Goal: Task Accomplishment & Management: Use online tool/utility

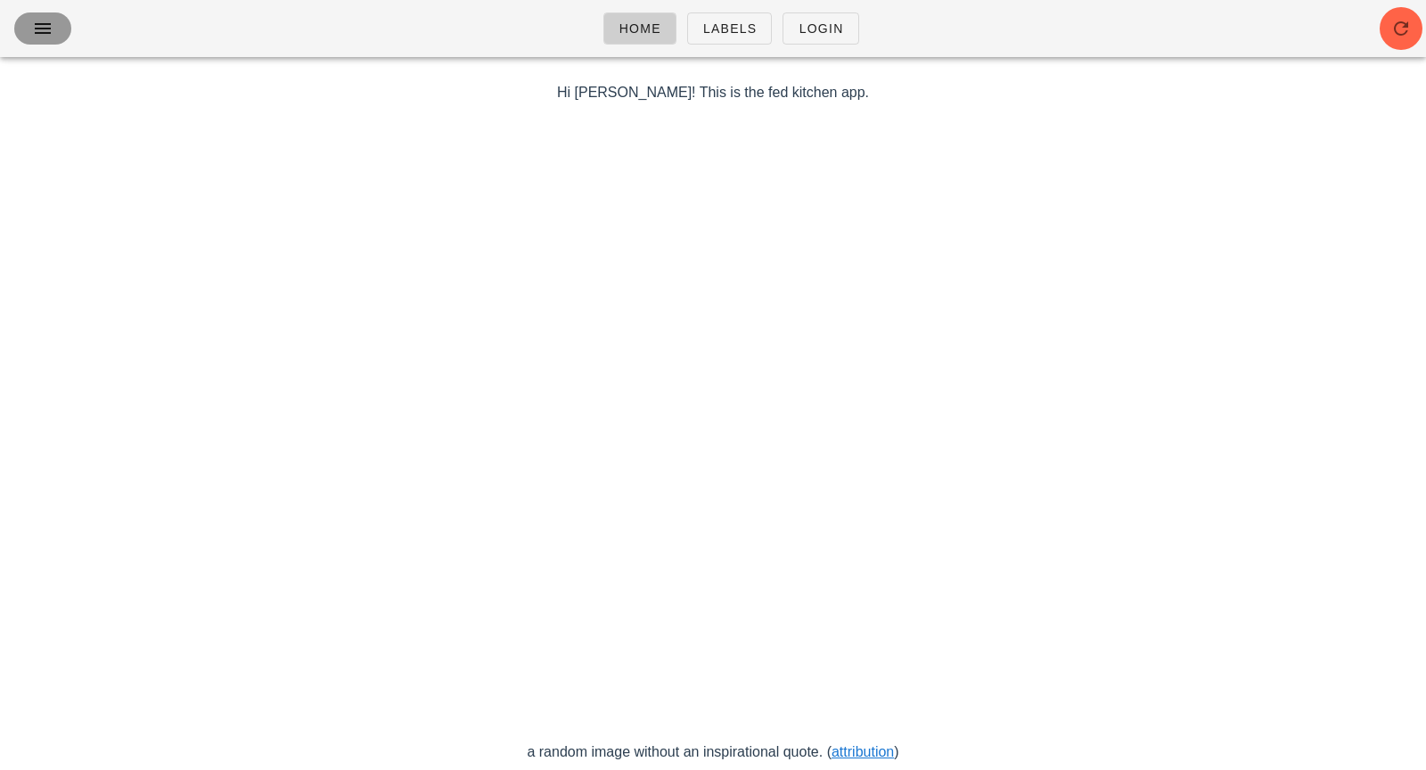
click at [45, 24] on icon "button" at bounding box center [42, 28] width 21 height 21
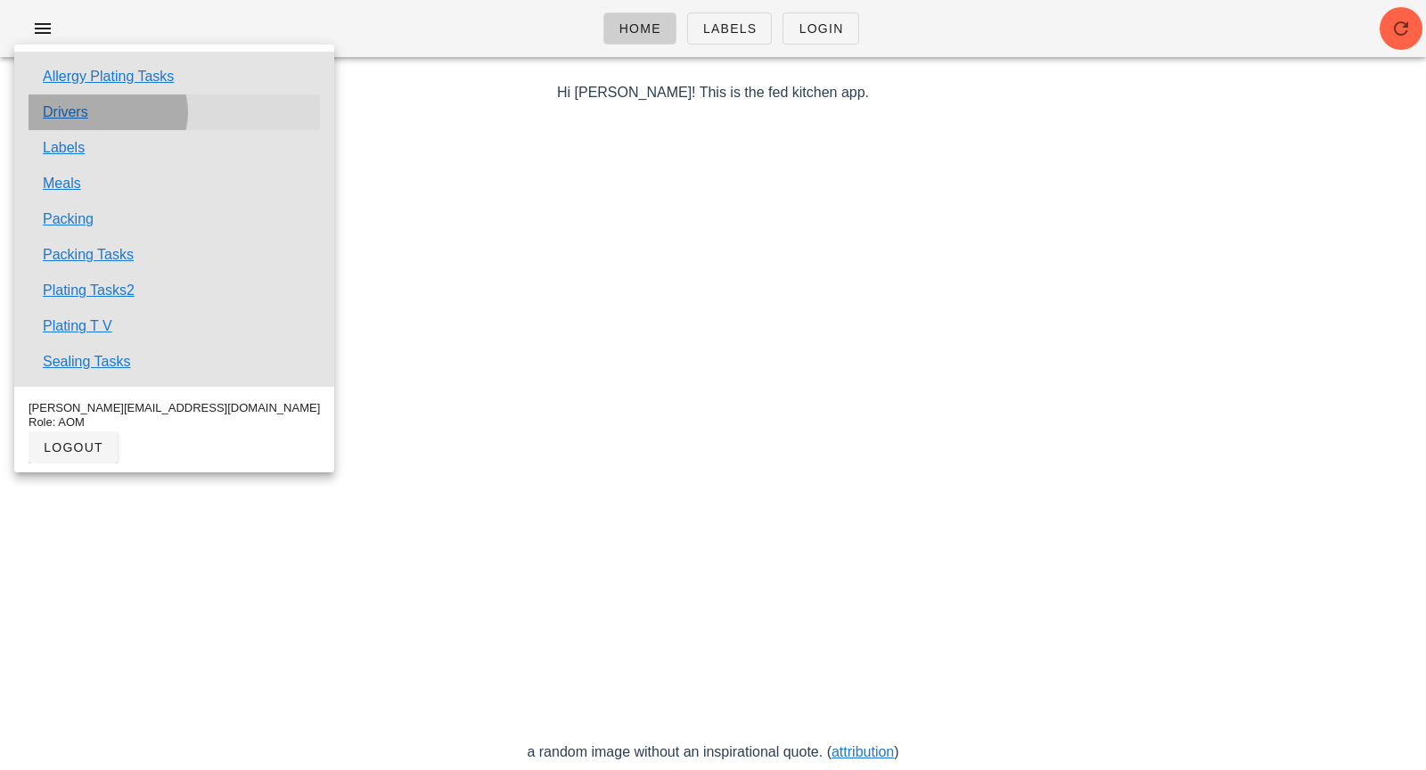
click at [85, 120] on link "Drivers" at bounding box center [65, 112] width 45 height 21
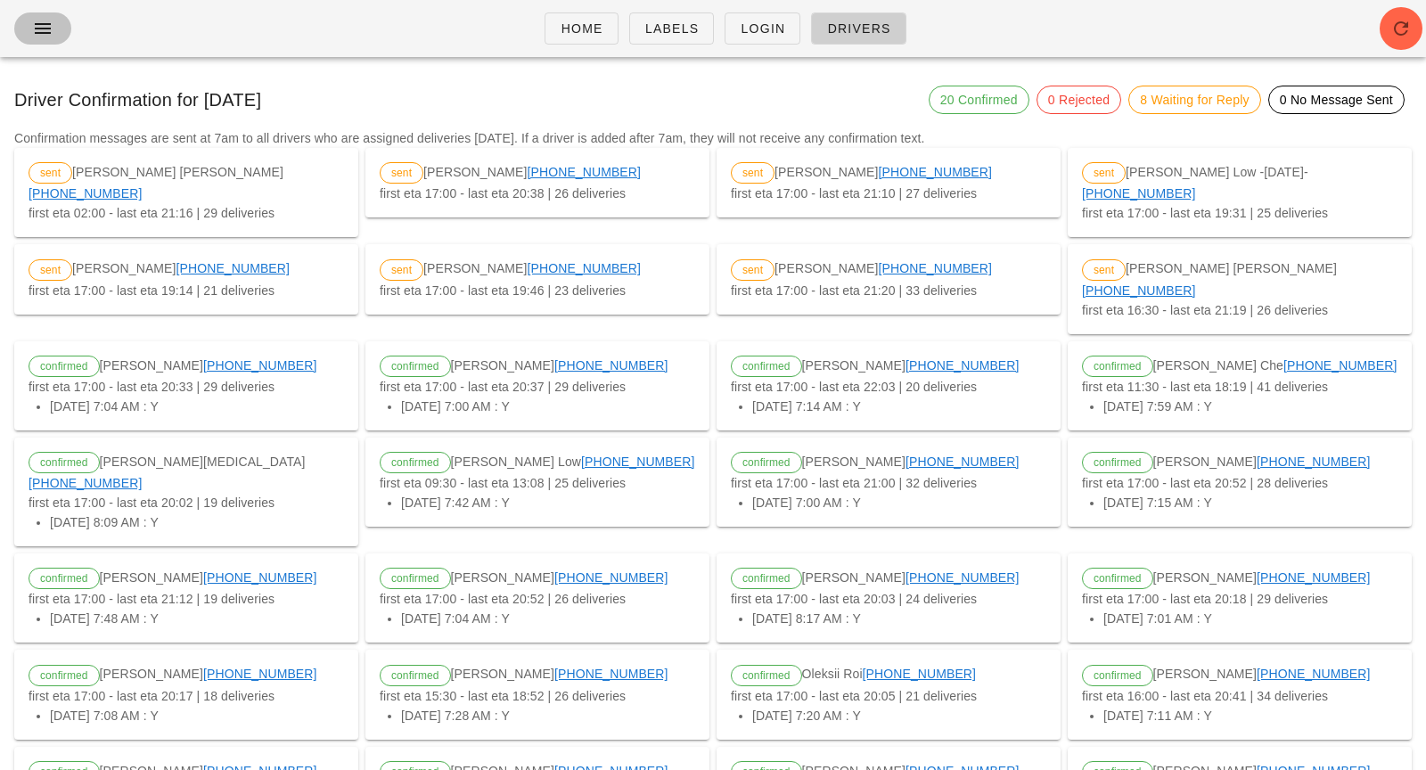
click at [33, 26] on icon "button" at bounding box center [42, 28] width 21 height 21
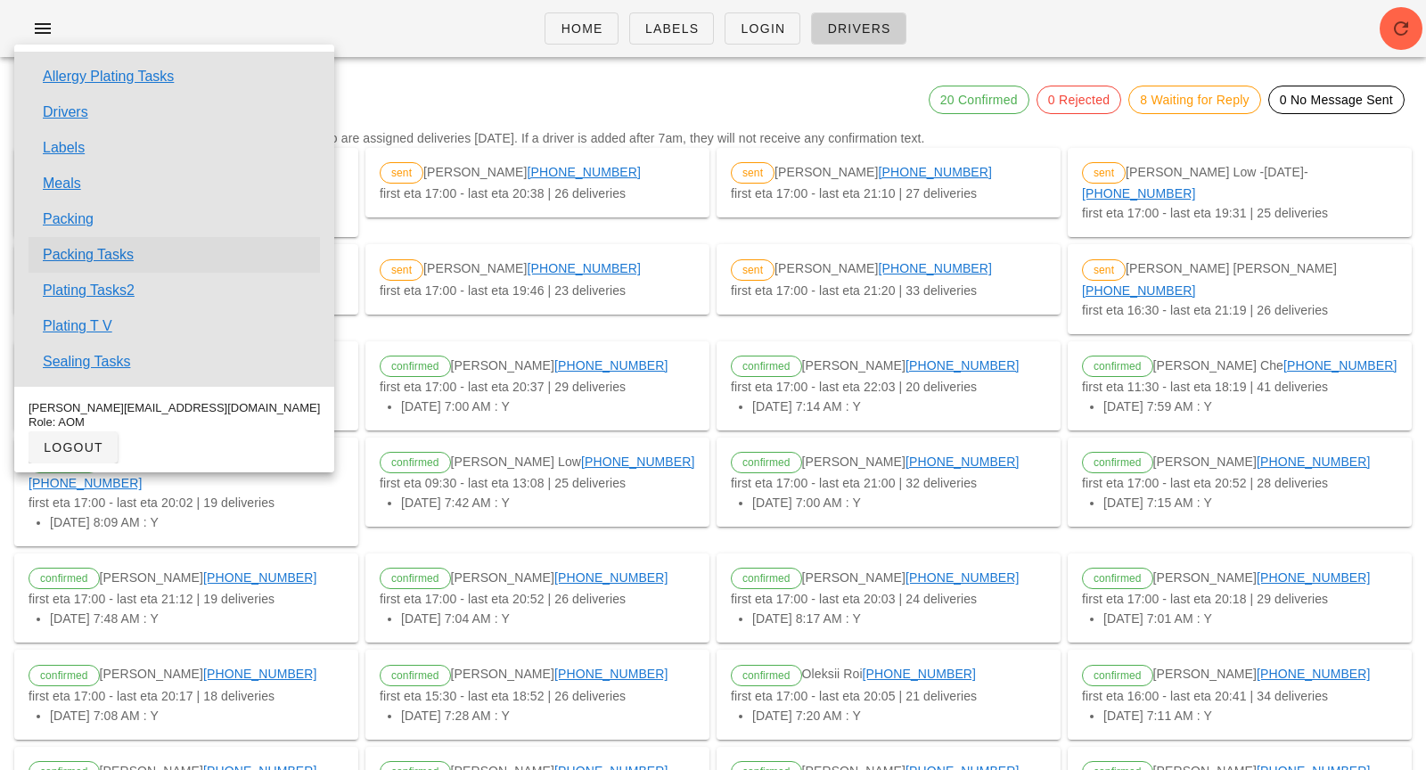
click at [87, 250] on link "Packing Tasks" at bounding box center [88, 254] width 91 height 21
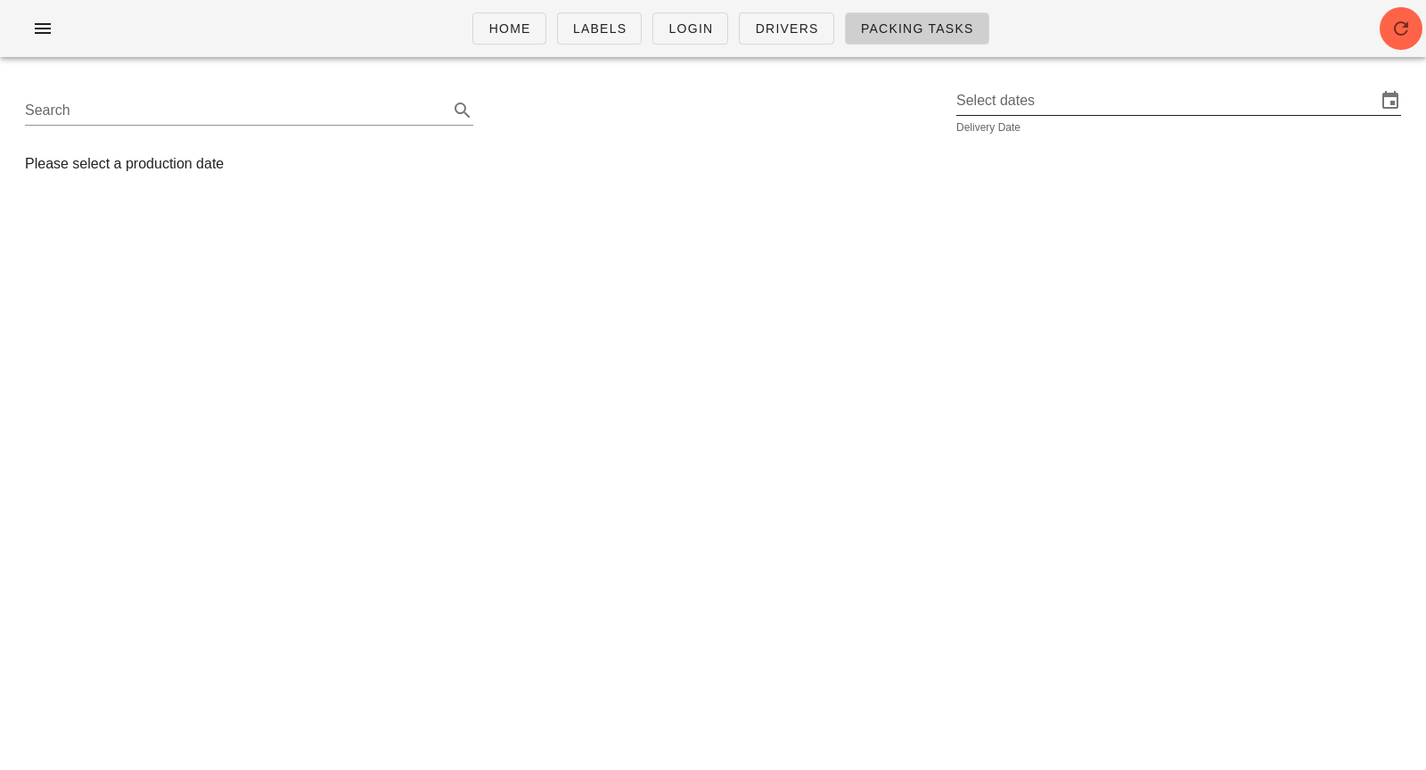
click at [985, 96] on input "Select dates" at bounding box center [1167, 100] width 420 height 29
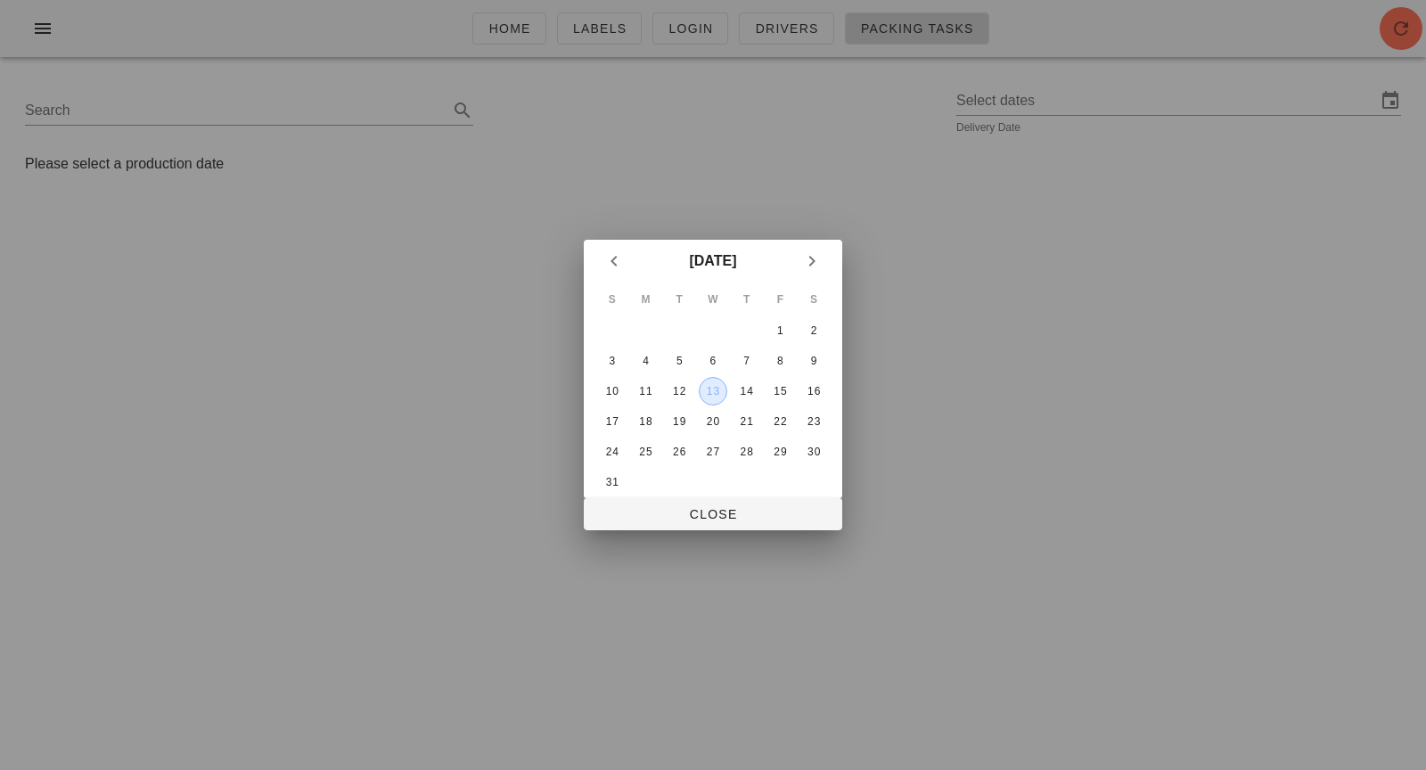
click at [719, 386] on div "13" at bounding box center [713, 391] width 27 height 12
click at [704, 513] on span "Close" at bounding box center [713, 514] width 230 height 14
type input "[DATE]"
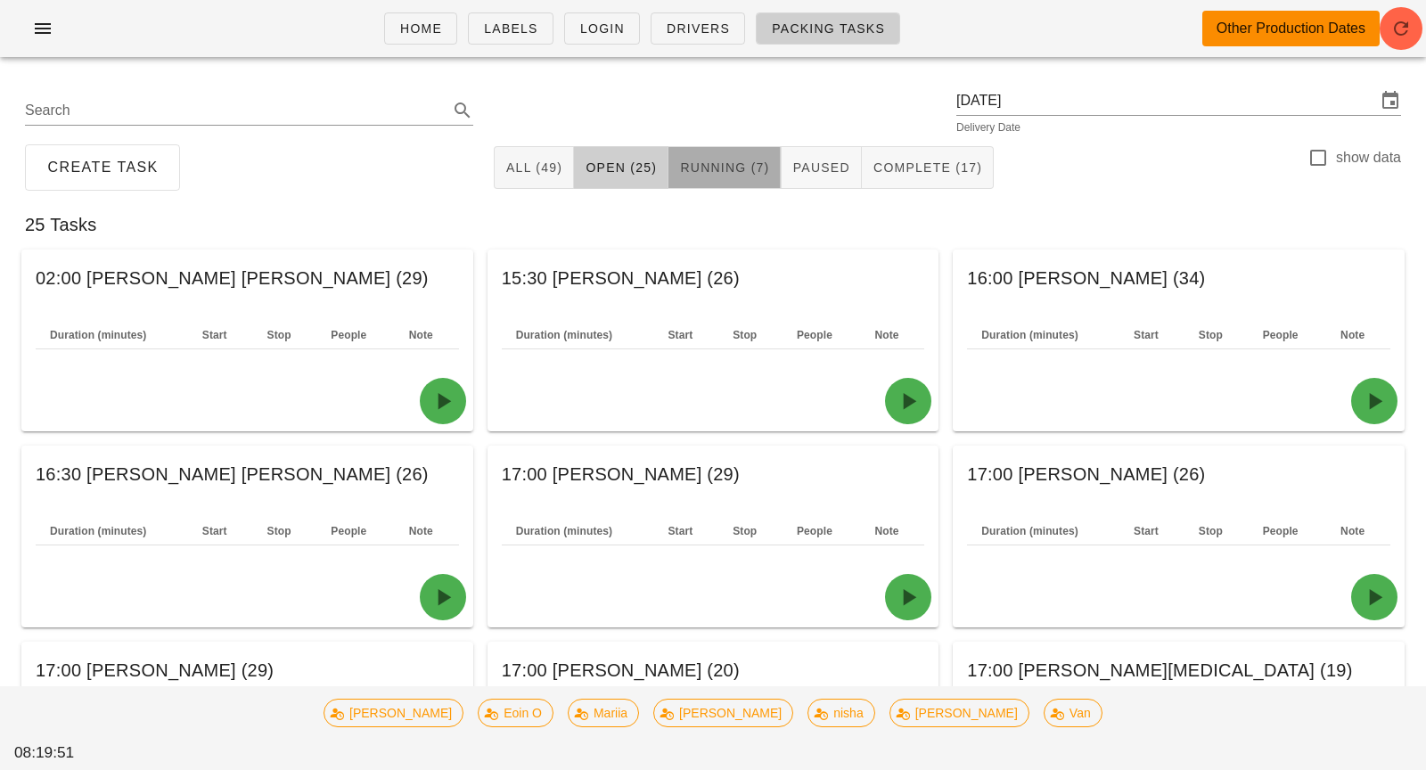
click at [722, 177] on button "Running (7)" at bounding box center [725, 167] width 112 height 43
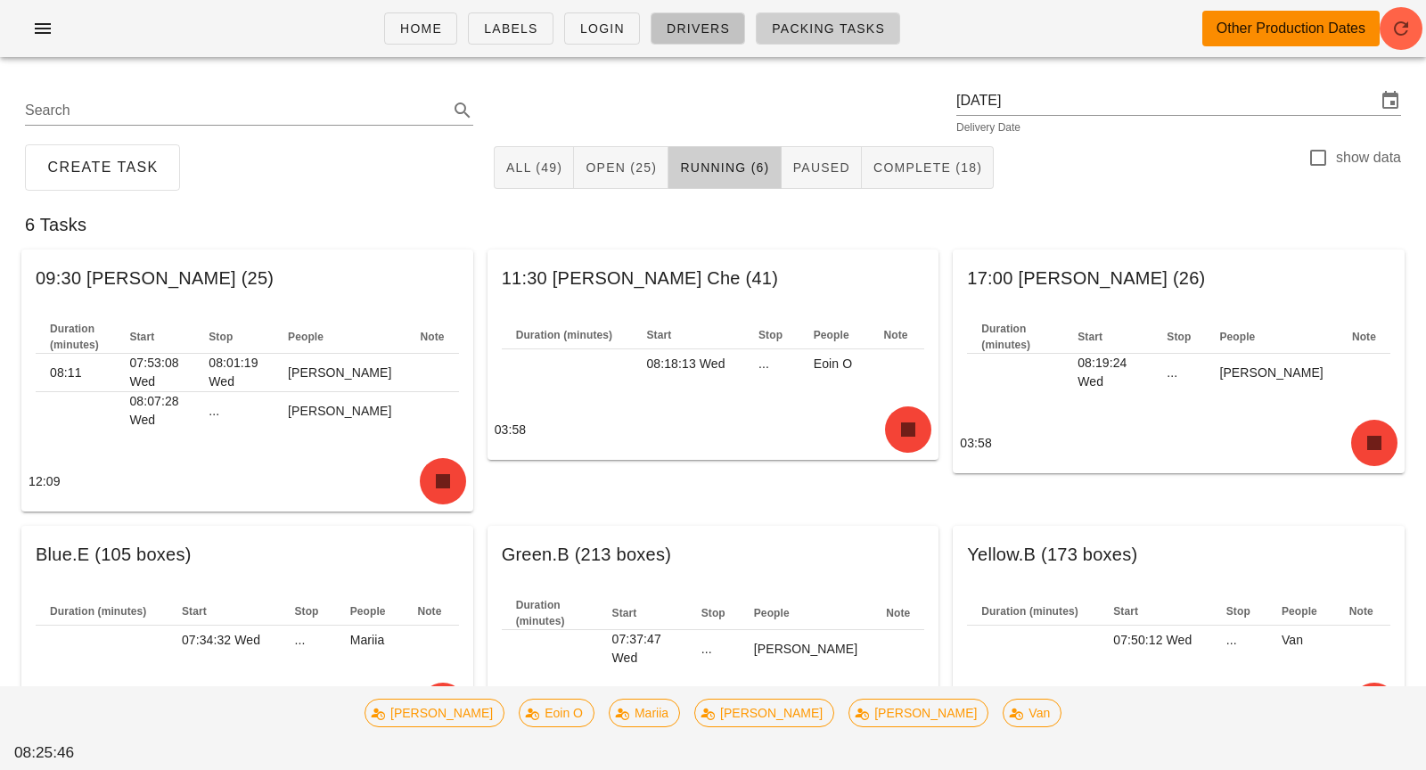
click at [703, 33] on span "Drivers" at bounding box center [698, 28] width 64 height 14
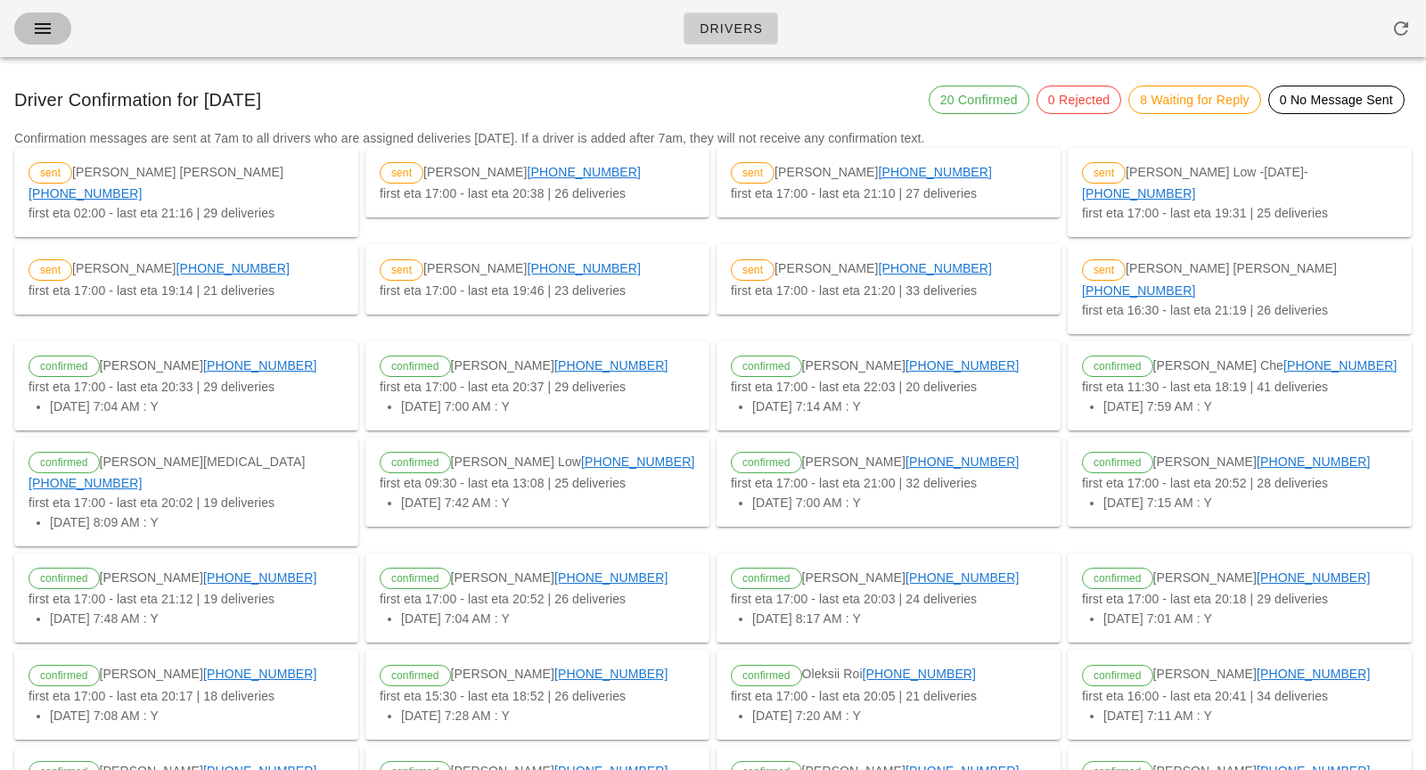
click at [46, 28] on icon "button" at bounding box center [42, 28] width 21 height 21
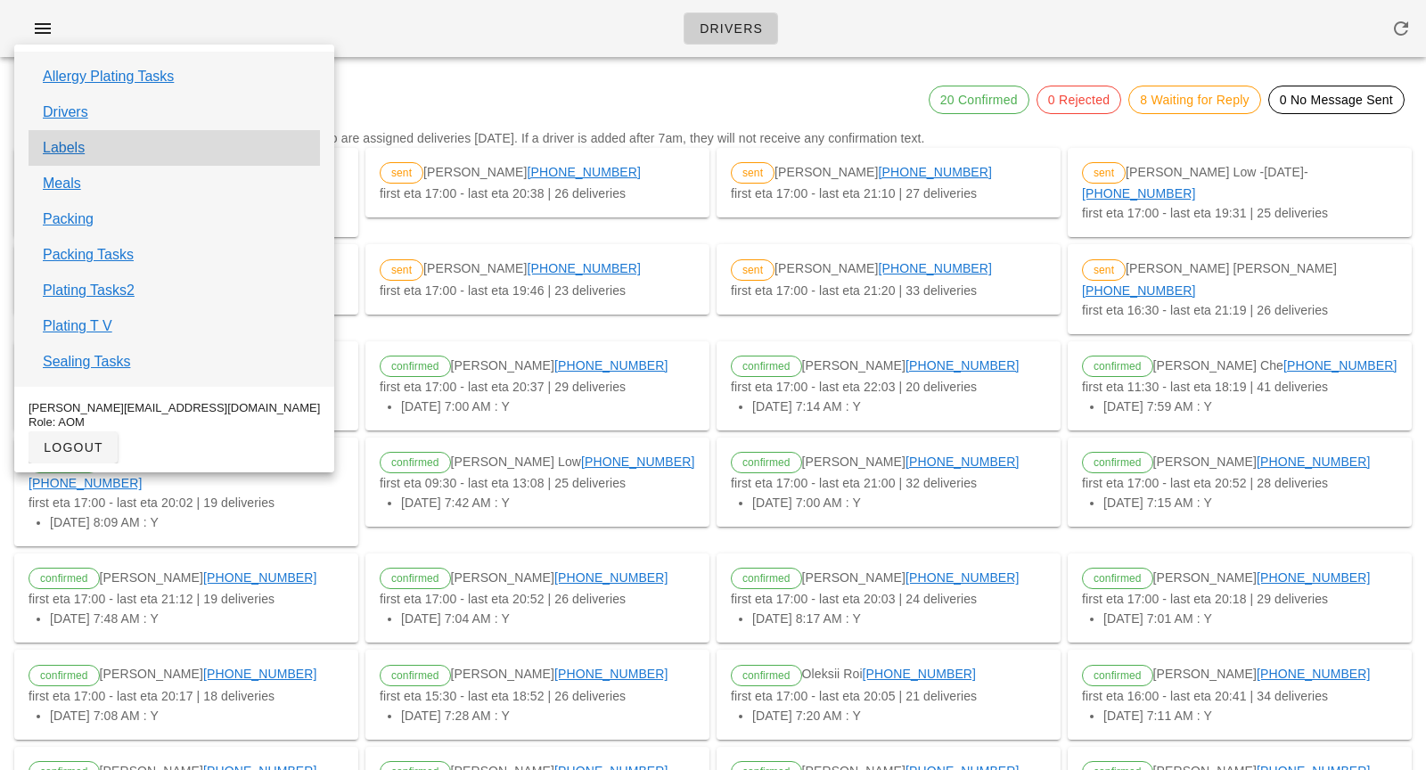
click at [62, 160] on div "Labels" at bounding box center [175, 148] width 292 height 36
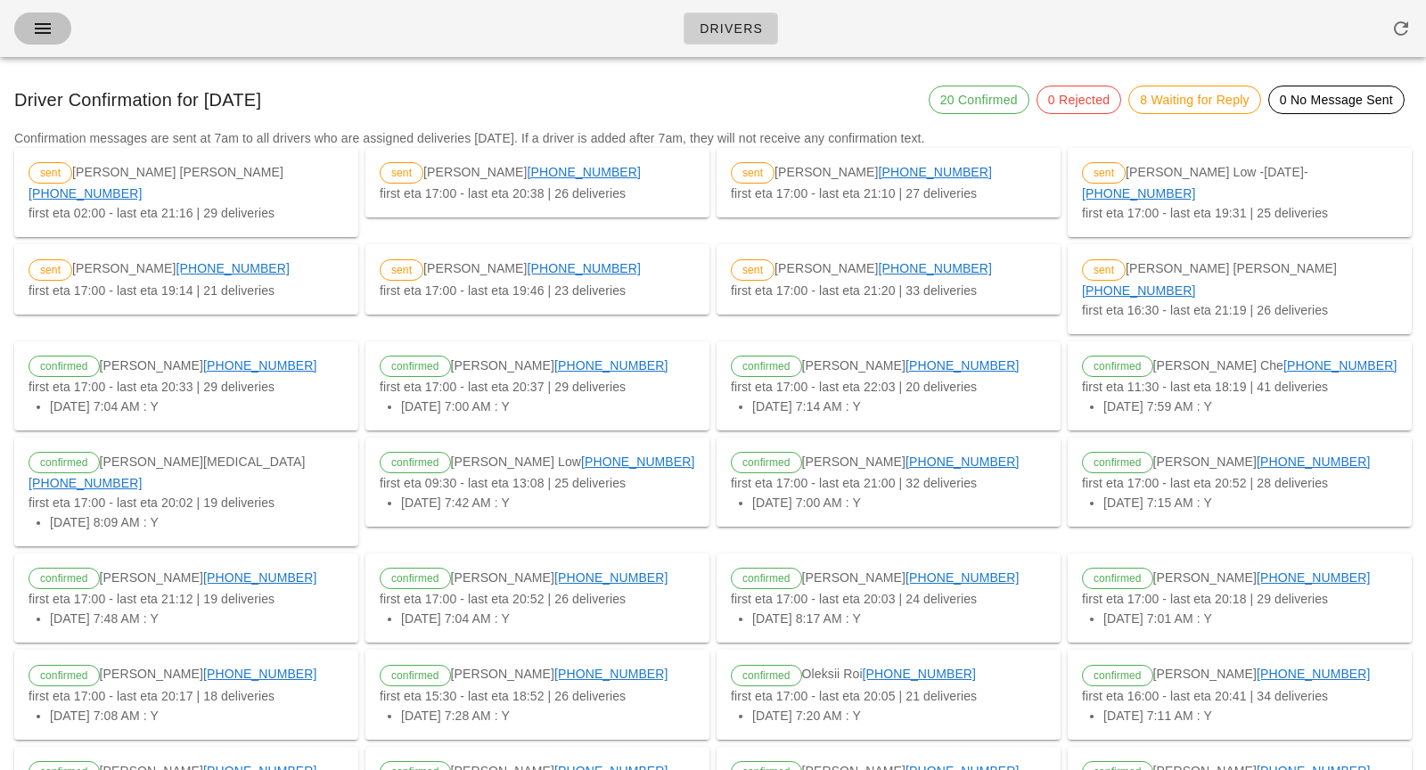
click at [49, 14] on button "button" at bounding box center [42, 28] width 57 height 32
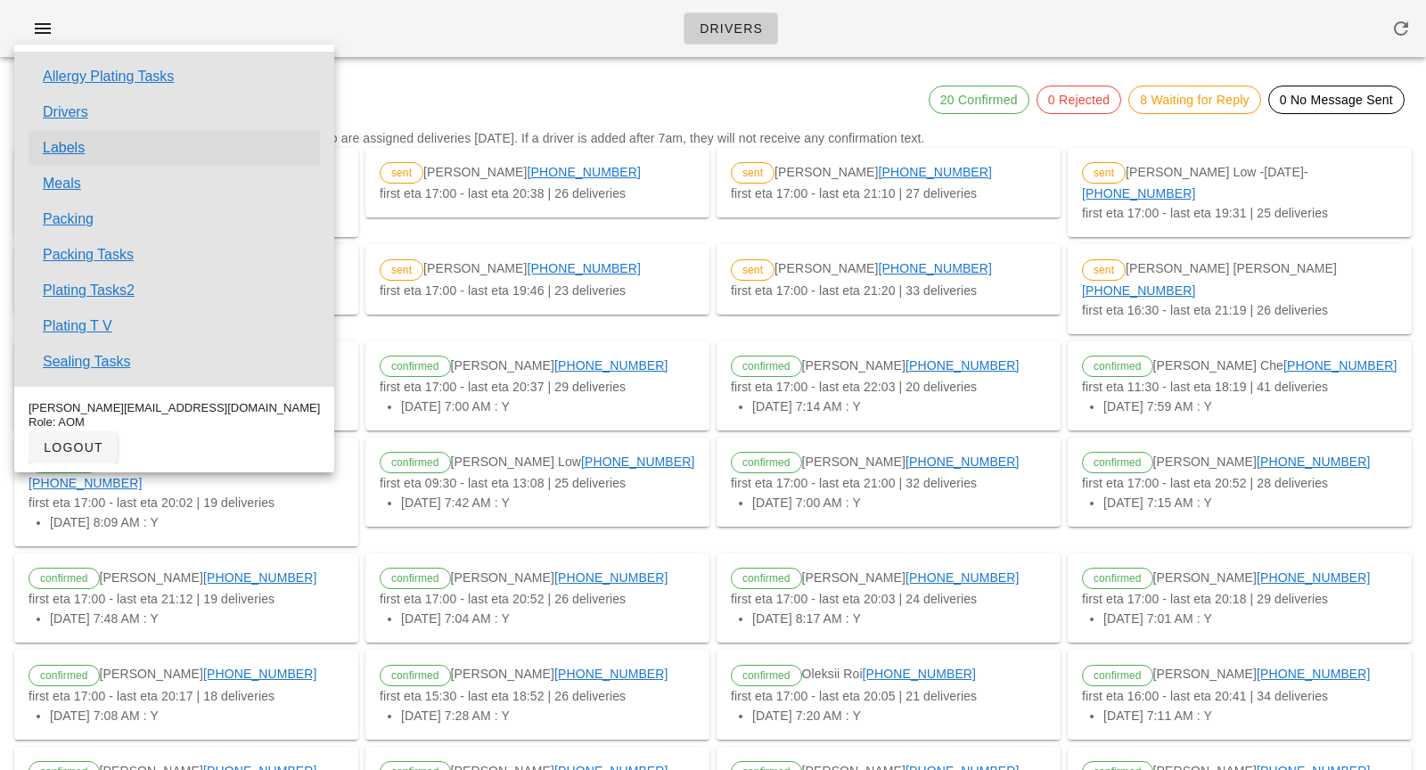
click at [68, 141] on link "Labels" at bounding box center [64, 147] width 42 height 21
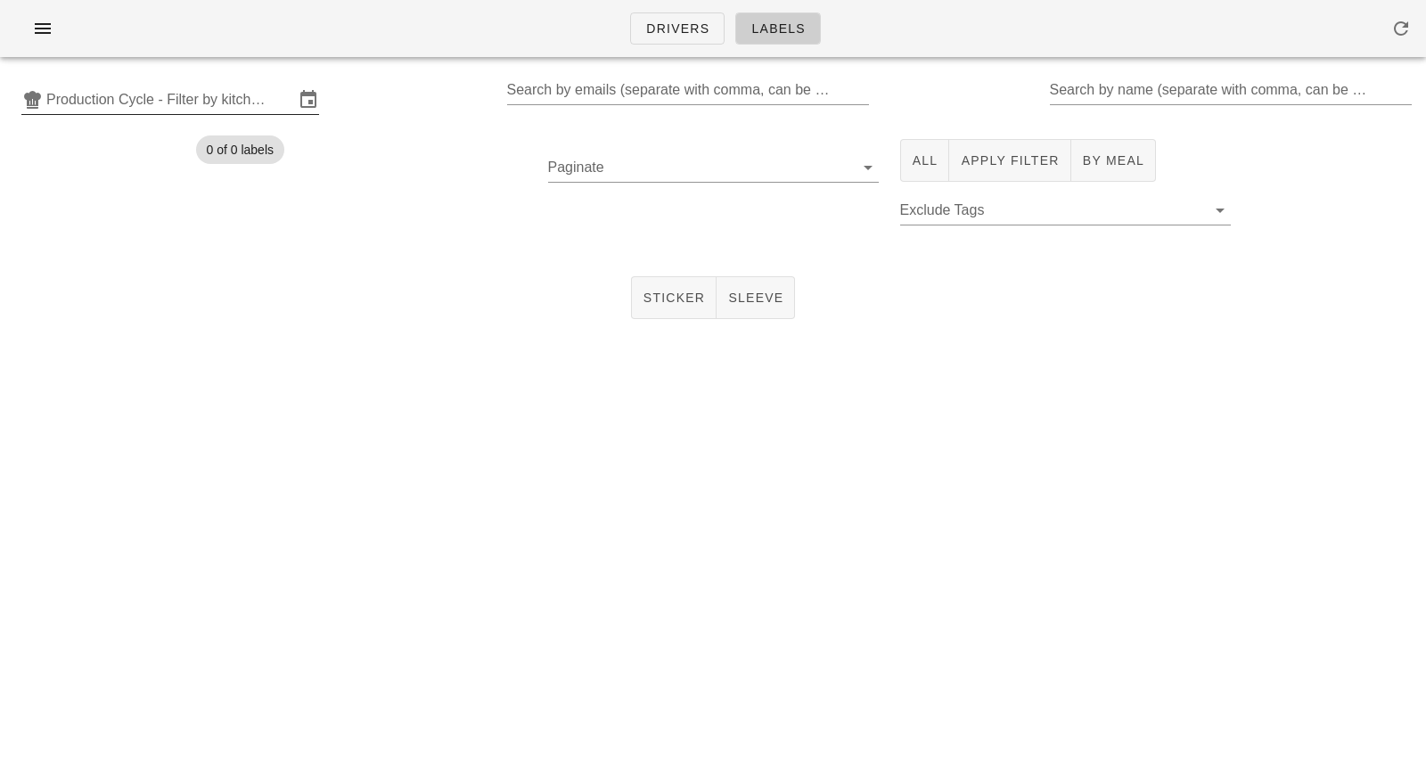
click at [173, 111] on input "Production Cycle - Filter by kitchen production schedules" at bounding box center [170, 100] width 248 height 29
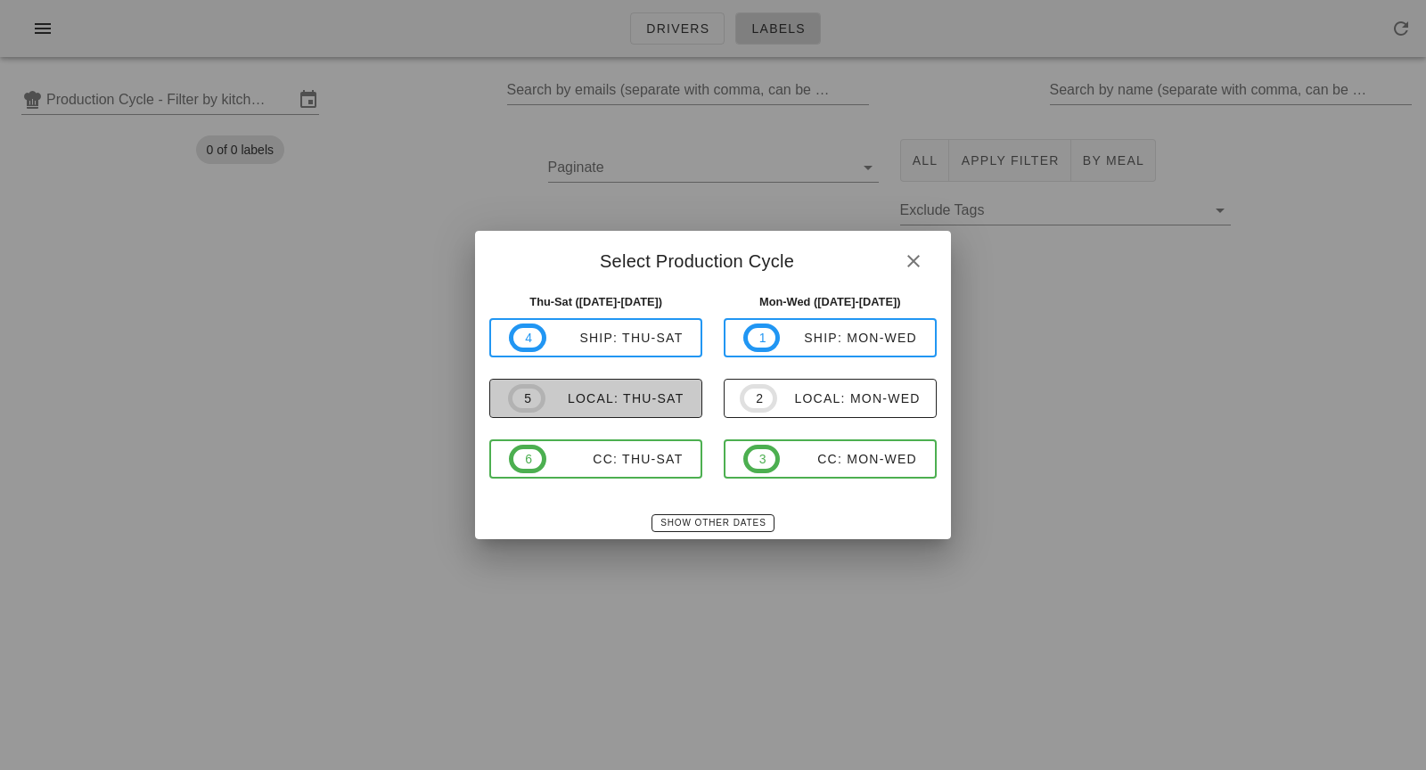
click at [644, 396] on div "local: Thu-Sat" at bounding box center [615, 398] width 139 height 14
type input "local: Thu-Sat ([DATE]-[DATE])"
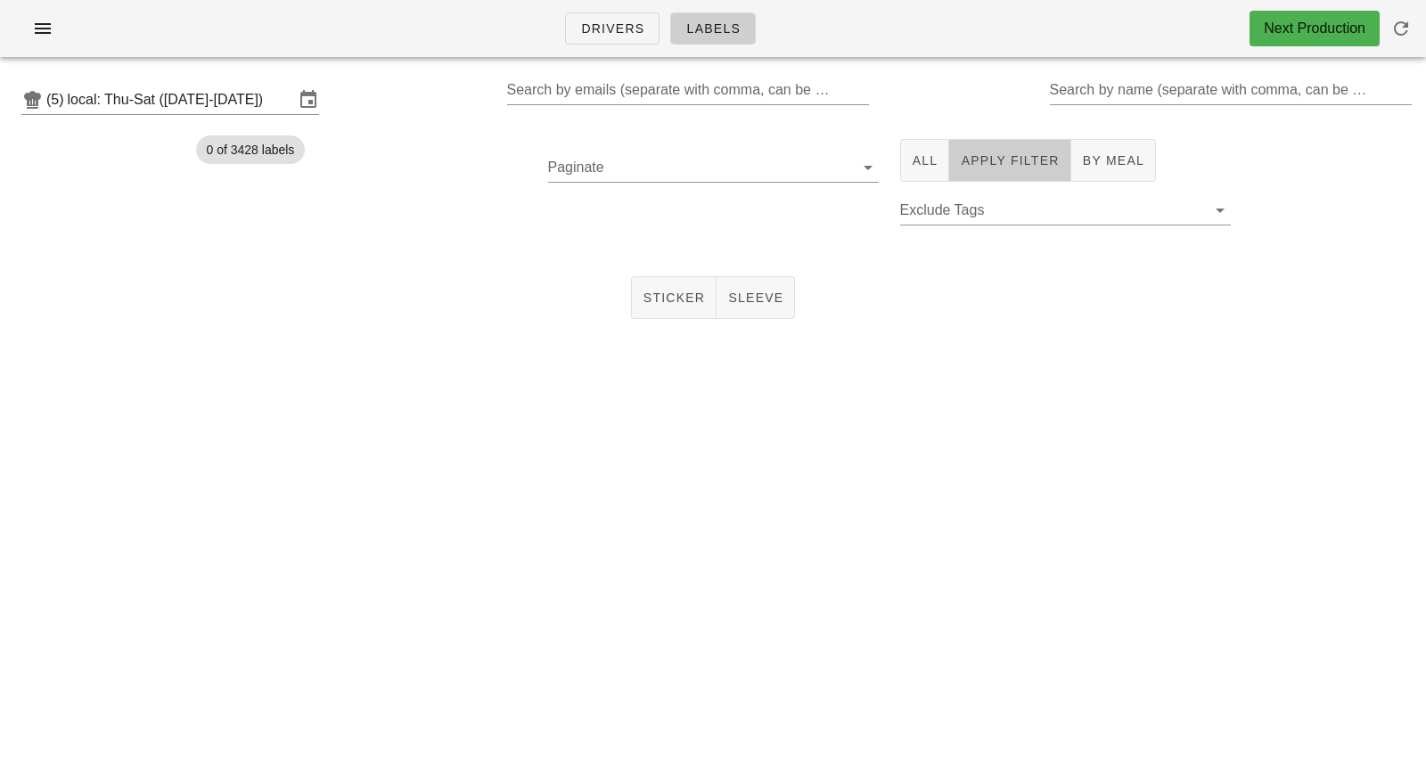
click at [998, 164] on span "Apply Filter" at bounding box center [1009, 160] width 99 height 14
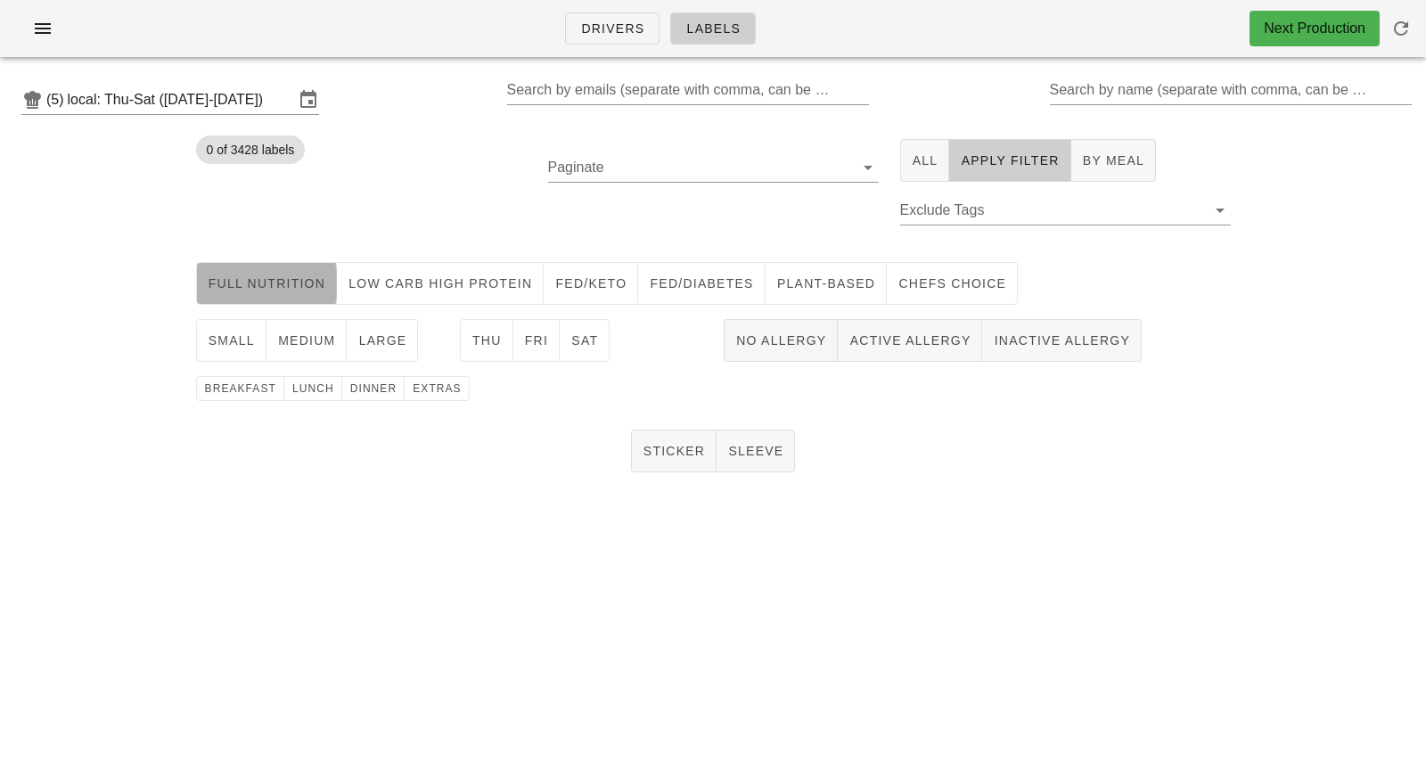
click at [274, 290] on span "Full Nutrition" at bounding box center [267, 283] width 119 height 14
click at [494, 348] on span "Thu" at bounding box center [487, 340] width 30 height 14
click at [325, 324] on button "medium" at bounding box center [307, 340] width 81 height 43
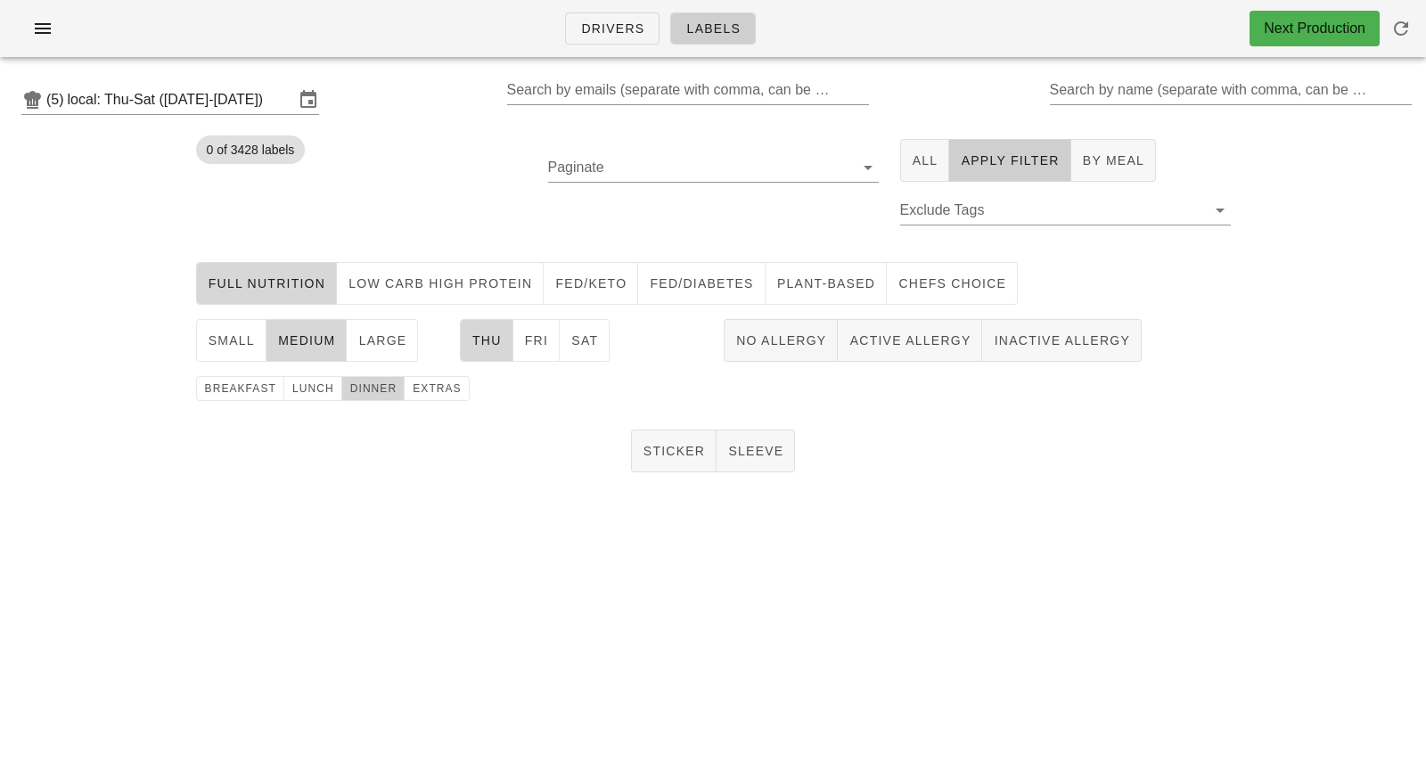
click at [370, 391] on span "dinner" at bounding box center [373, 388] width 48 height 12
click at [662, 449] on span "Sticker" at bounding box center [674, 451] width 63 height 14
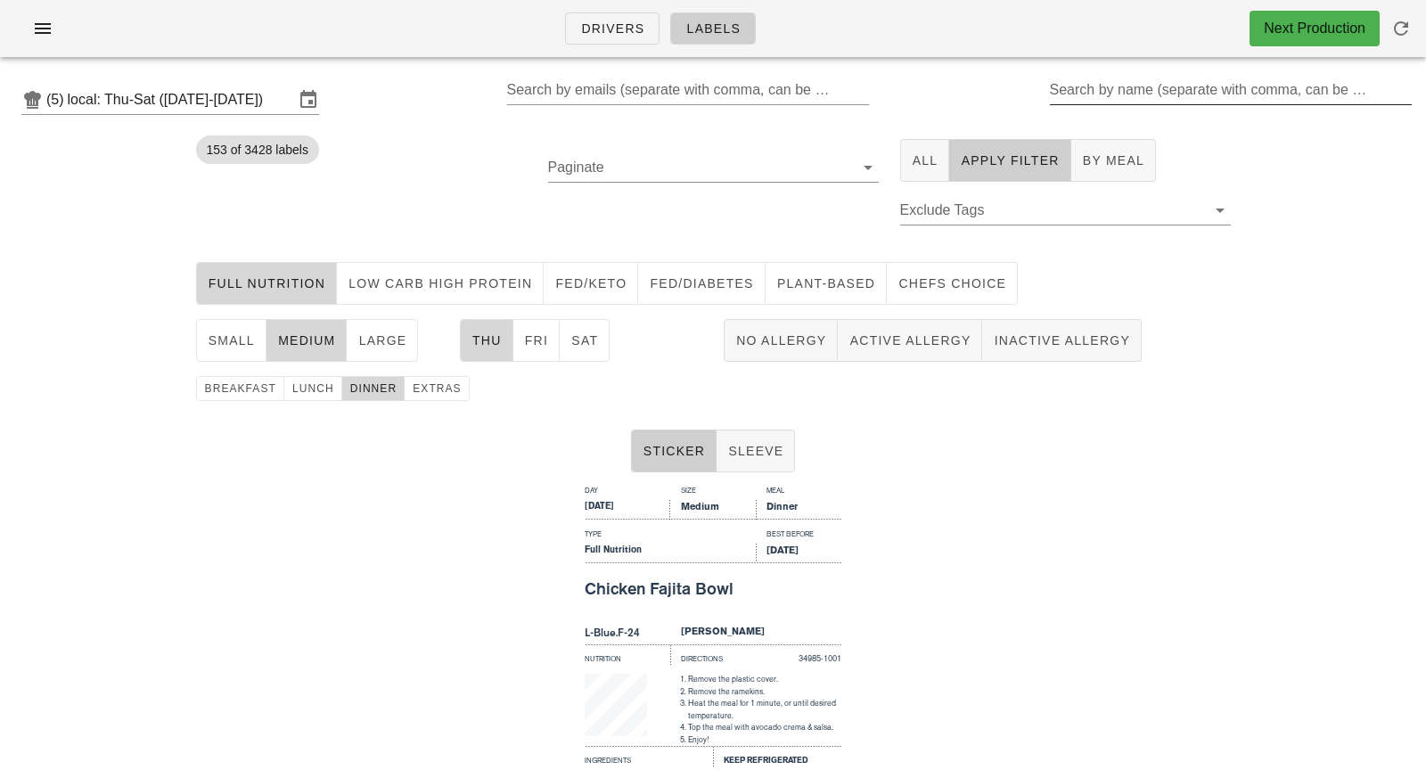
click at [1146, 94] on input "Search by name (separate with comma, can be partial)" at bounding box center [1229, 90] width 359 height 29
type input "i"
type input "m"
click at [1108, 97] on input "Search by name (separate with comma, can be partial)" at bounding box center [1229, 90] width 359 height 29
type input "m"
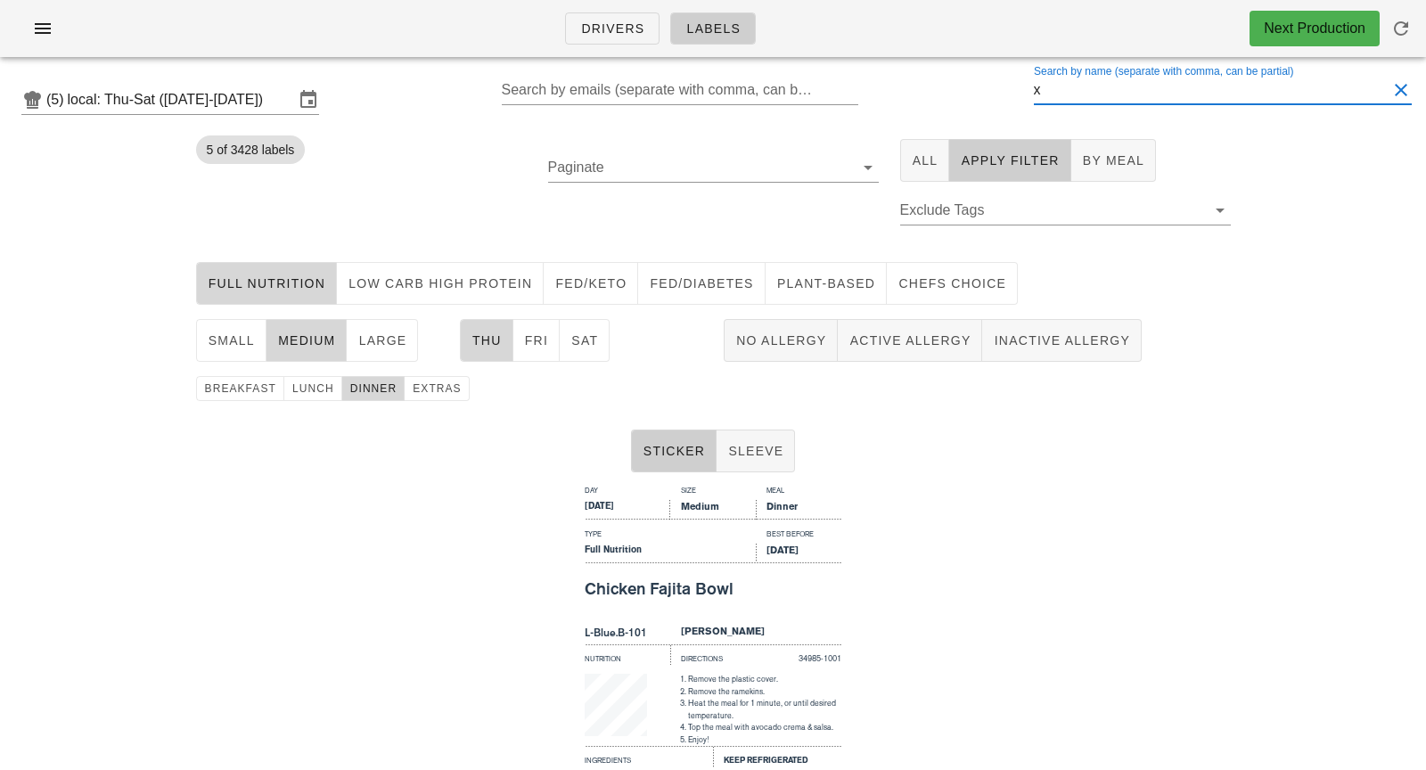
type input "x"
click at [1096, 95] on input "x" at bounding box center [1211, 90] width 354 height 29
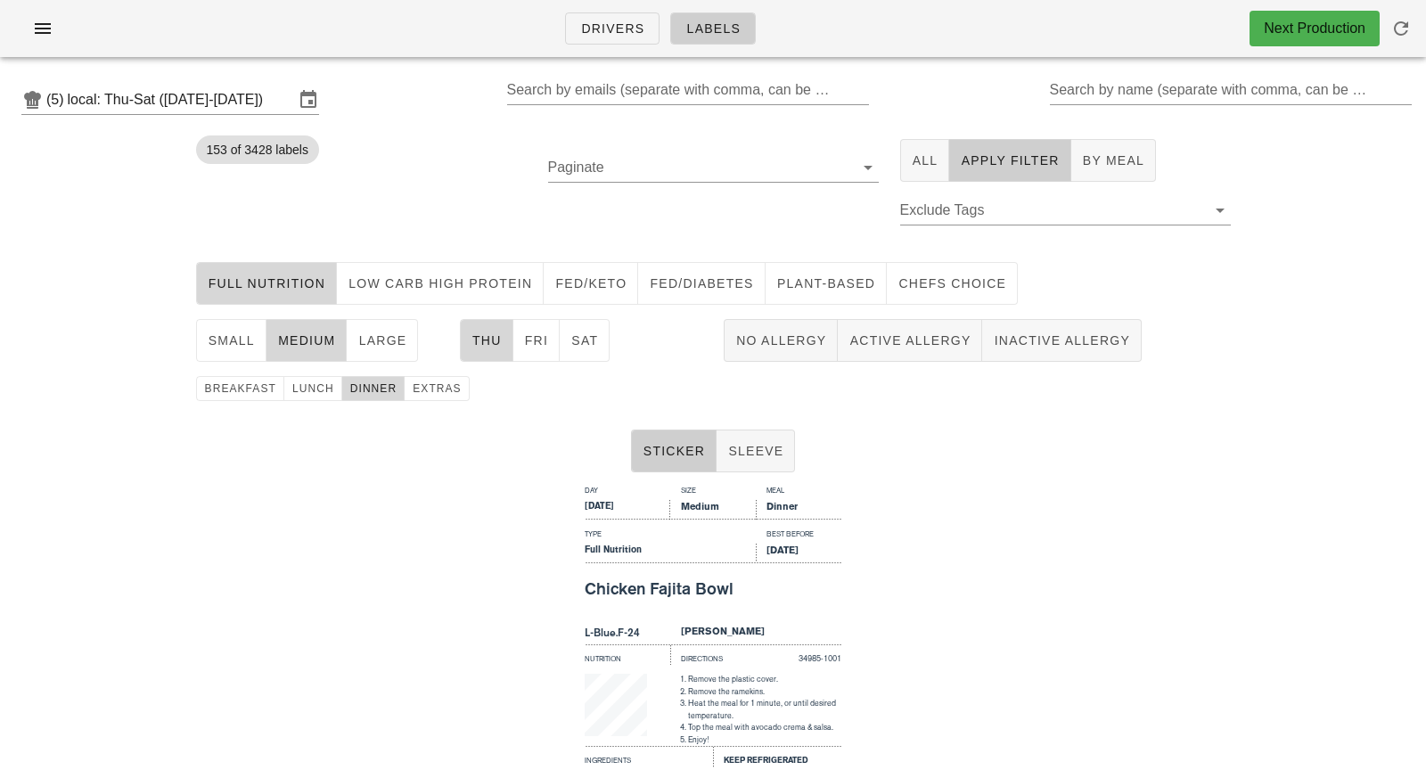
click at [1159, 413] on div at bounding box center [1074, 415] width 333 height 14
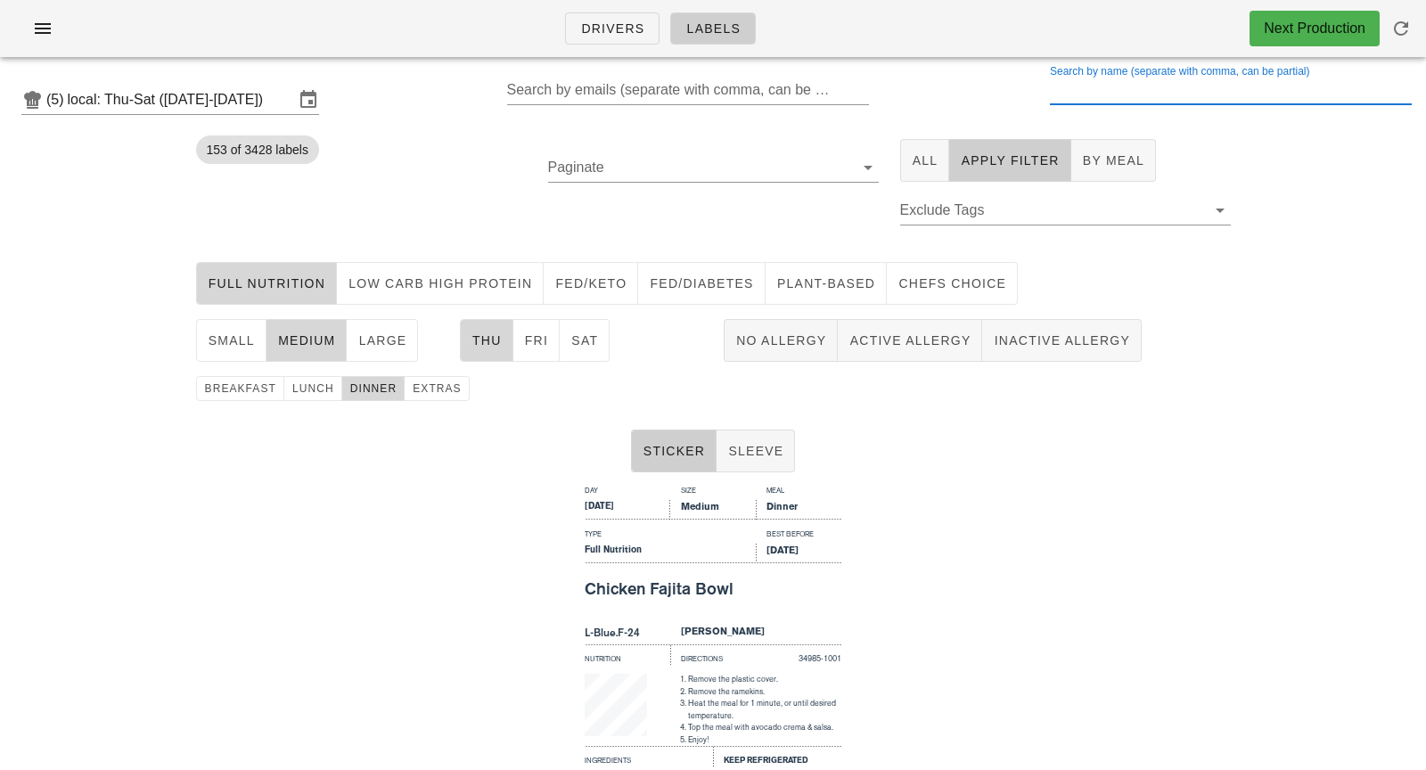
click at [1113, 86] on div "Search by name (separate with comma, can be partial)" at bounding box center [1229, 90] width 359 height 29
click at [1018, 566] on div "Day Size Meal [DATE] Medium Dinner Type Best Before Full Nutrition [DATE] Chick…" at bounding box center [713, 694] width 1426 height 428
click at [1109, 90] on input "i" at bounding box center [1211, 90] width 354 height 29
type input "ia"
drag, startPoint x: 1112, startPoint y: 91, endPoint x: 979, endPoint y: 88, distance: 132.9
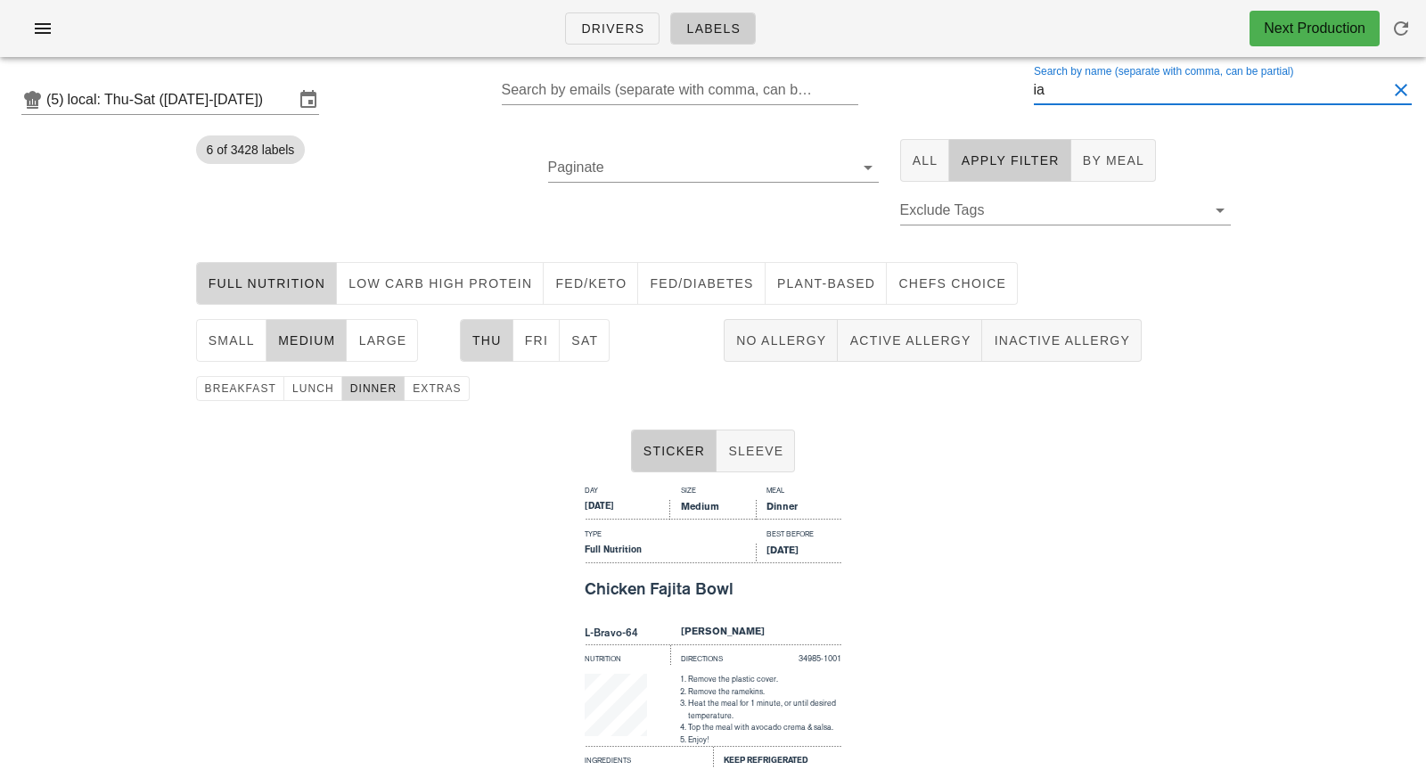
click at [978, 88] on div "(5) local: Thu-Sat ([DATE]-[DATE]) Search by emails (separate with comma, can b…" at bounding box center [713, 99] width 1426 height 57
click at [278, 276] on span "Full Nutrition" at bounding box center [267, 283] width 119 height 14
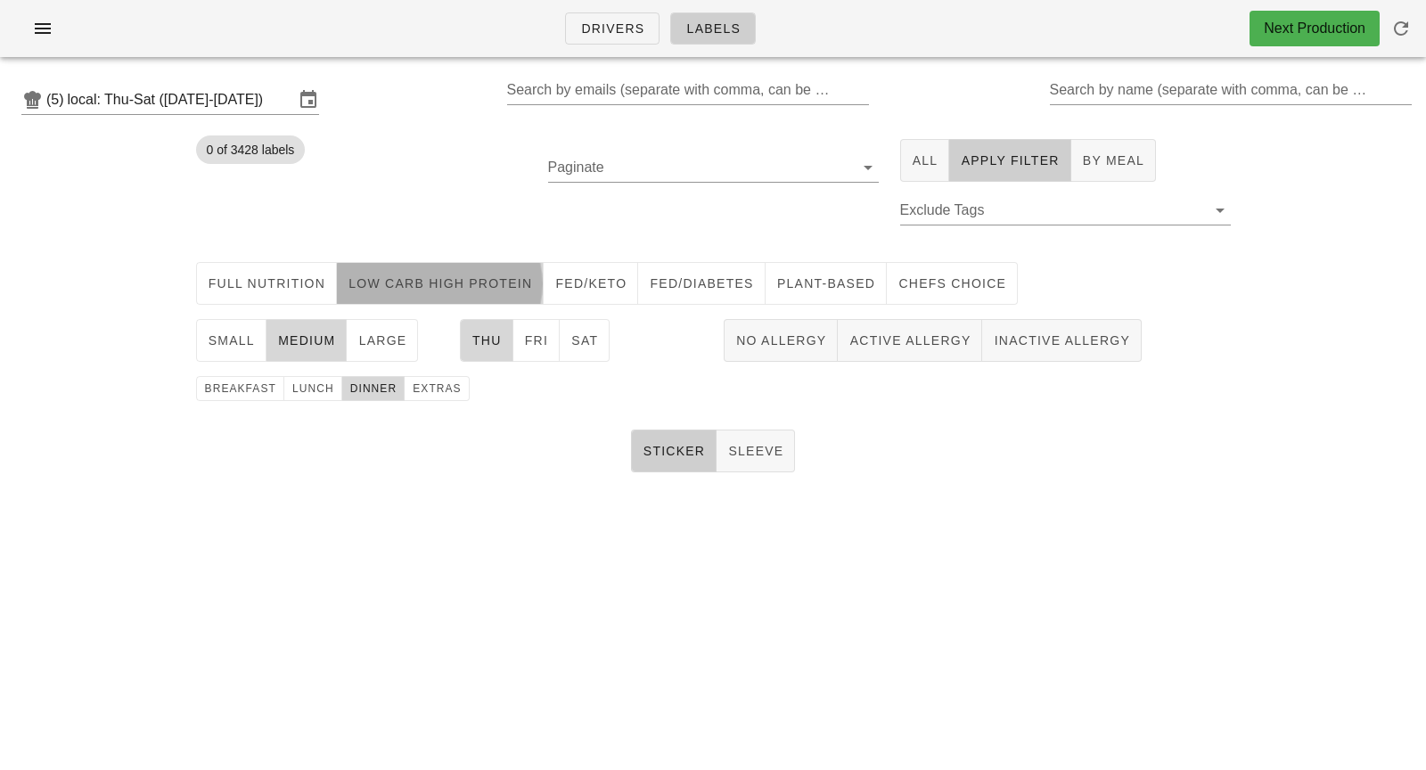
click at [407, 279] on span "Low Carb High Protein" at bounding box center [440, 283] width 185 height 14
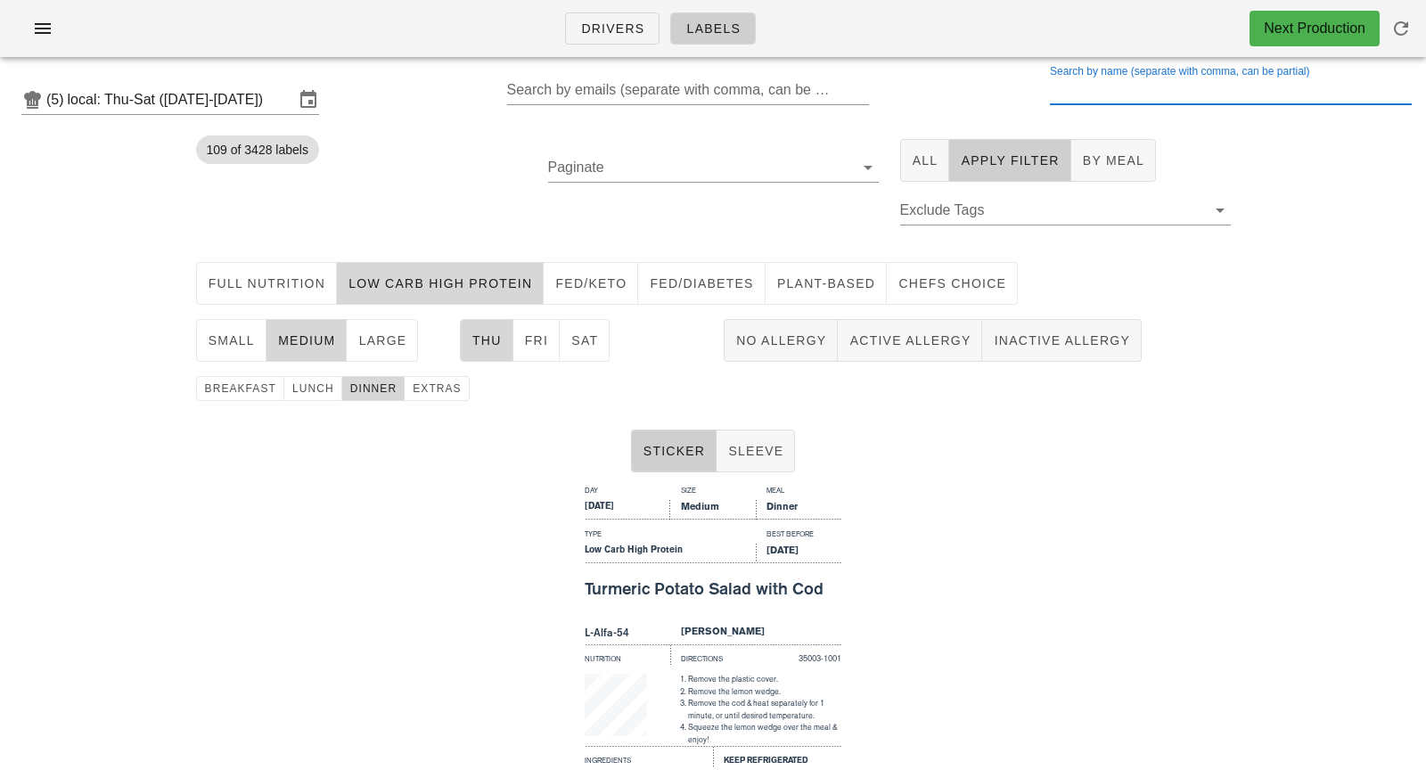
click at [1111, 92] on input "Search by name (separate with comma, can be partial)" at bounding box center [1229, 90] width 359 height 29
click at [1088, 90] on input "rai" at bounding box center [1211, 90] width 354 height 29
click at [299, 344] on span "medium" at bounding box center [306, 340] width 59 height 14
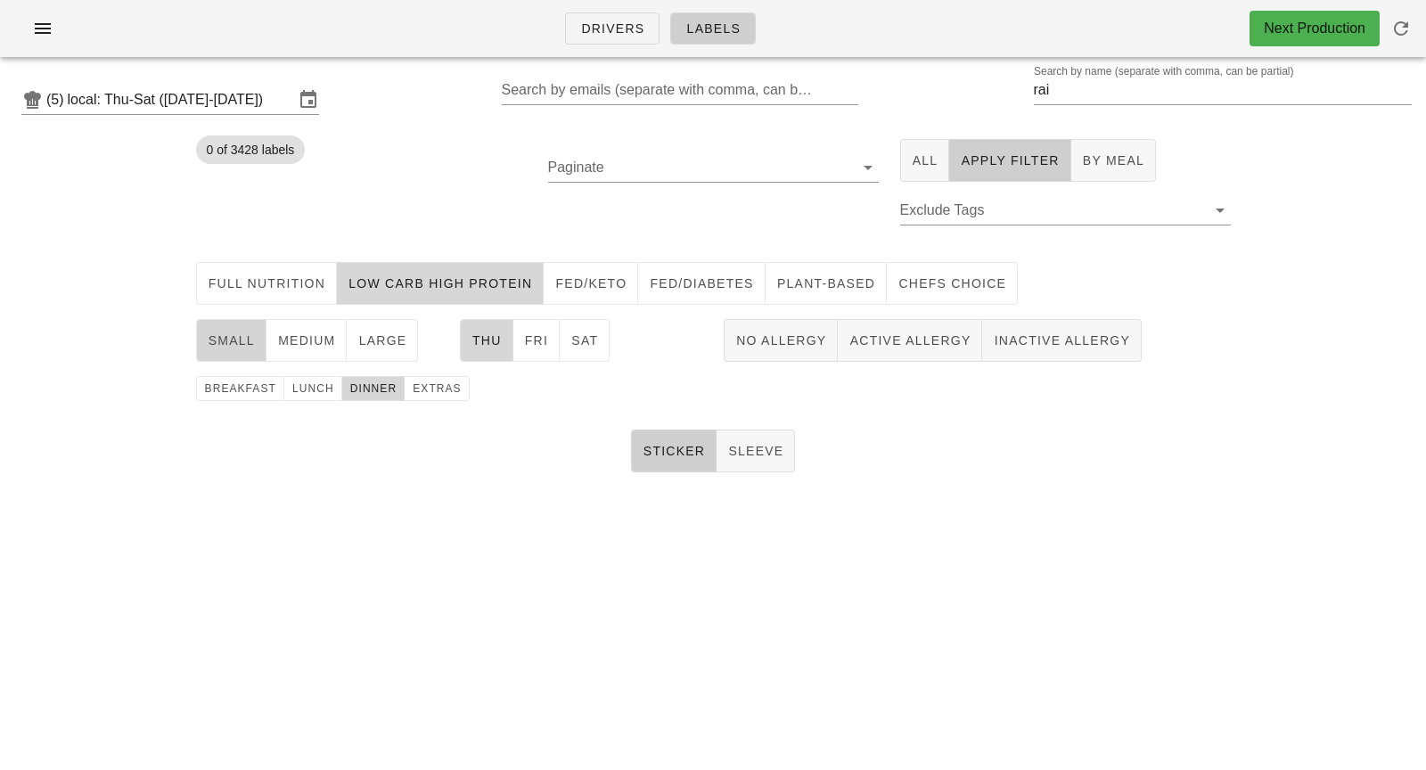
click at [226, 328] on button "small" at bounding box center [231, 340] width 70 height 43
drag, startPoint x: 1113, startPoint y: 103, endPoint x: 948, endPoint y: 93, distance: 166.1
click at [948, 93] on div "(5) local: Thu-Sat ([DATE]-[DATE]) Search by emails (separate with comma, can b…" at bounding box center [713, 99] width 1426 height 57
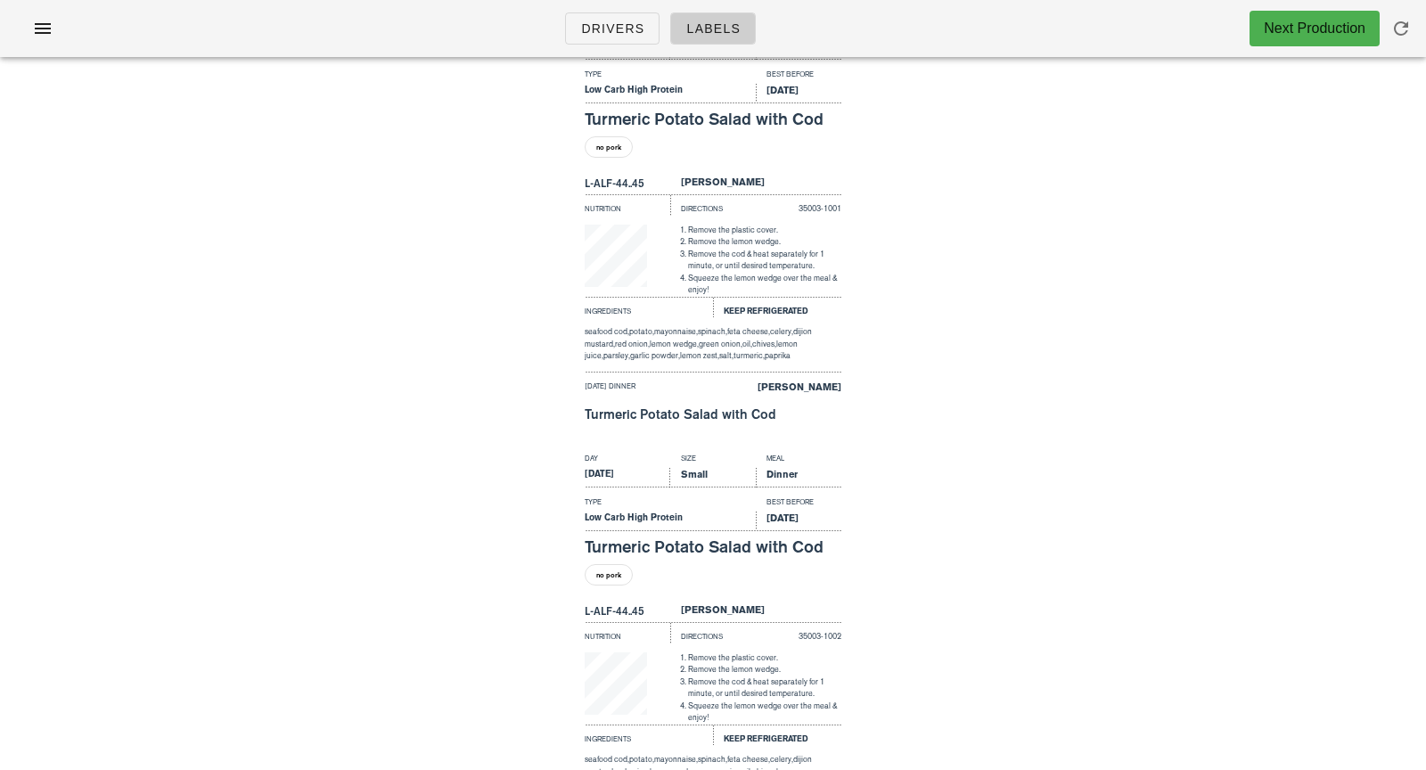
scroll to position [441, 0]
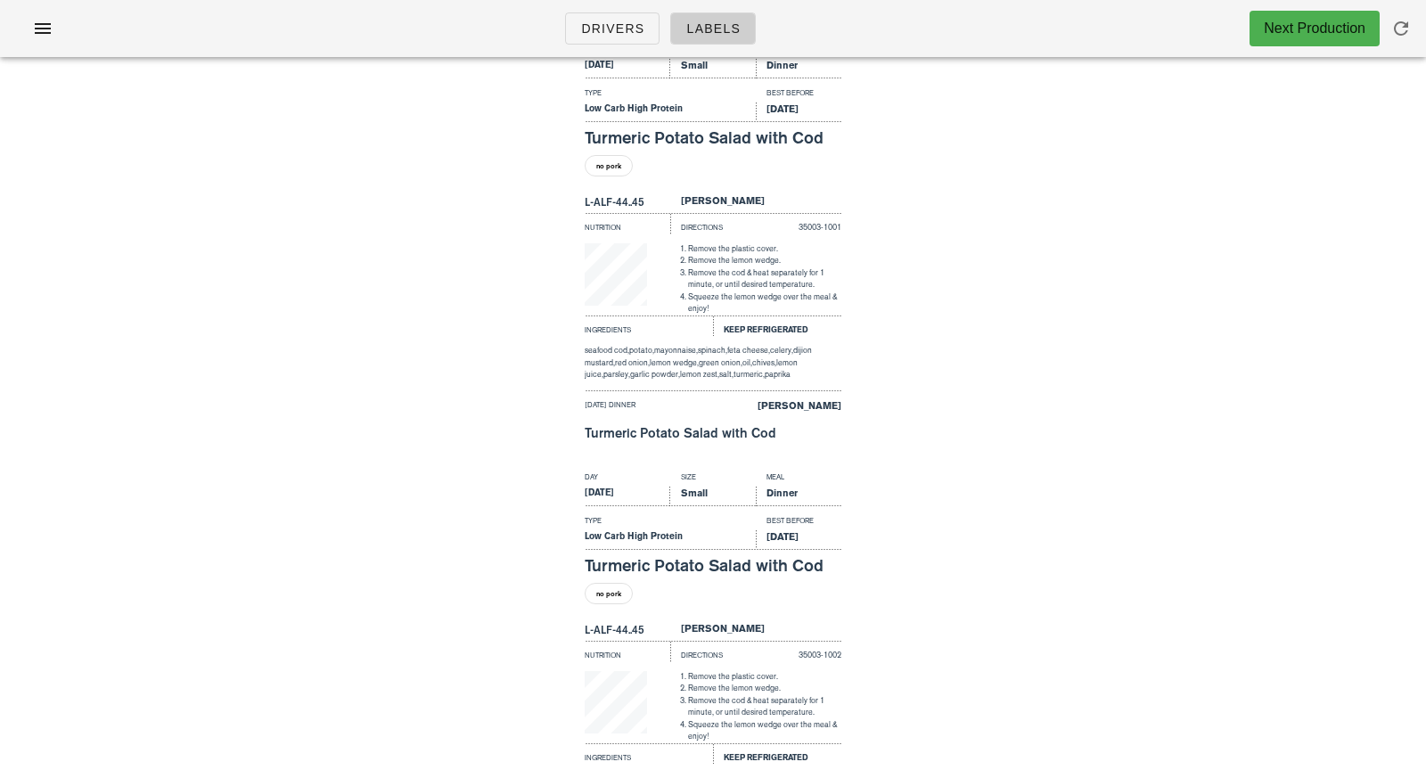
type input "reza"
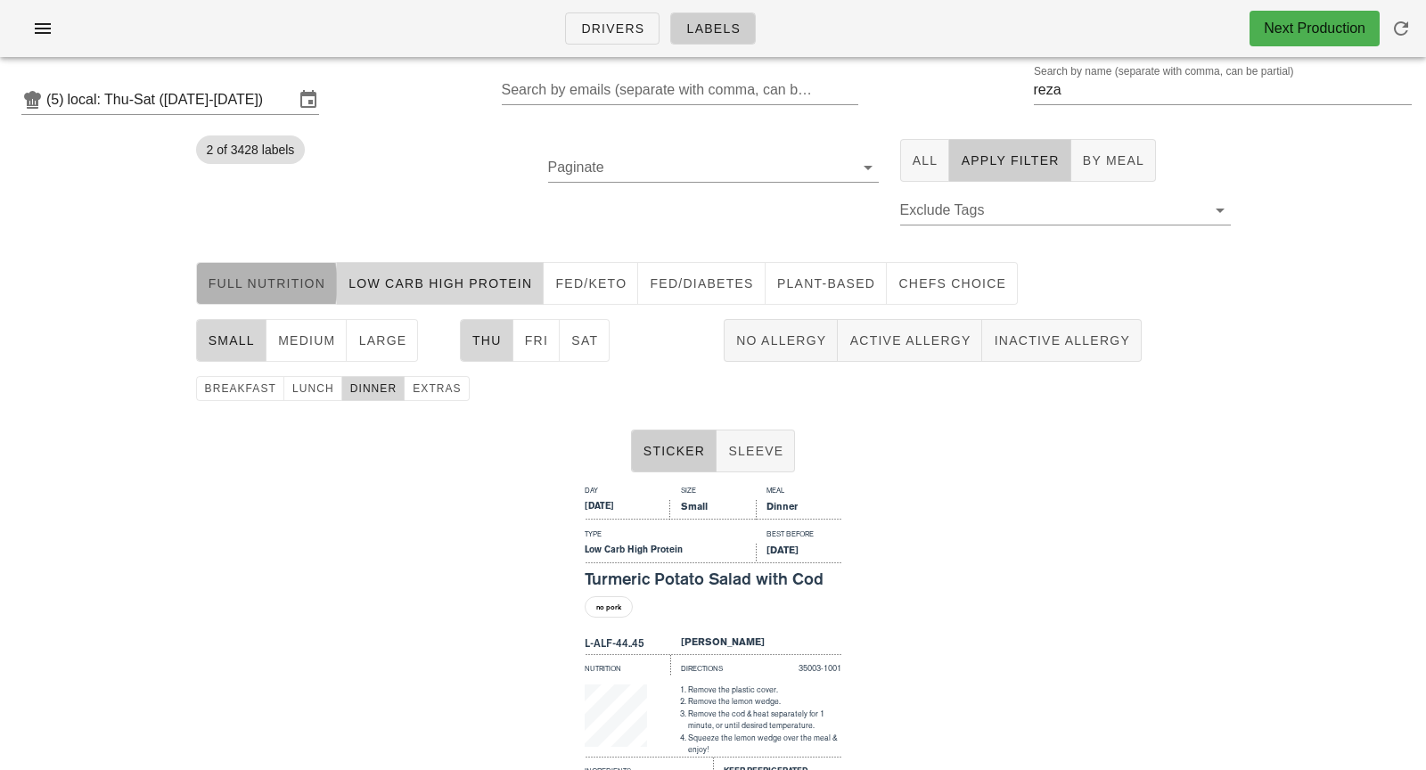
click at [306, 296] on button "Full Nutrition" at bounding box center [267, 283] width 142 height 43
click at [412, 294] on button "Low Carb High Protein" at bounding box center [440, 283] width 207 height 43
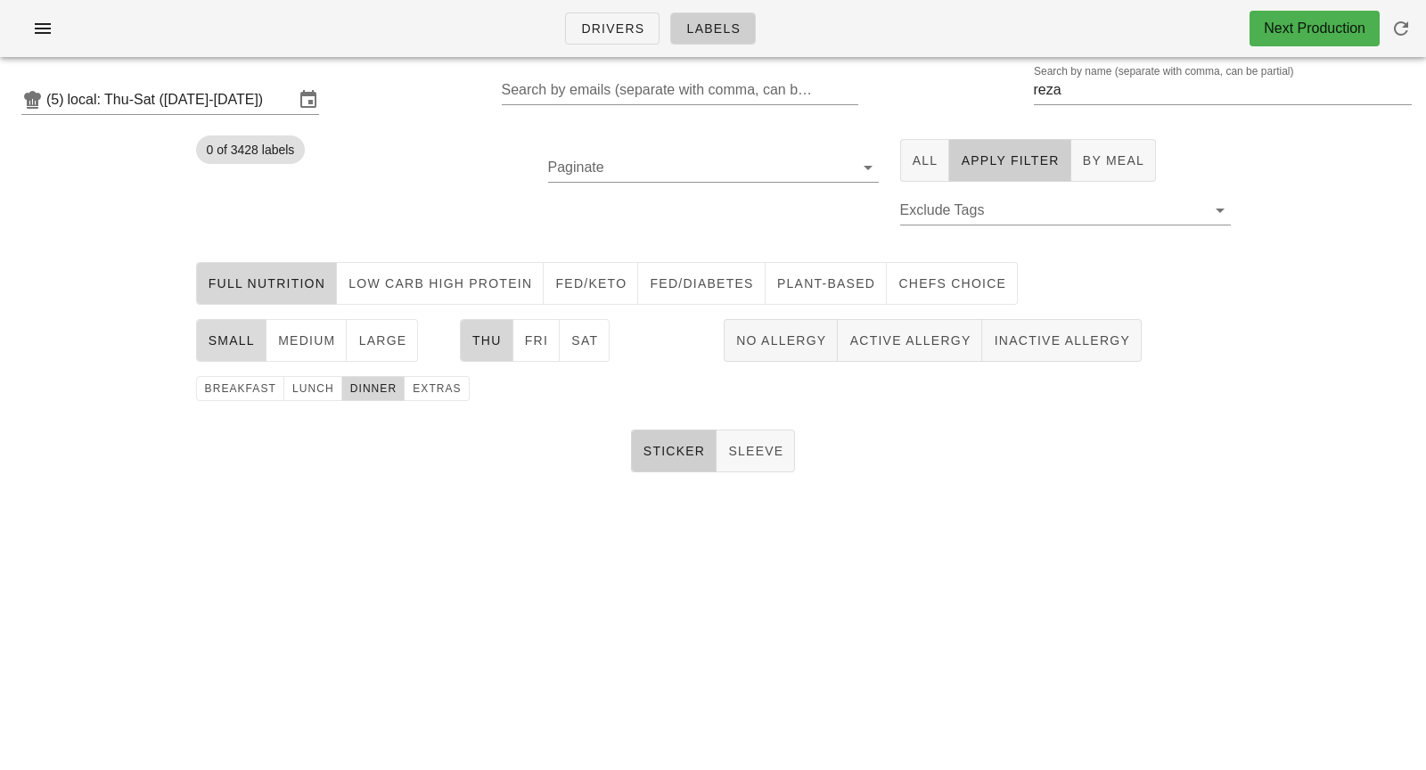
click at [251, 343] on span "small" at bounding box center [231, 340] width 47 height 14
click at [300, 345] on span "medium" at bounding box center [306, 340] width 59 height 14
click at [499, 347] on span "Thu" at bounding box center [487, 340] width 30 height 14
click at [580, 343] on span "Sat" at bounding box center [585, 340] width 28 height 14
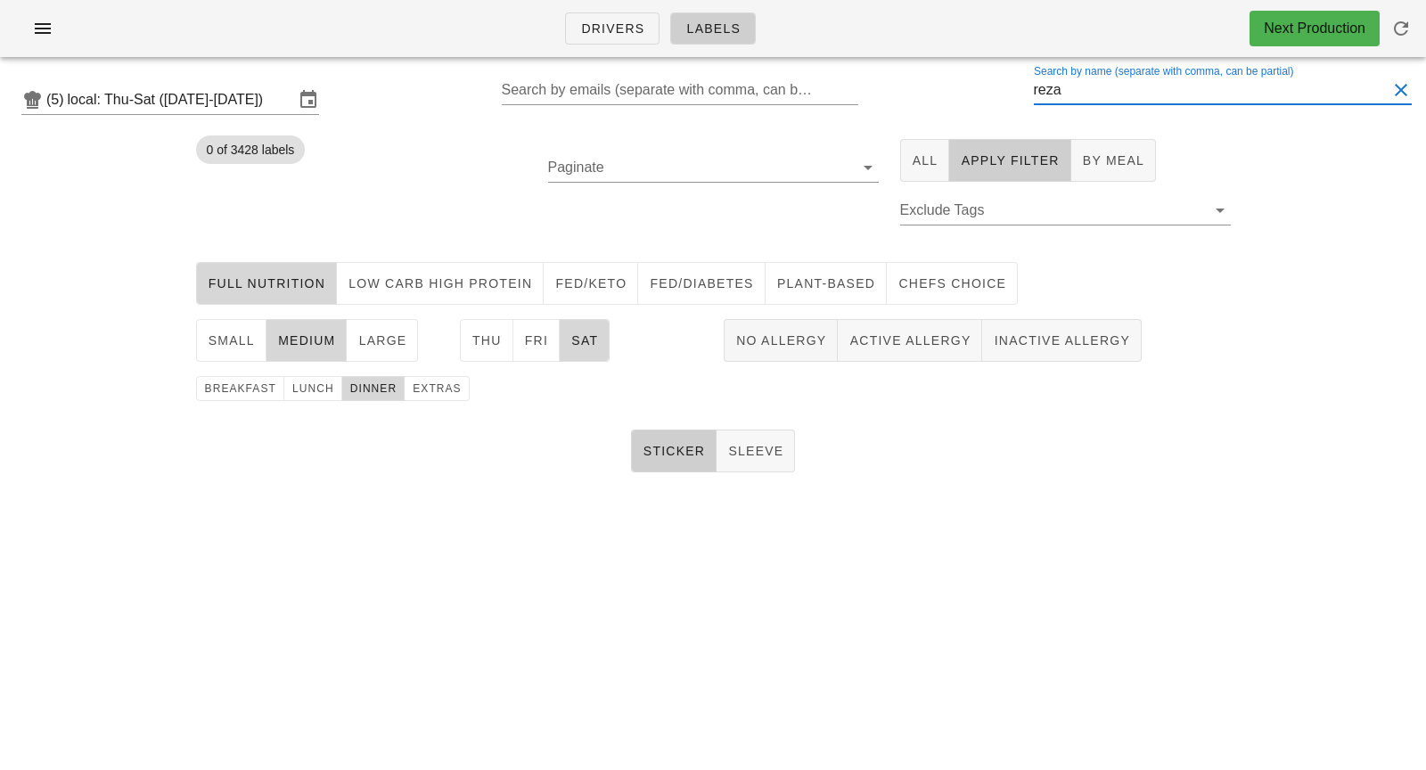
drag, startPoint x: 1107, startPoint y: 86, endPoint x: 948, endPoint y: 88, distance: 159.6
click at [948, 88] on div "(5) local: Thu-Sat ([DATE]-[DATE]) Search by emails (separate with comma, can b…" at bounding box center [713, 99] width 1426 height 57
type input "c"
type input "C"
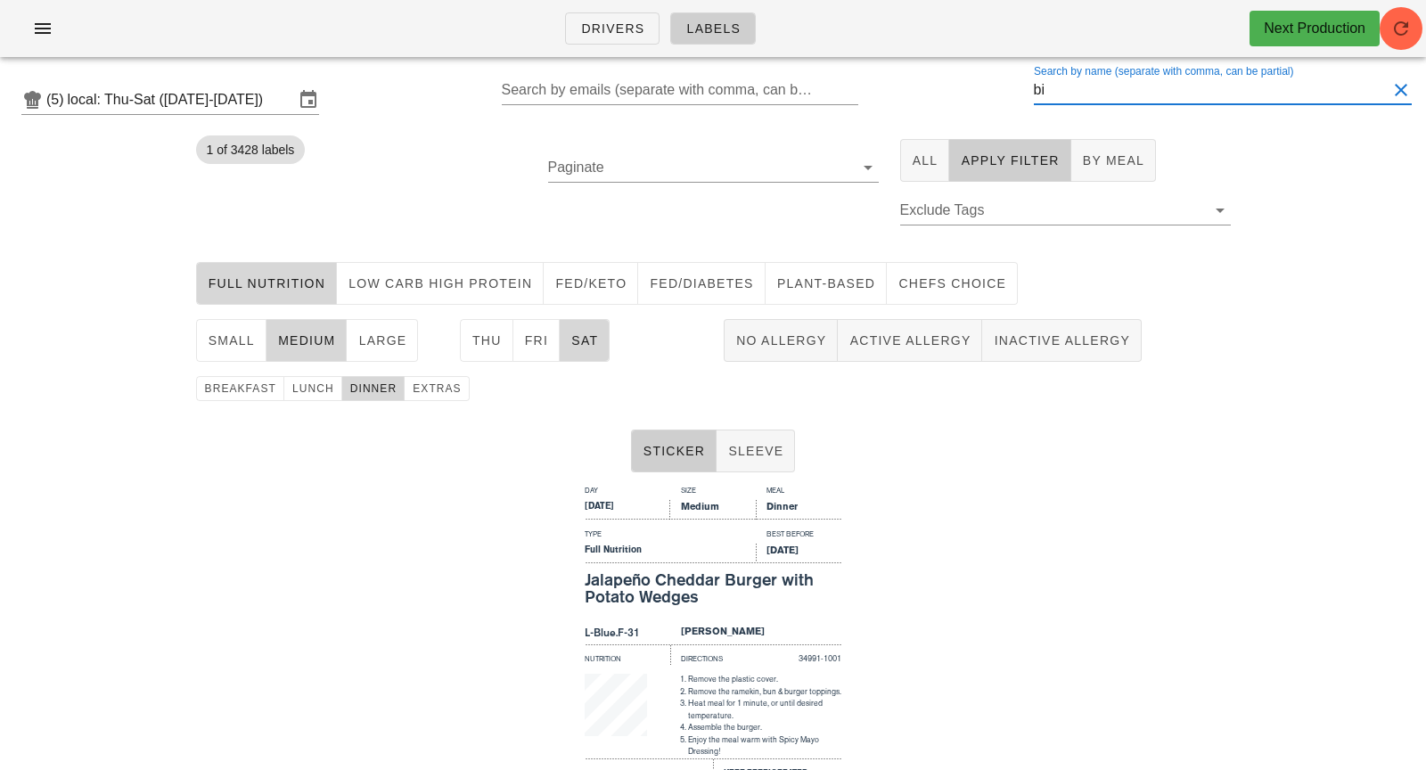
scroll to position [208, 0]
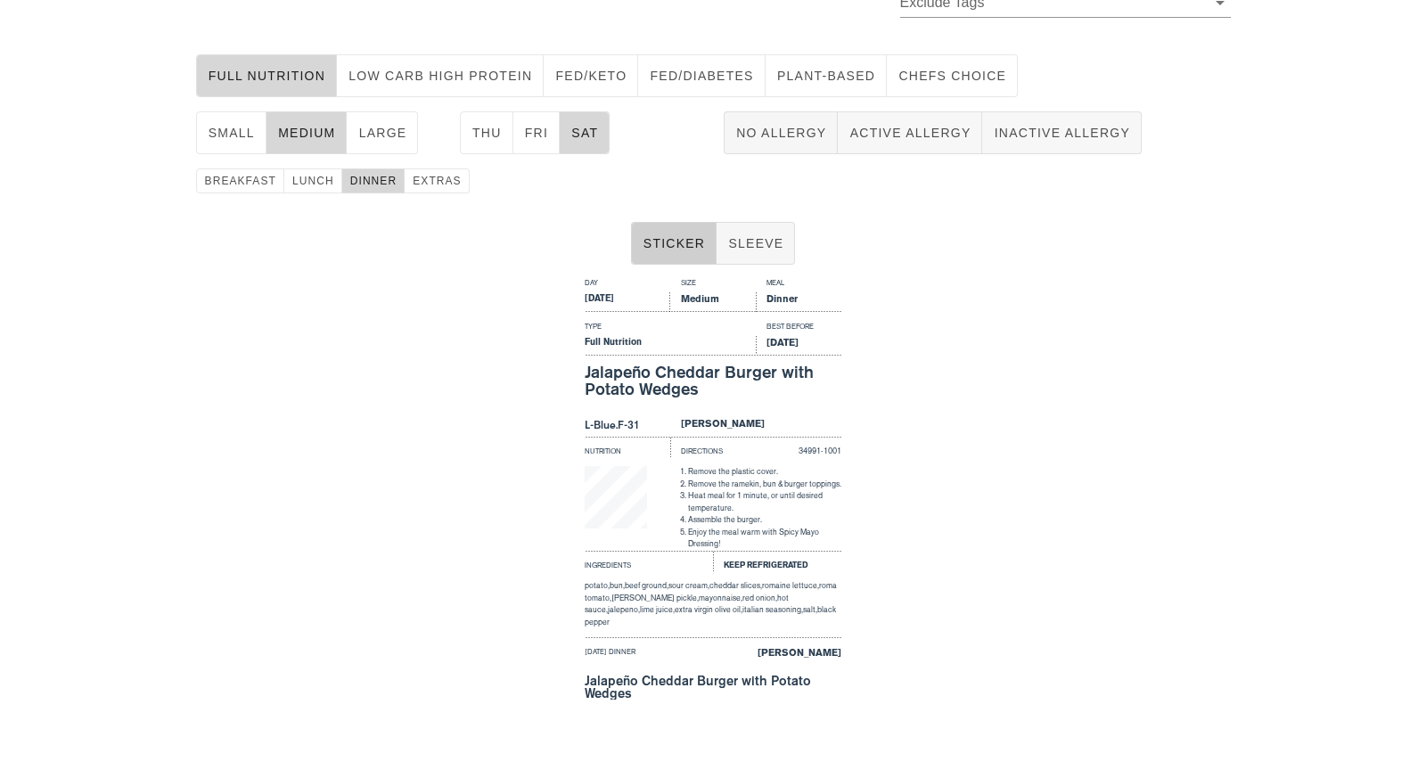
type input "b"
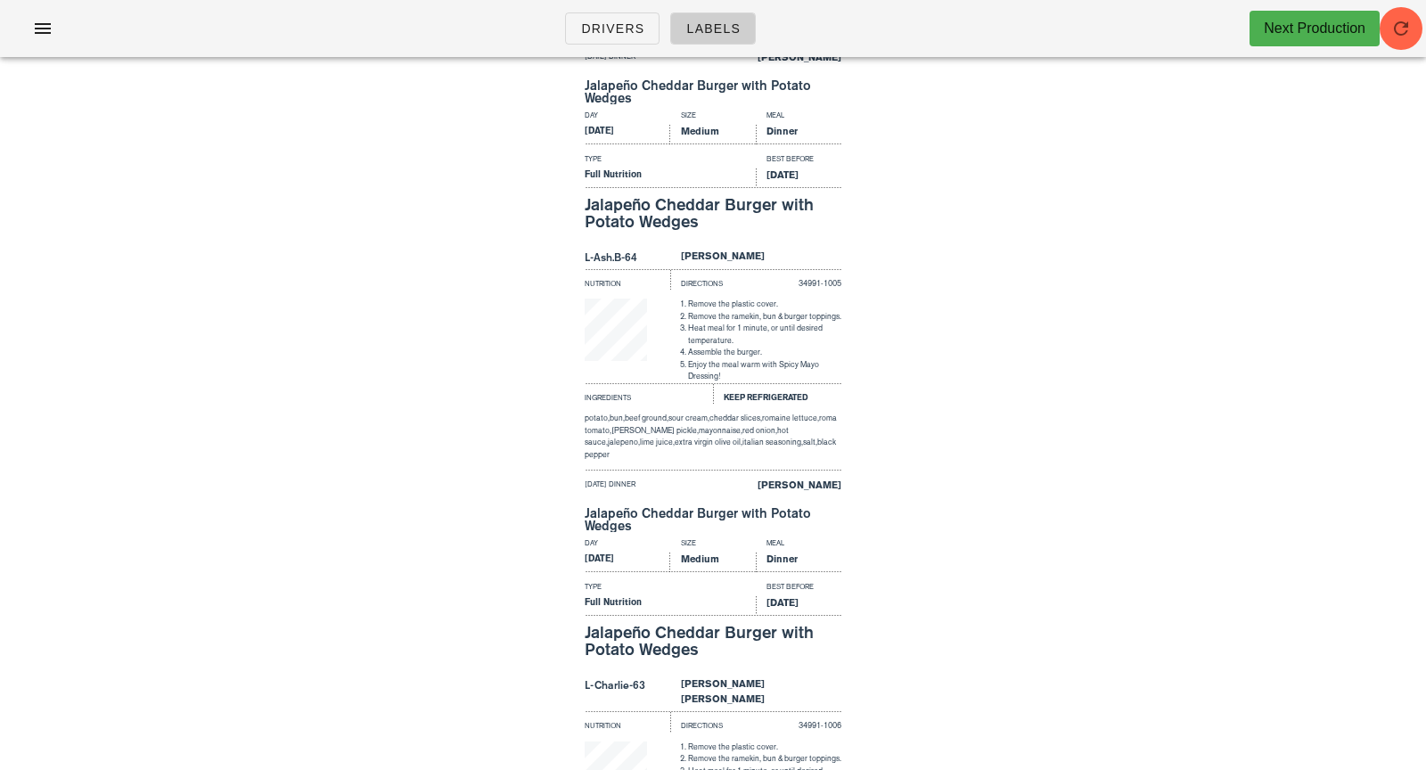
scroll to position [2075, 0]
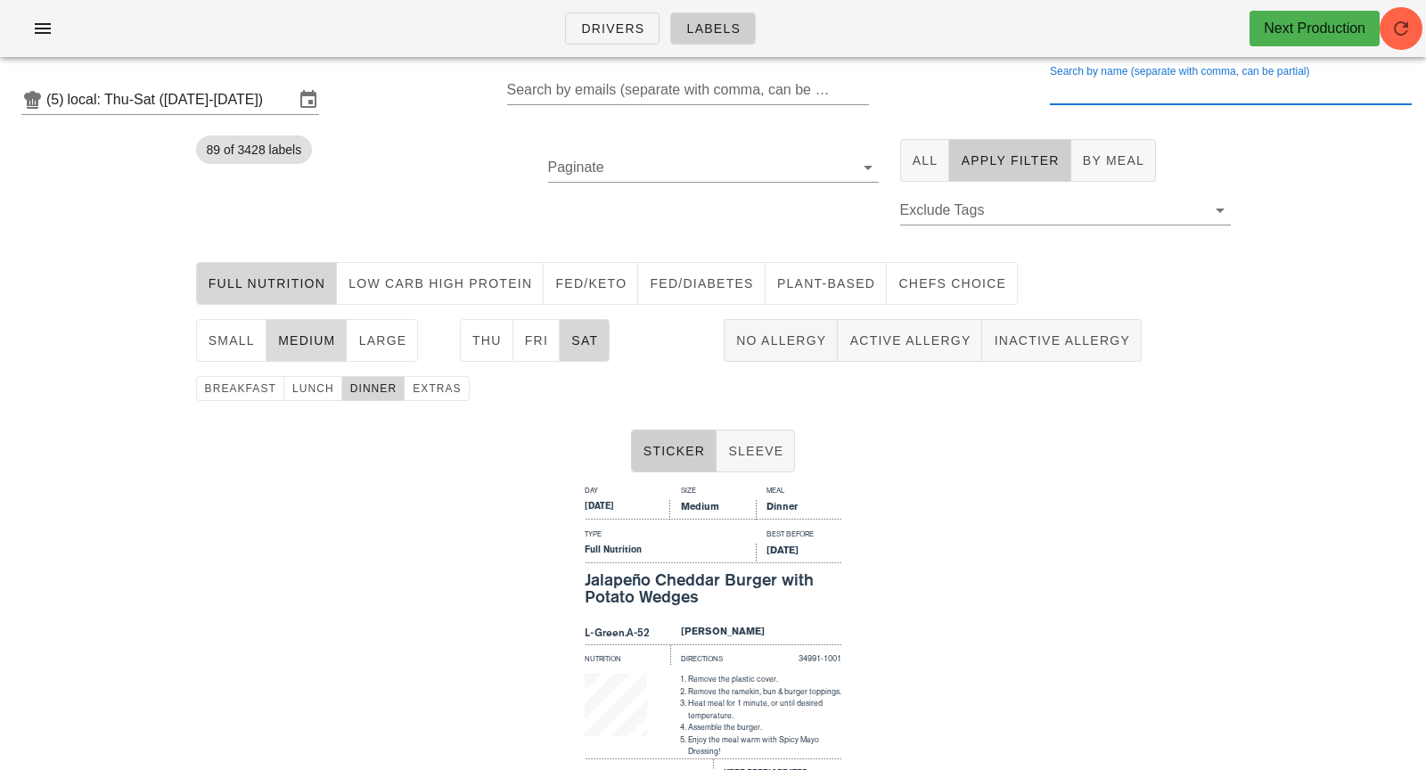
click at [286, 349] on button "medium" at bounding box center [307, 340] width 81 height 43
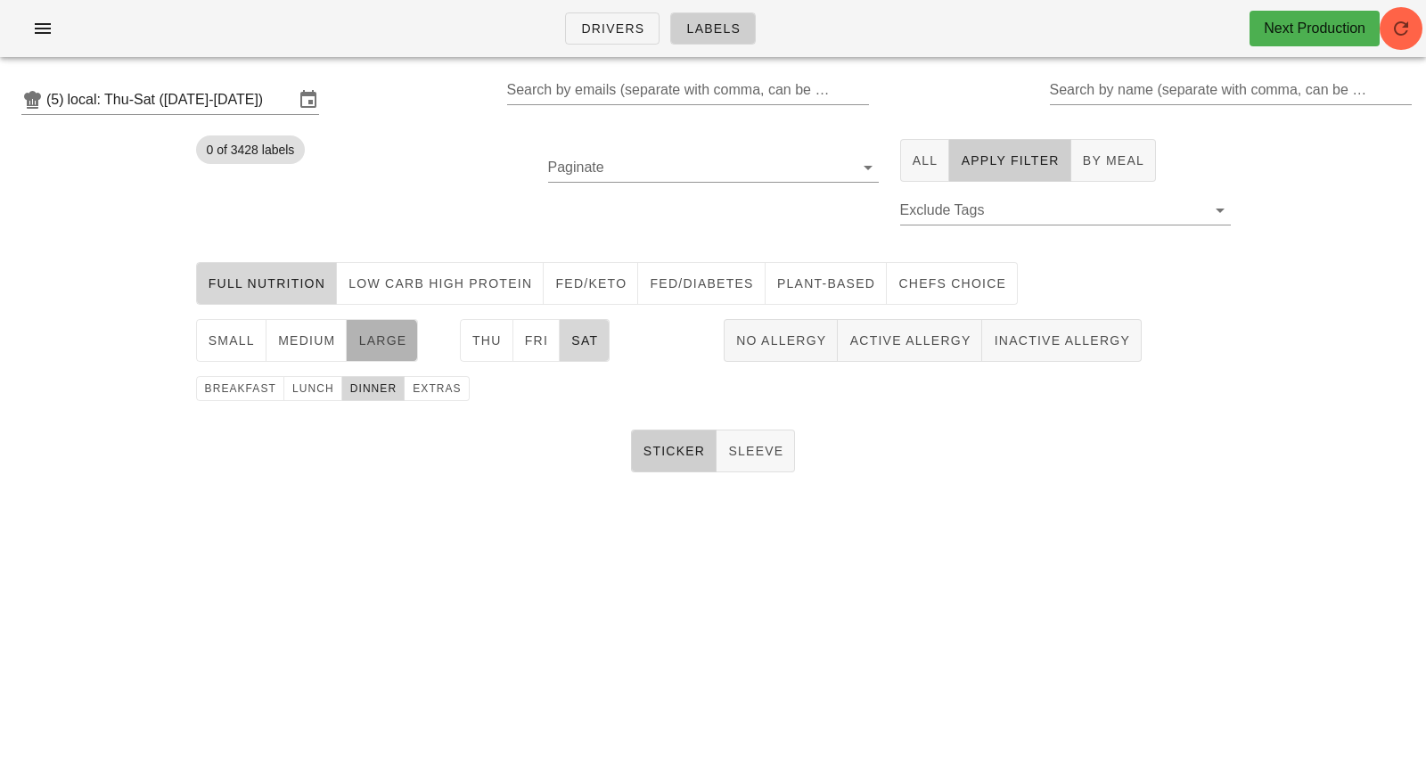
click at [394, 357] on button "large" at bounding box center [382, 340] width 71 height 43
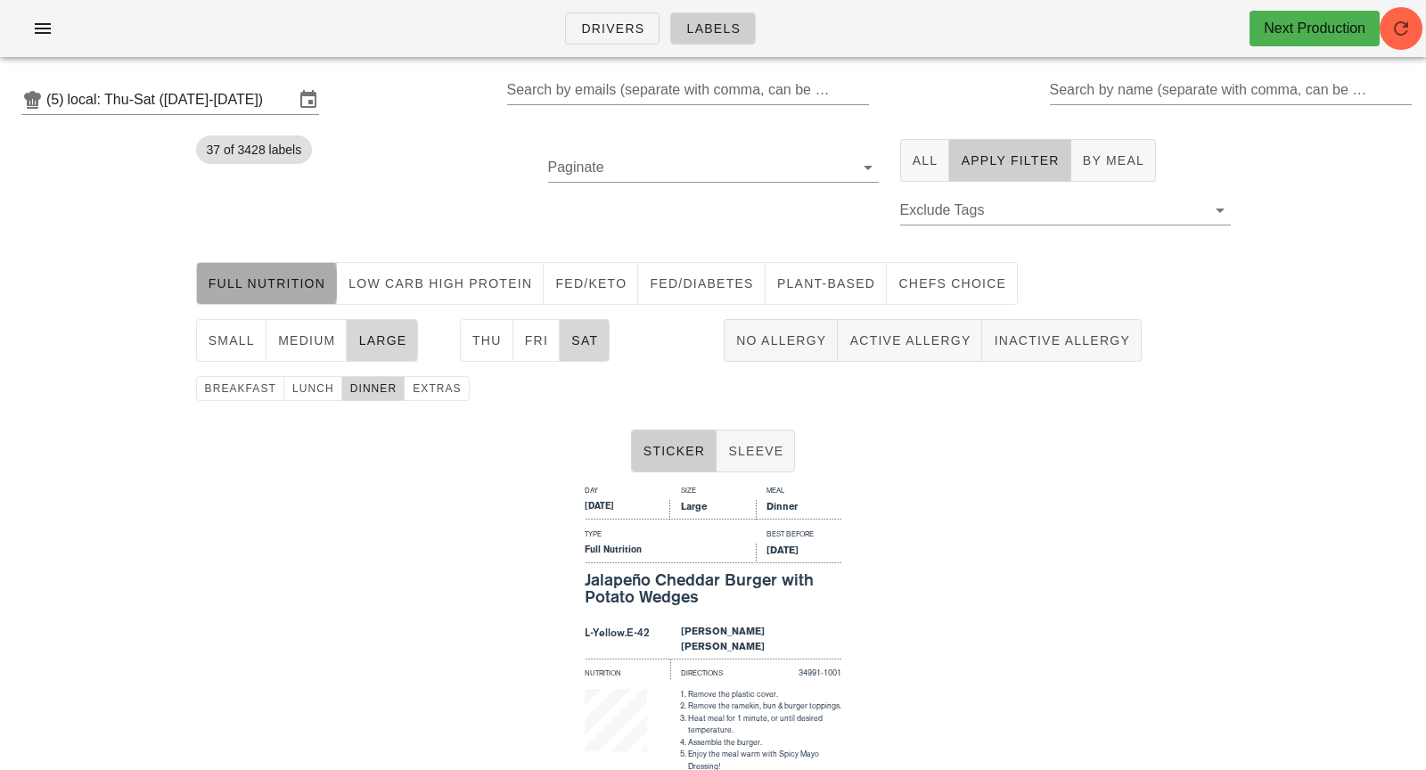
click at [295, 298] on button "Full Nutrition" at bounding box center [267, 283] width 142 height 43
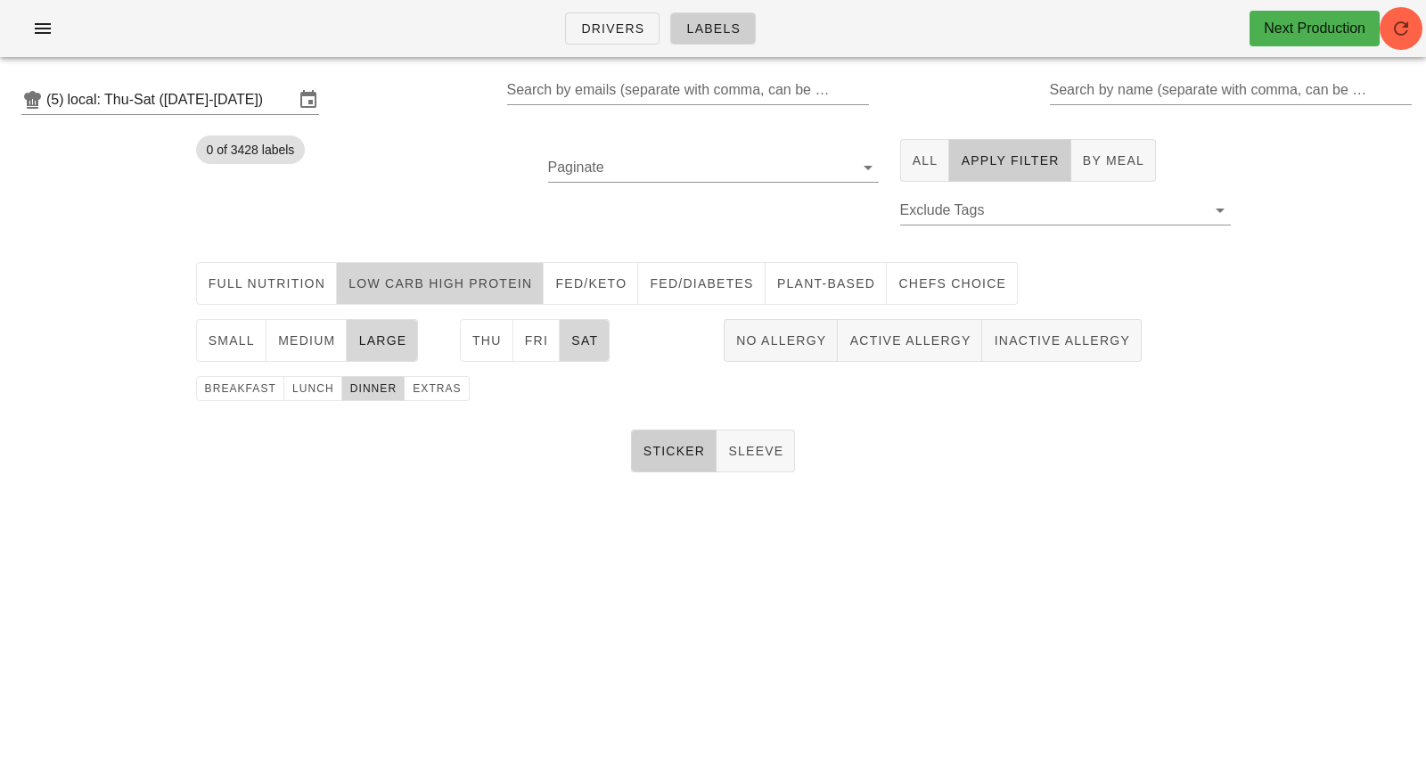
click at [389, 283] on span "Low Carb High Protein" at bounding box center [440, 283] width 185 height 14
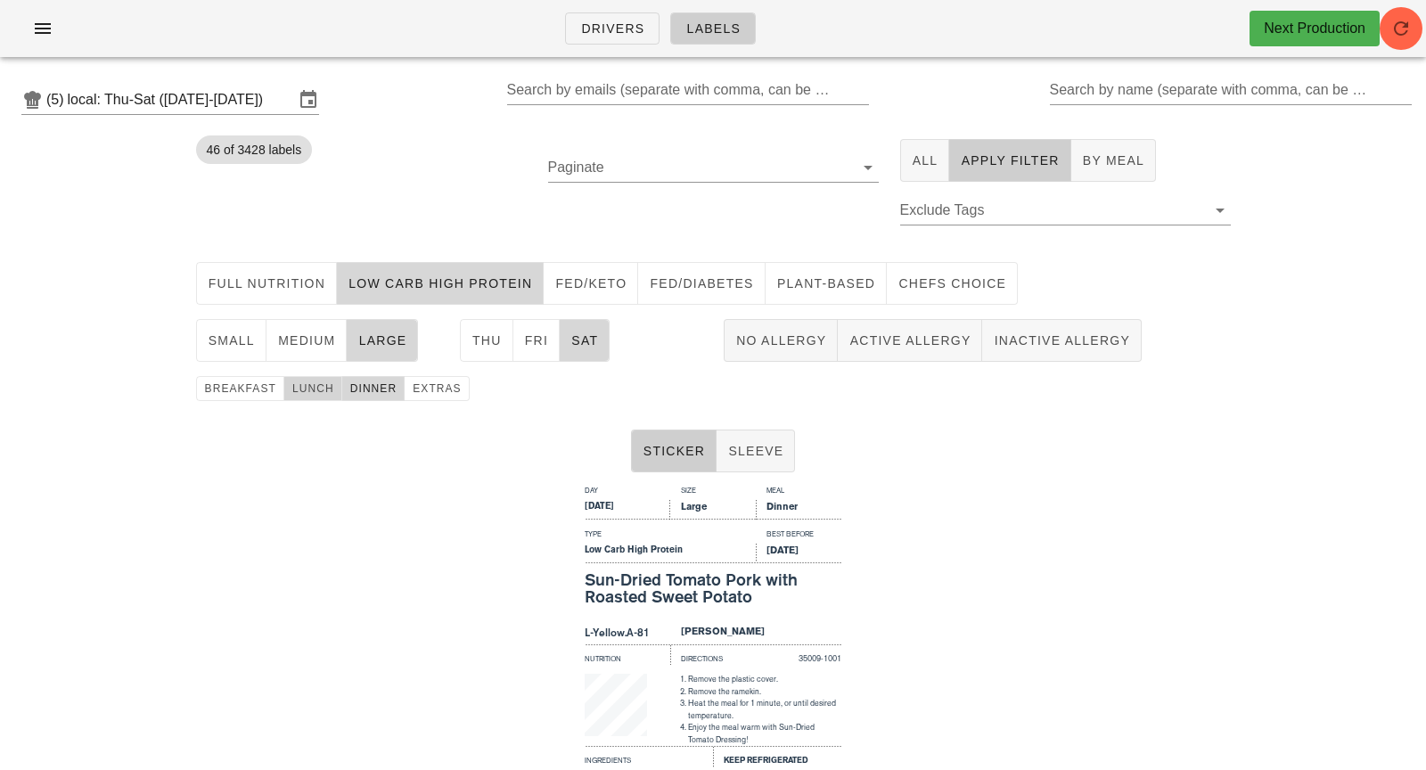
click at [319, 391] on span "lunch" at bounding box center [313, 388] width 43 height 12
click at [374, 387] on span "dinner" at bounding box center [373, 388] width 48 height 12
click at [358, 387] on span "dinner" at bounding box center [373, 388] width 48 height 12
click at [310, 388] on span "lunch" at bounding box center [313, 388] width 43 height 12
click at [1099, 93] on input "Search by name (separate with comma, can be partial)" at bounding box center [1229, 90] width 359 height 29
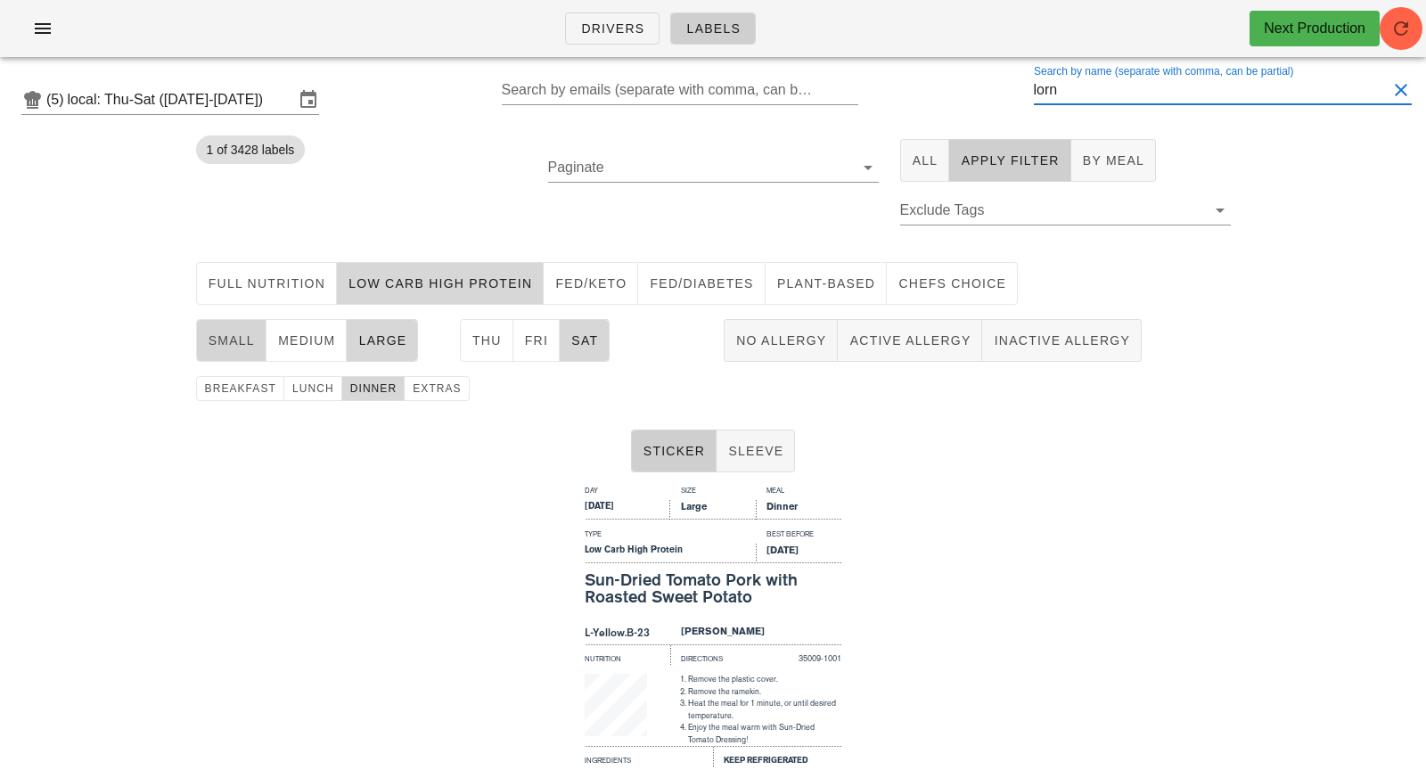
click at [246, 336] on span "small" at bounding box center [231, 340] width 47 height 14
click at [394, 341] on span "large" at bounding box center [381, 340] width 49 height 14
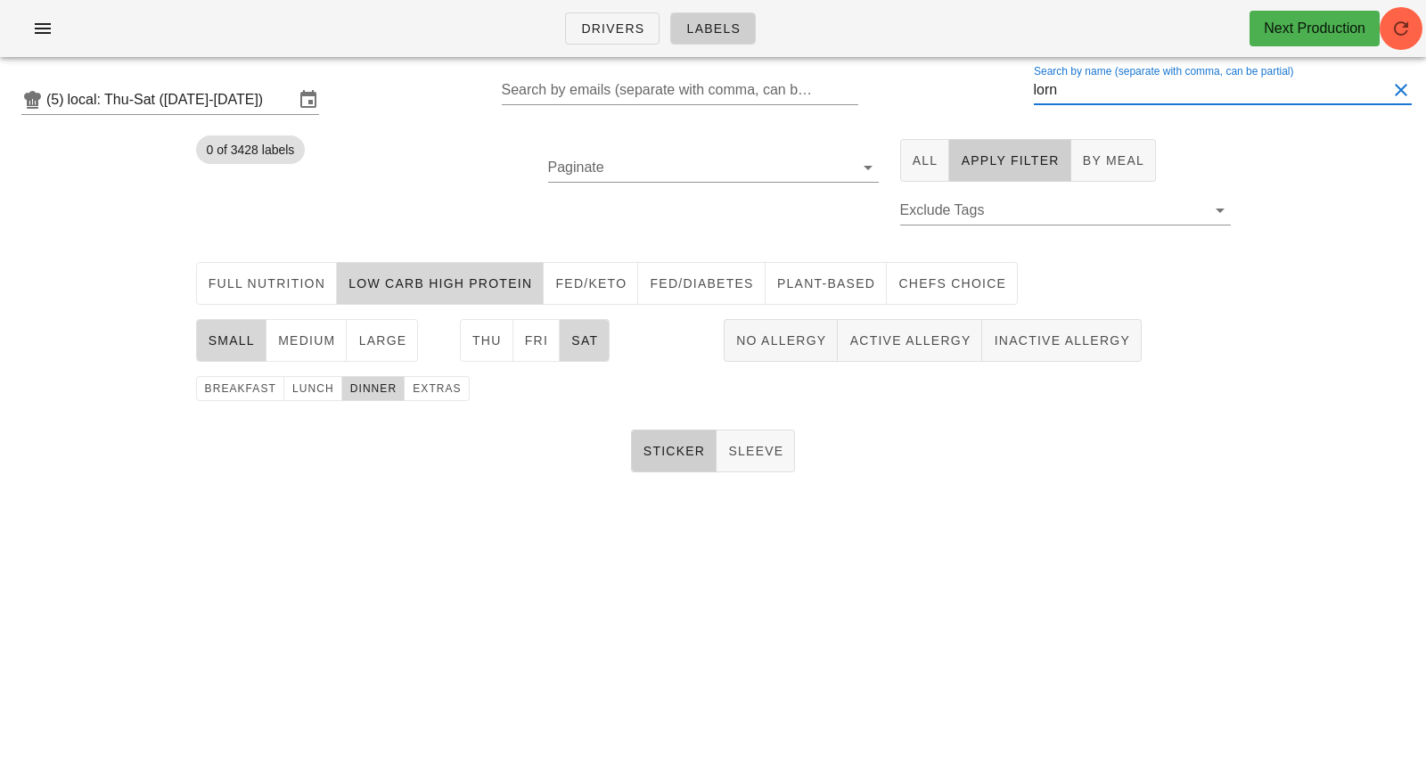
drag, startPoint x: 1117, startPoint y: 86, endPoint x: 981, endPoint y: 82, distance: 135.5
click at [981, 82] on div "(5) local: Thu-Sat ([DATE]-[DATE]) Search by emails (separate with comma, can b…" at bounding box center [713, 99] width 1426 height 57
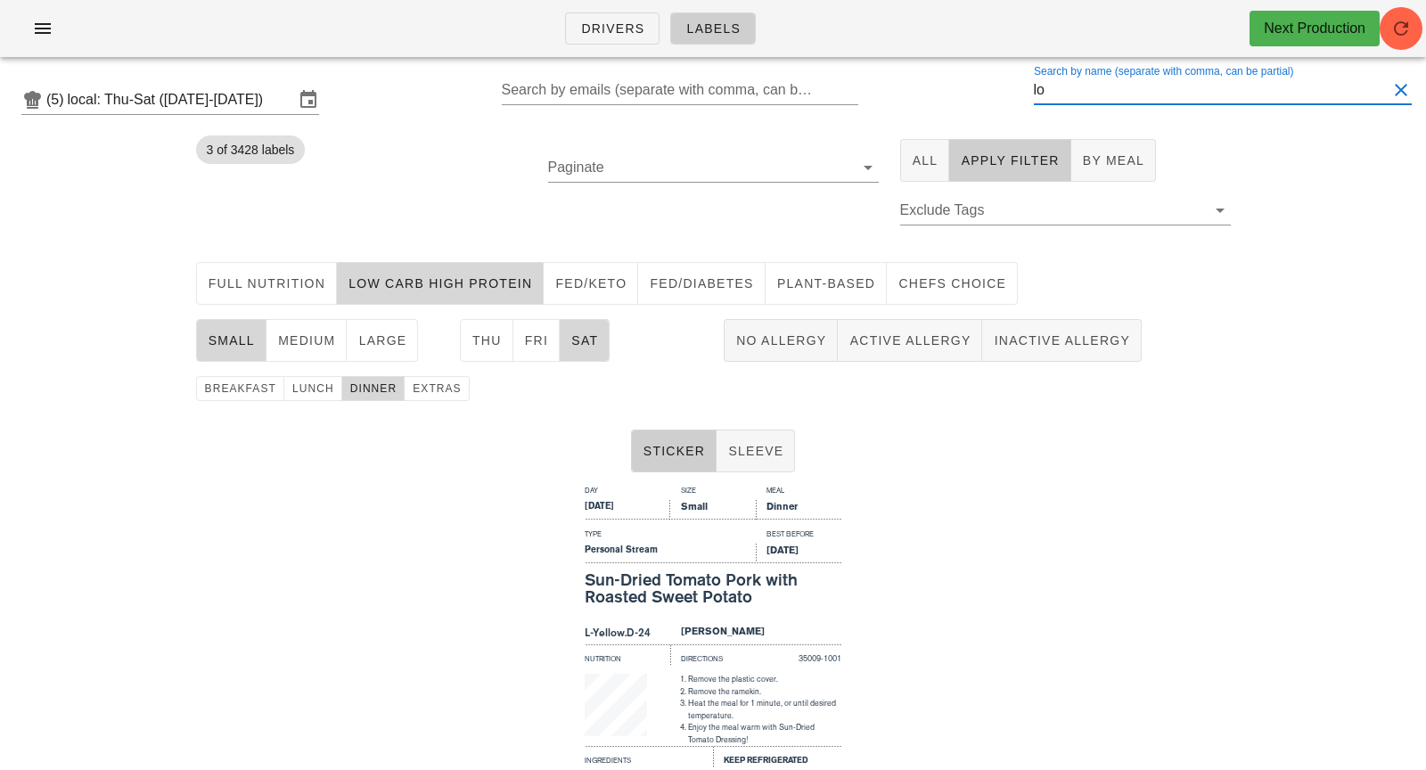
type input "l"
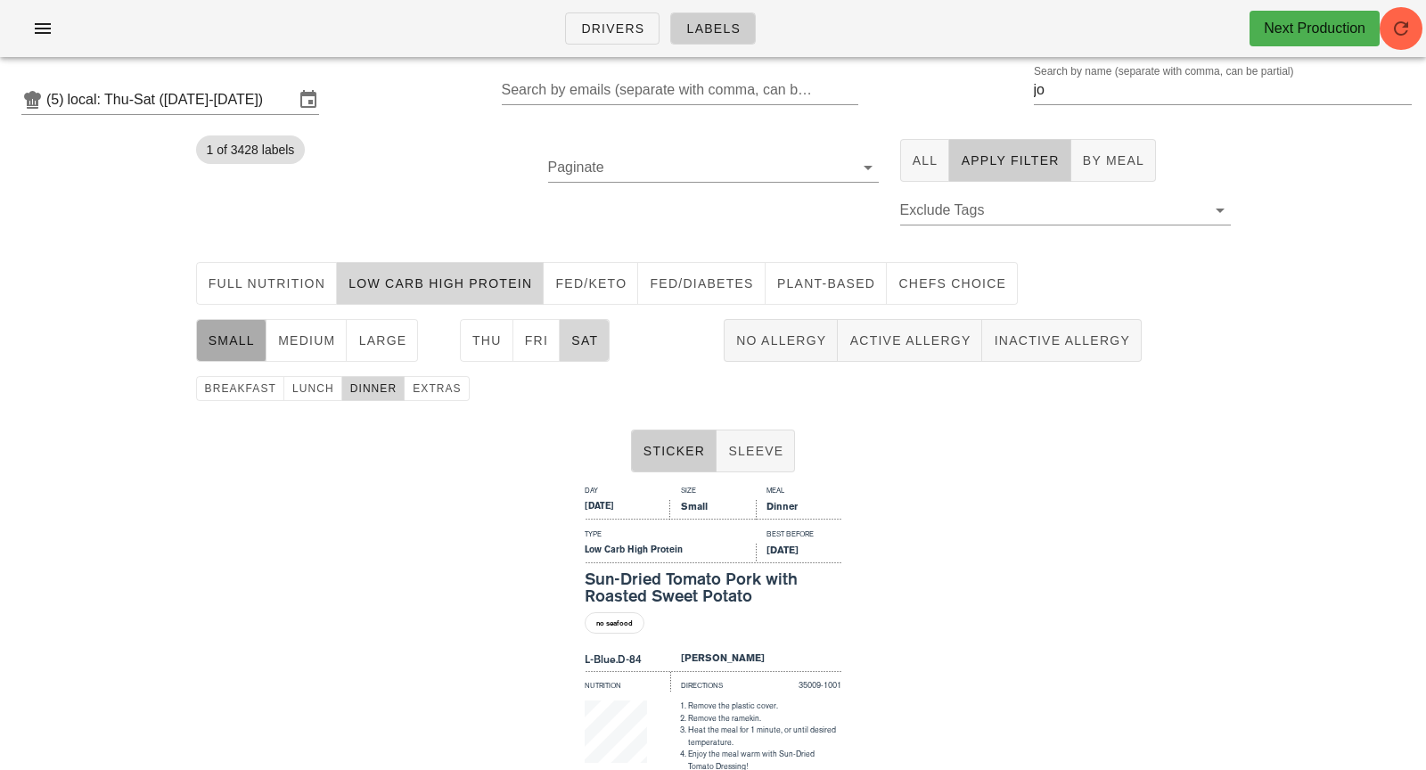
click at [227, 353] on button "small" at bounding box center [231, 340] width 70 height 43
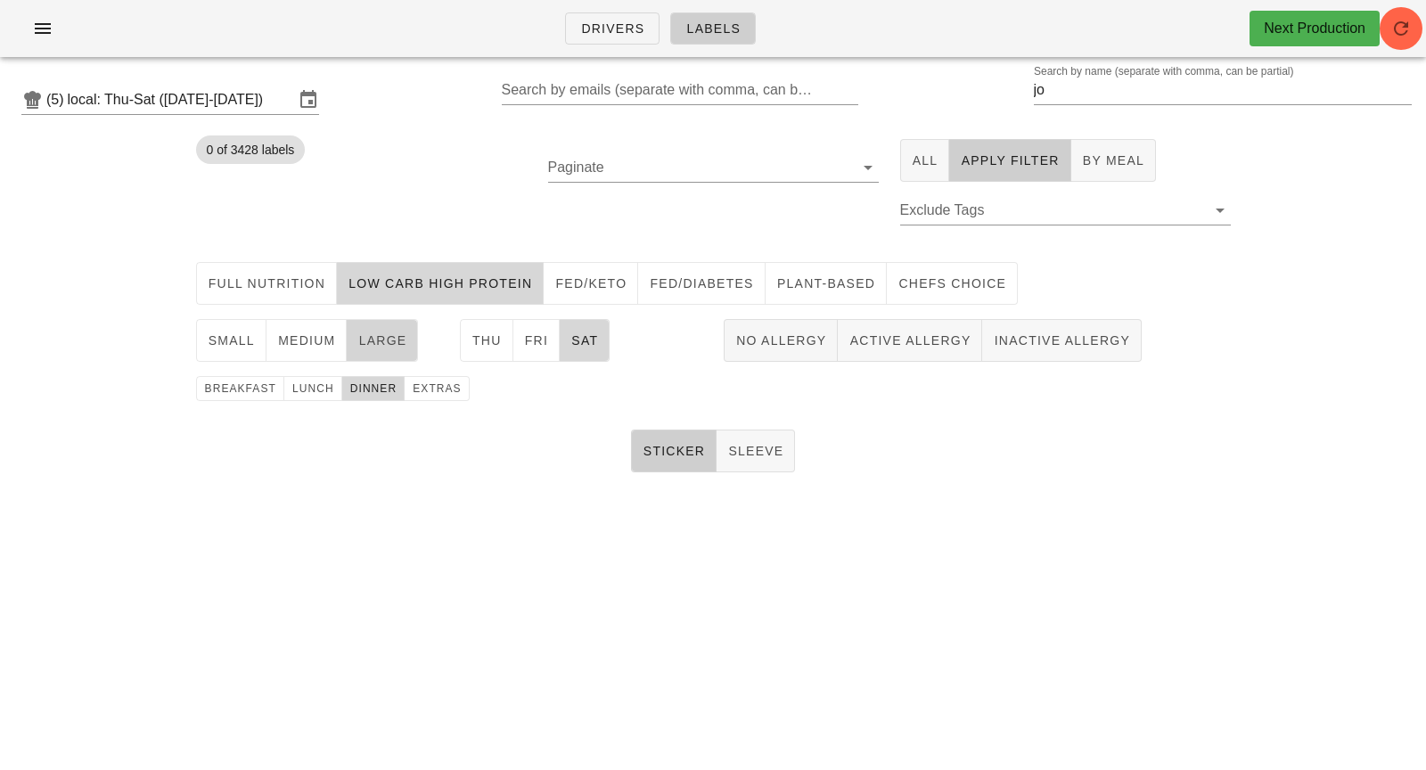
click at [369, 345] on span "large" at bounding box center [381, 340] width 49 height 14
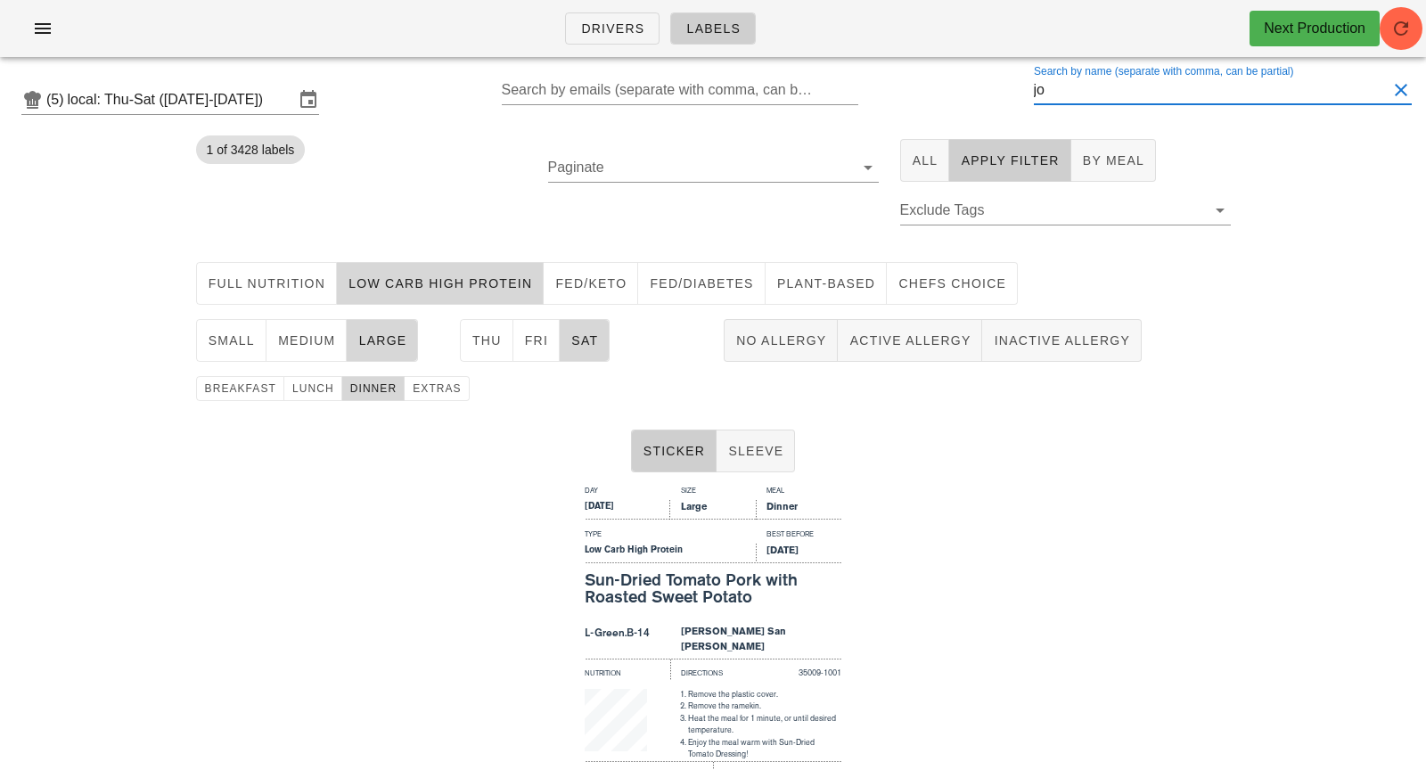
drag, startPoint x: 1103, startPoint y: 97, endPoint x: 974, endPoint y: 97, distance: 128.4
click at [974, 97] on div "(5) local: Thu-Sat ([DATE]-[DATE]) Search by emails (separate with comma, can b…" at bounding box center [713, 99] width 1426 height 57
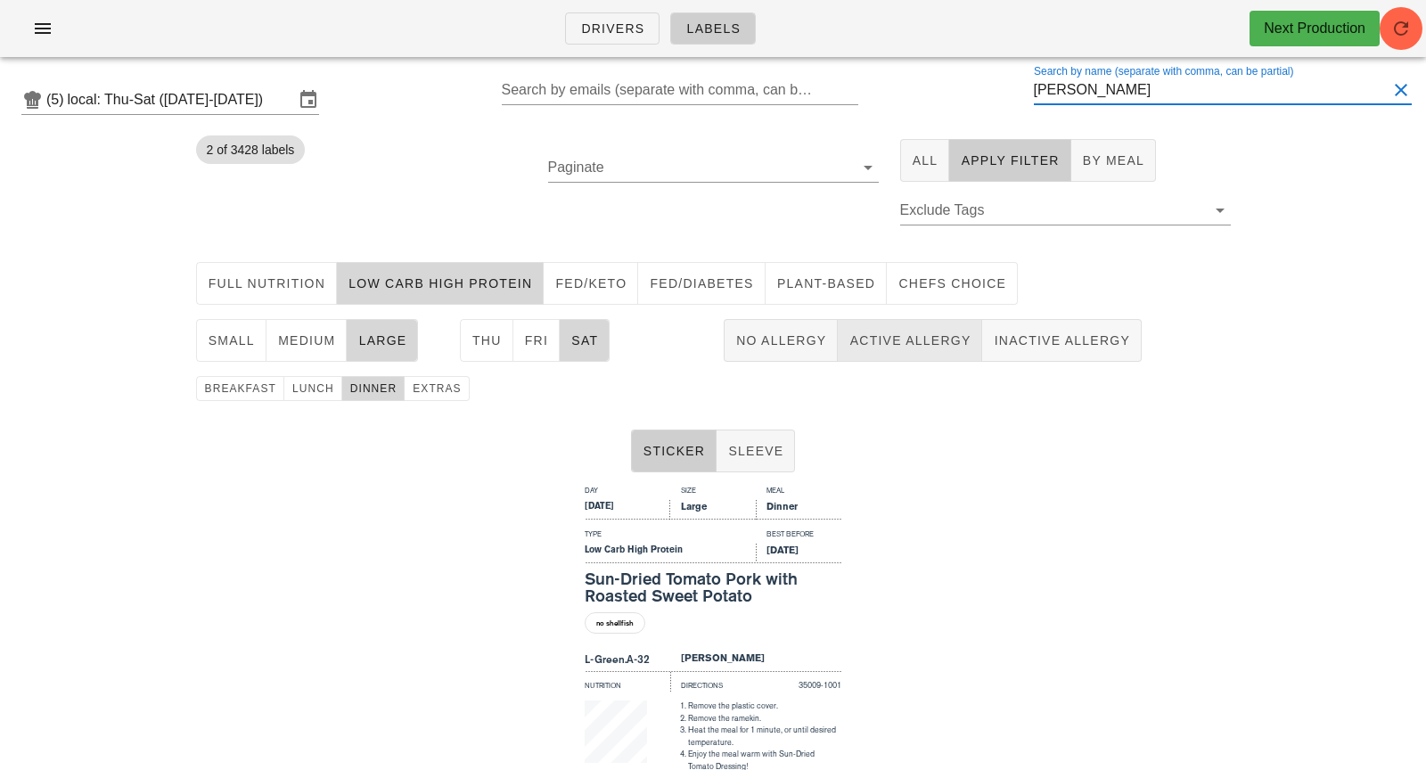
type input "[PERSON_NAME]"
click at [58, 42] on button "button" at bounding box center [42, 28] width 57 height 32
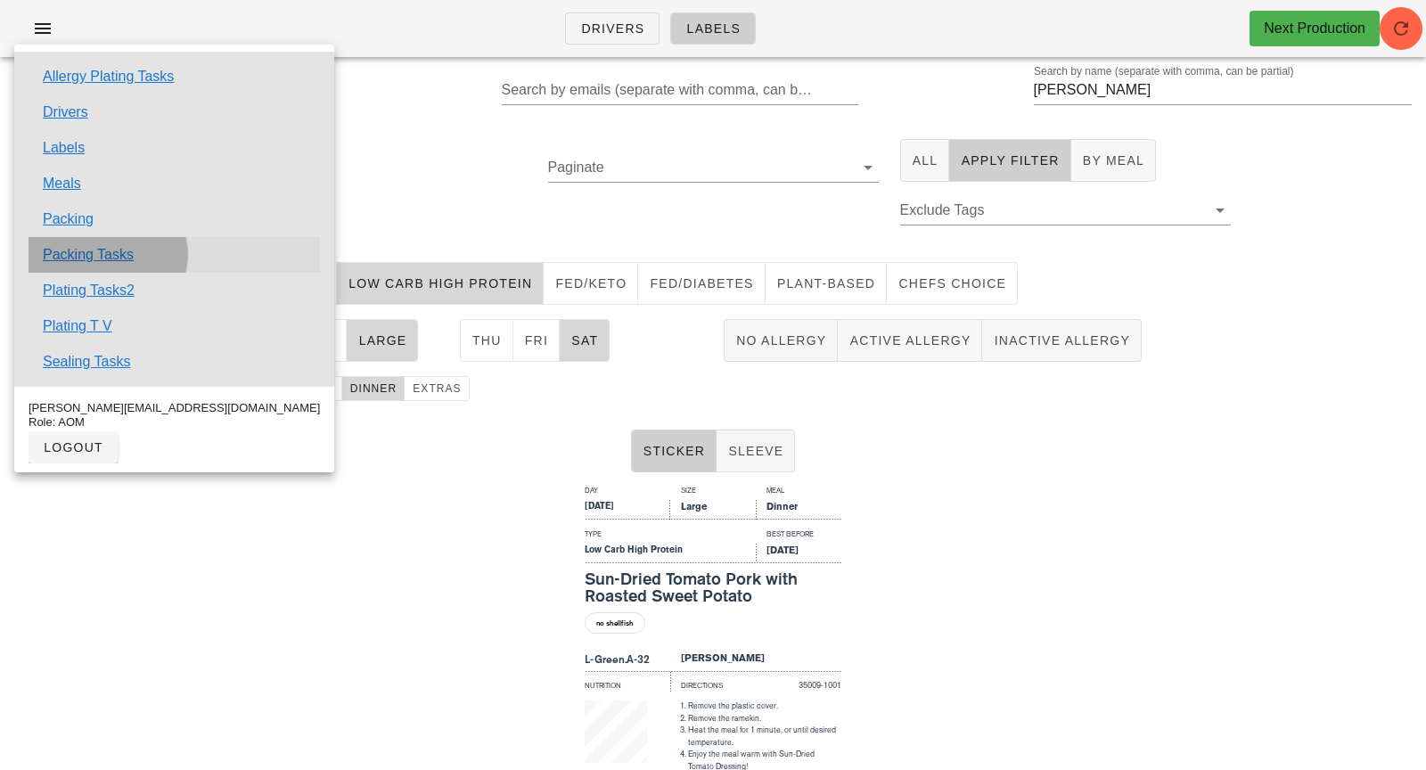
click at [97, 254] on link "Packing Tasks" at bounding box center [88, 254] width 91 height 21
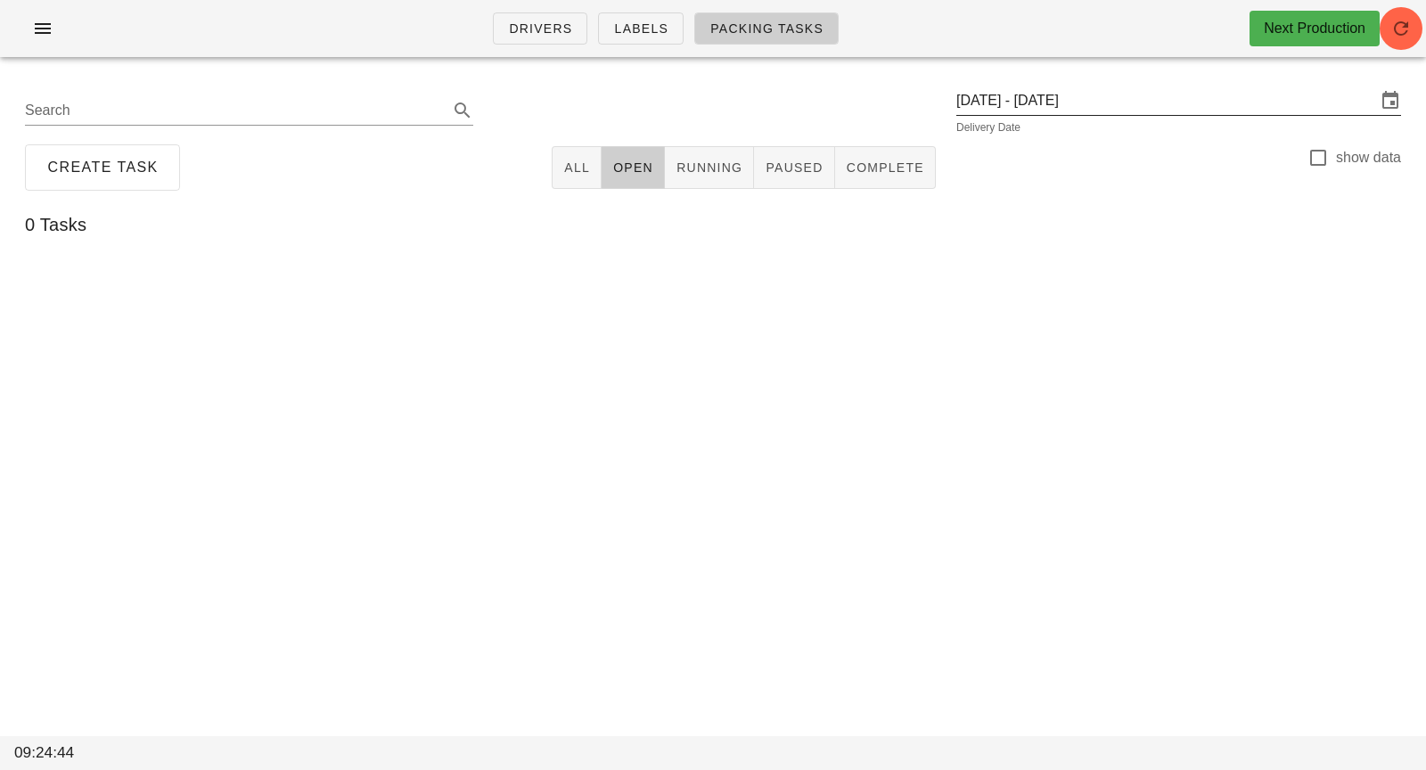
click at [1095, 96] on input "[DATE] - [DATE]" at bounding box center [1167, 100] width 420 height 29
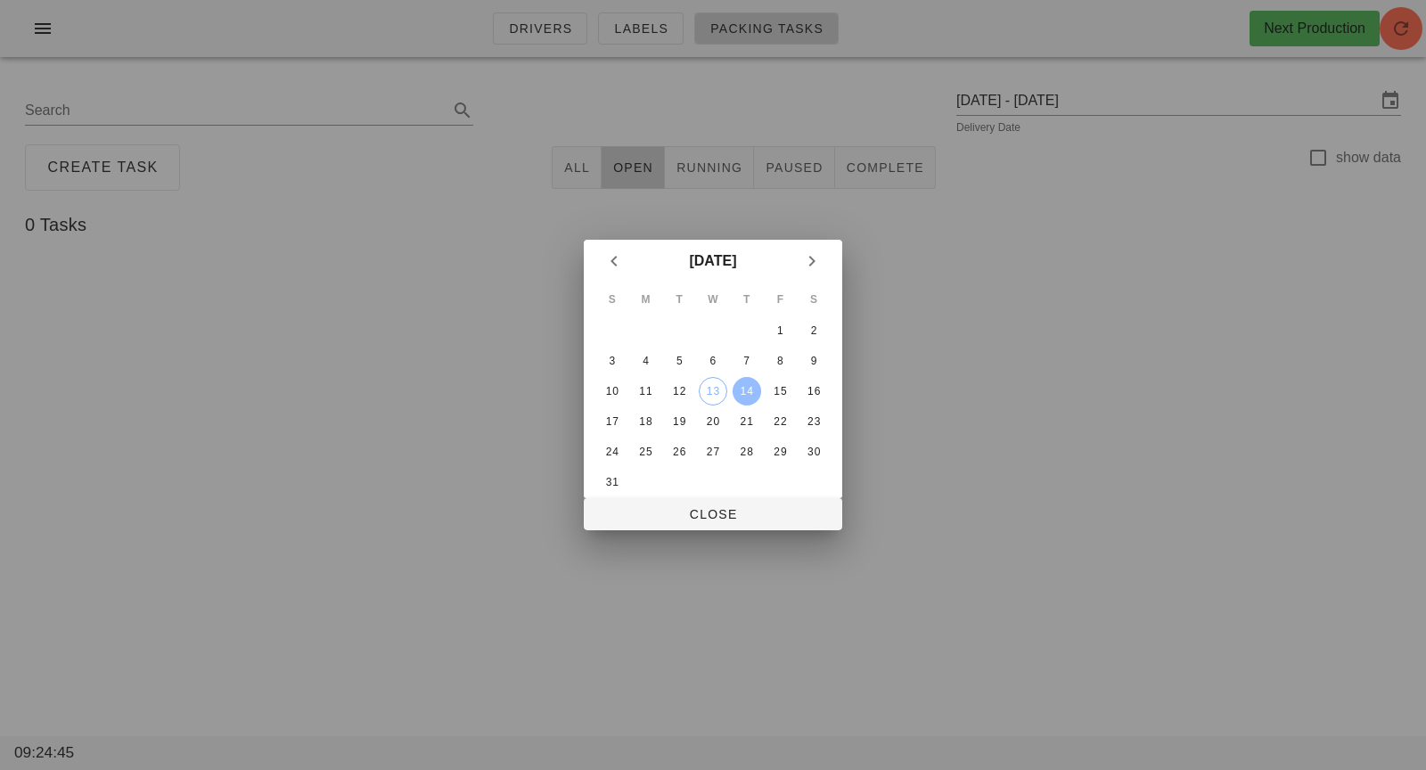
click at [746, 386] on div "14" at bounding box center [747, 391] width 29 height 12
click at [711, 387] on div "13" at bounding box center [713, 391] width 27 height 12
click at [702, 520] on span "Close" at bounding box center [713, 514] width 230 height 14
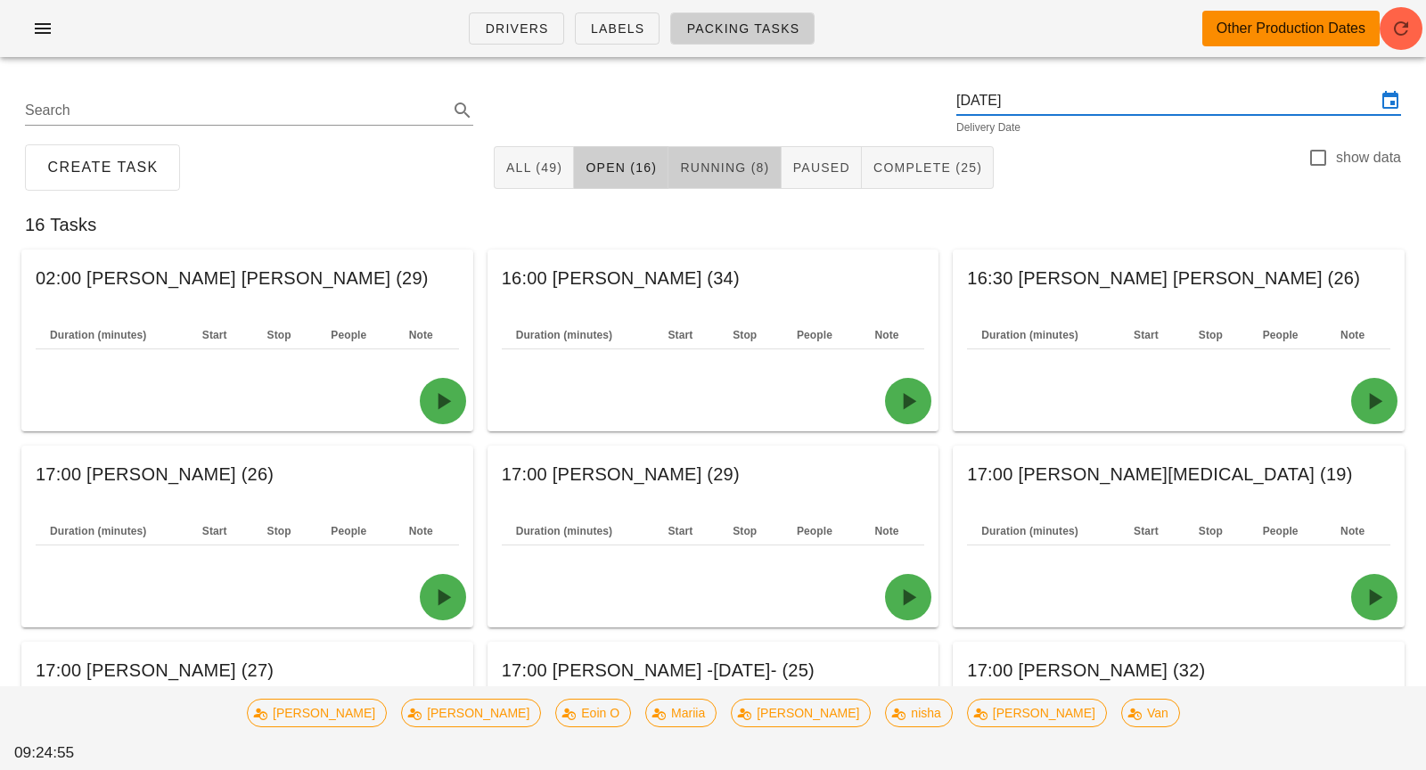
click at [727, 181] on button "Running (8)" at bounding box center [725, 167] width 112 height 43
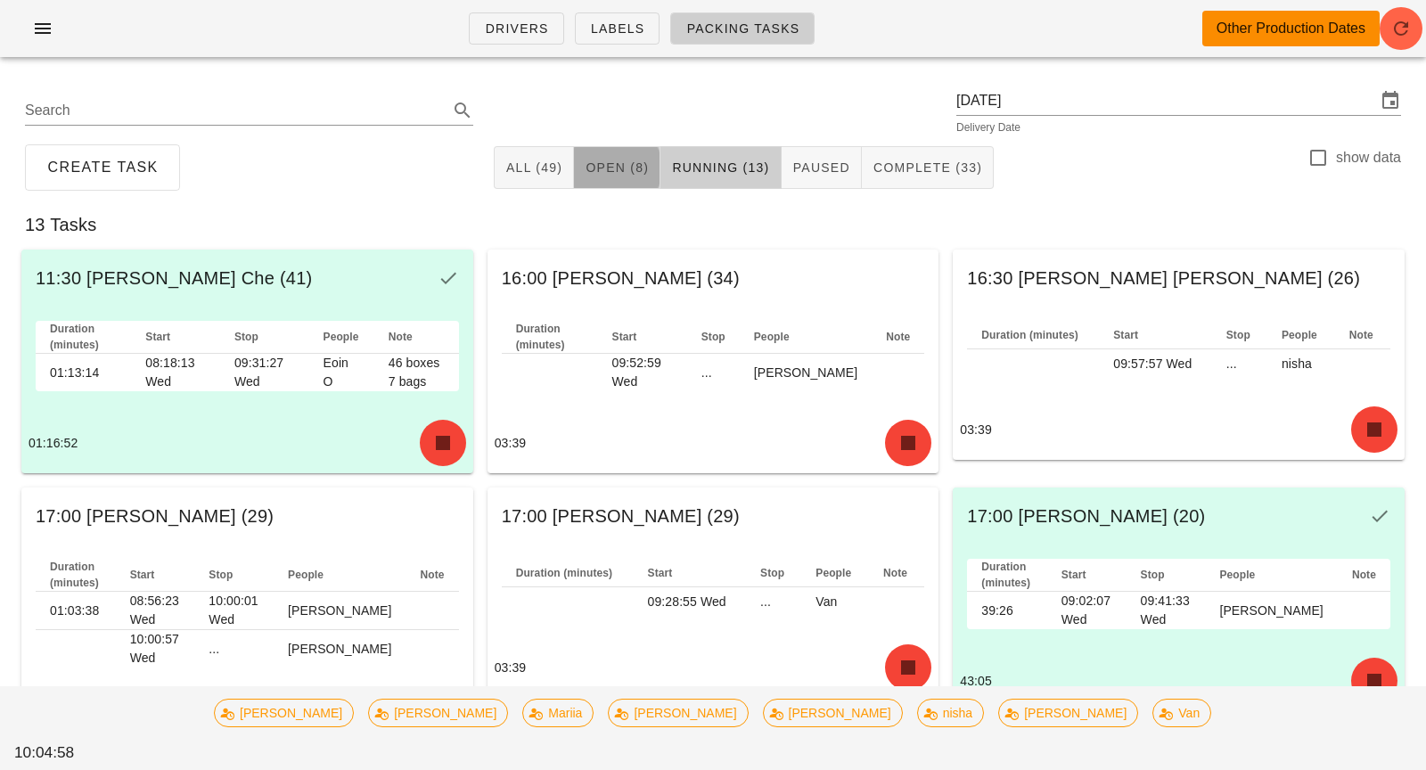
click at [601, 157] on button "Open (8)" at bounding box center [617, 167] width 86 height 43
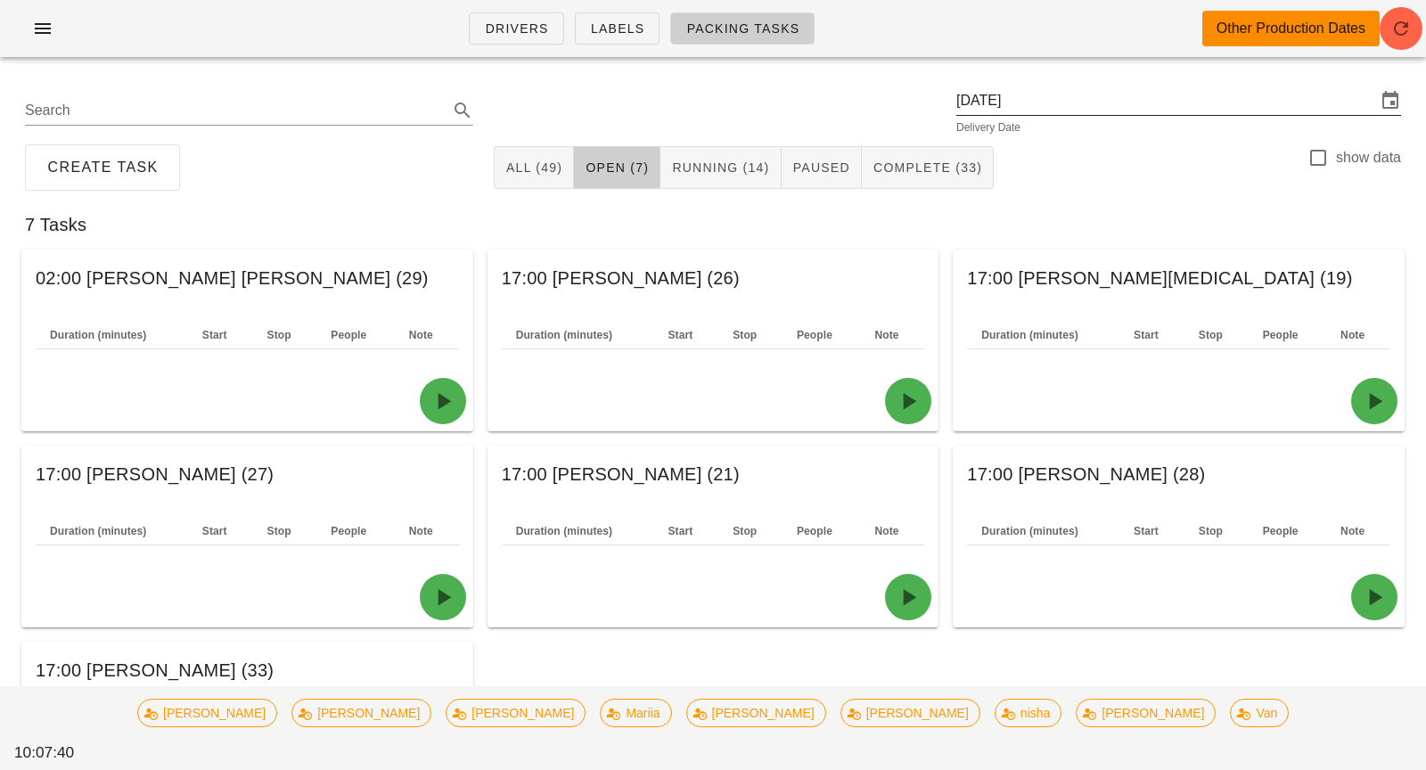
click at [1047, 115] on div "[DATE]" at bounding box center [1179, 100] width 445 height 29
click at [1140, 112] on input "[DATE]" at bounding box center [1167, 100] width 420 height 29
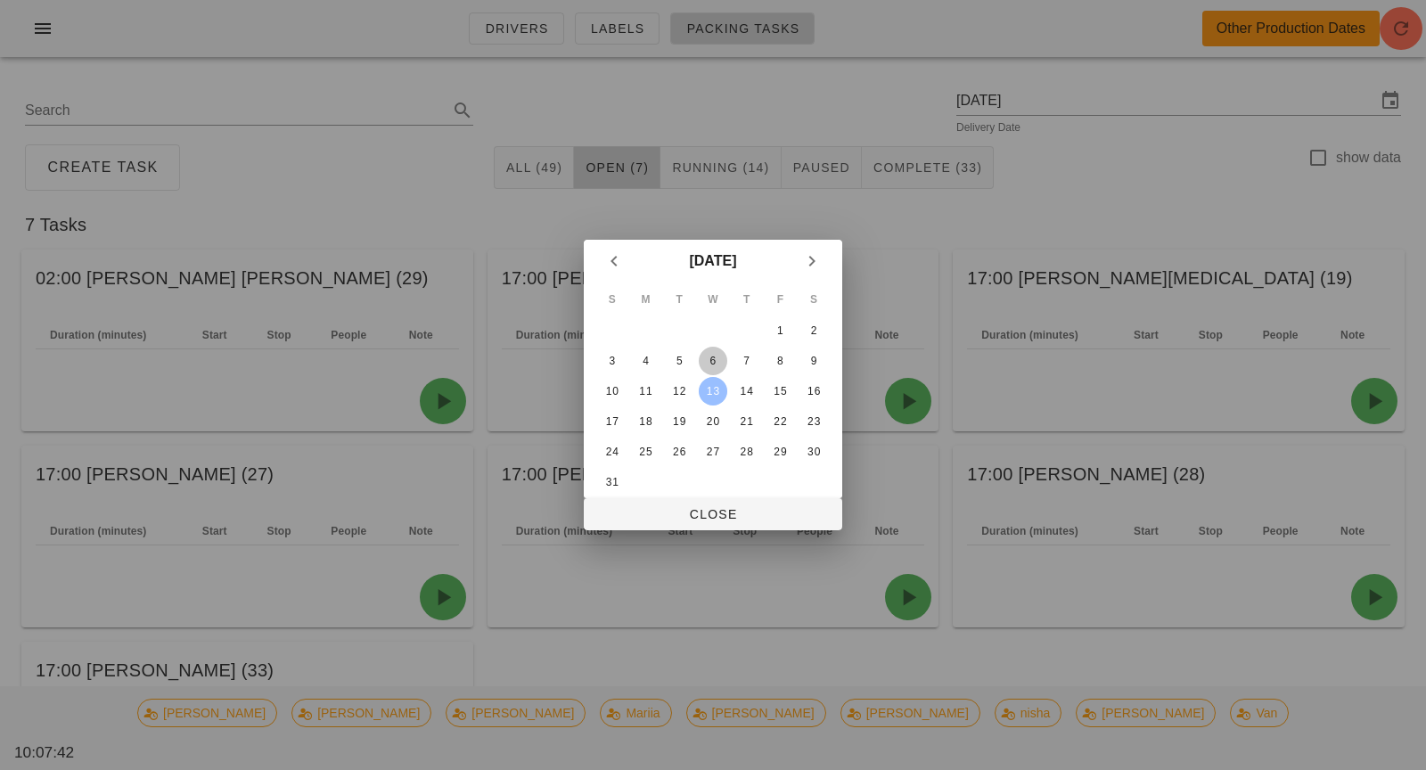
click at [714, 364] on div "6" at bounding box center [713, 361] width 29 height 12
click at [705, 511] on span "Close" at bounding box center [713, 514] width 230 height 14
type input "[DATE]"
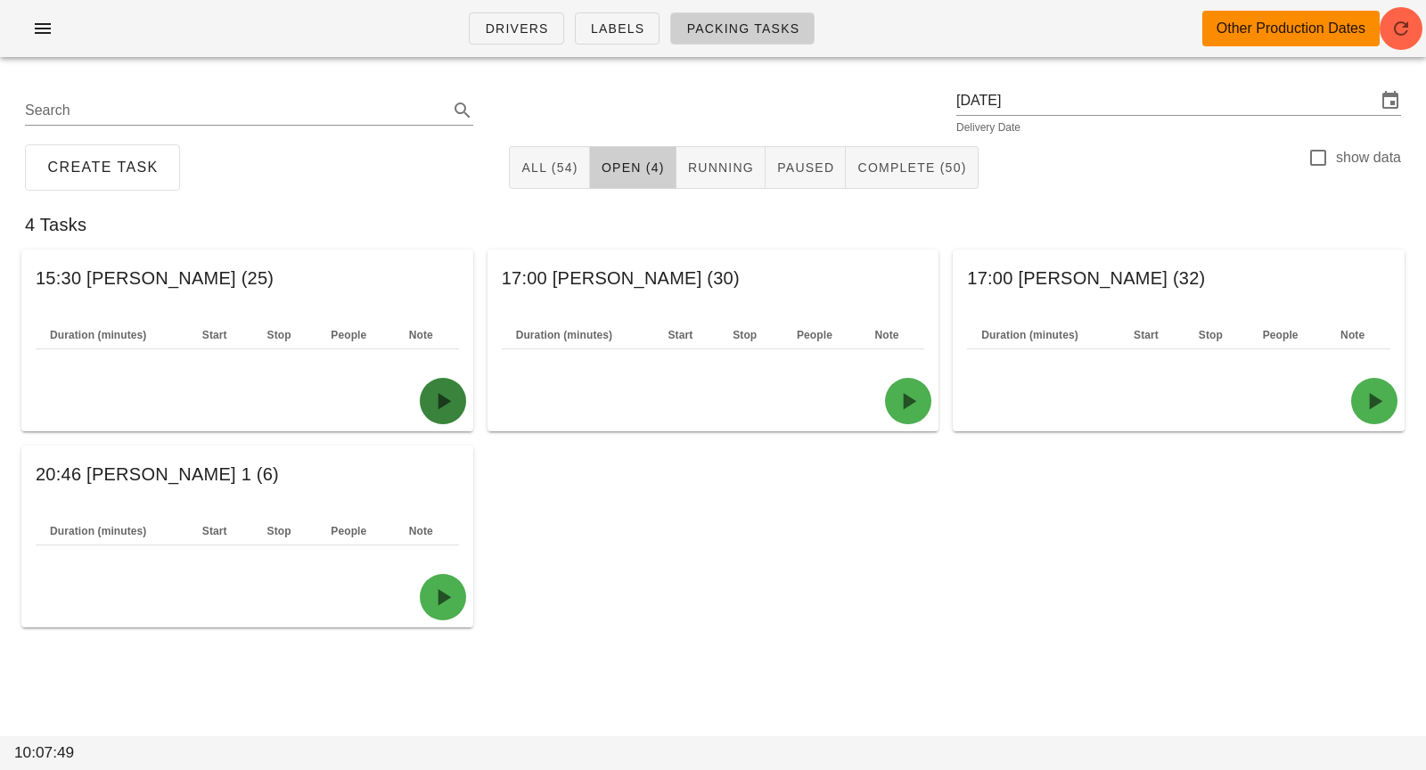
click at [441, 407] on icon "button" at bounding box center [443, 401] width 29 height 29
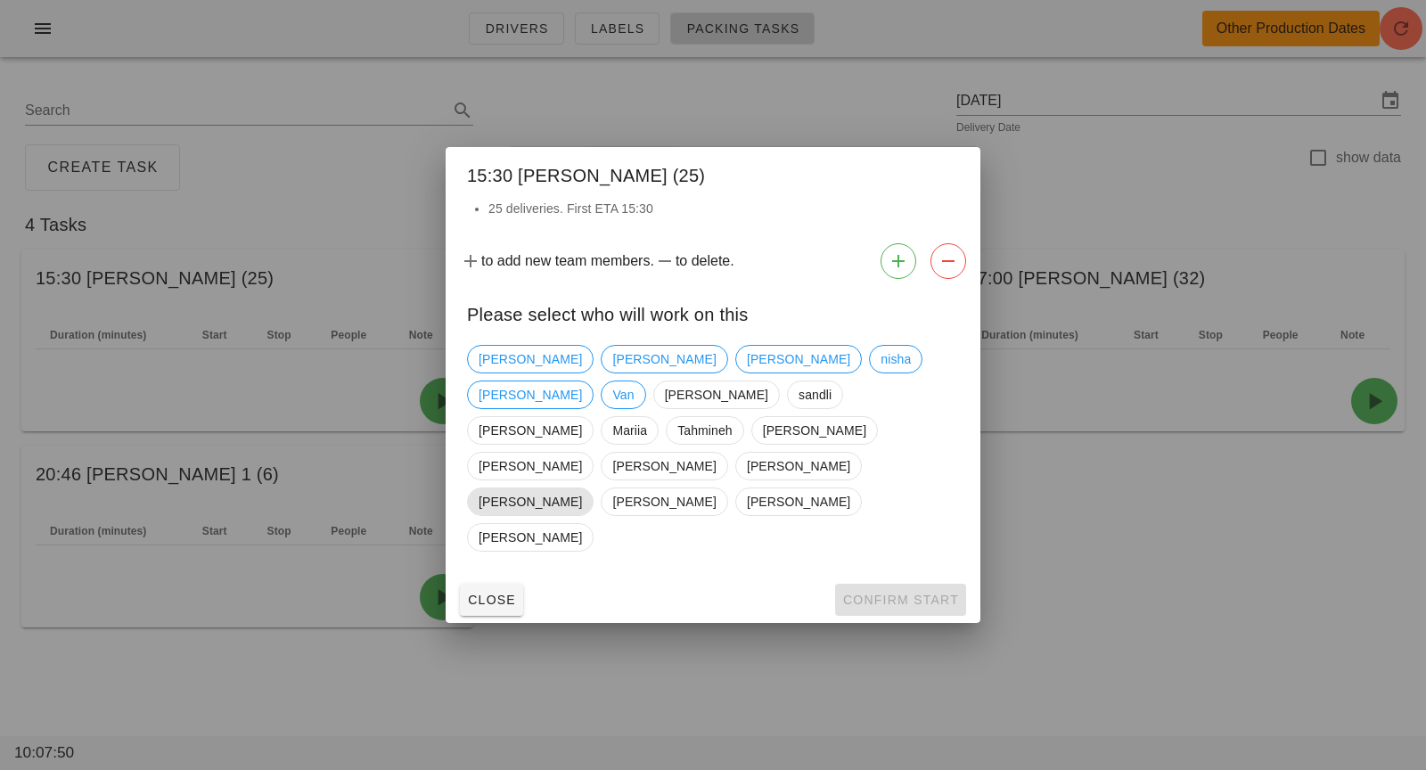
click at [582, 489] on span "[PERSON_NAME]" at bounding box center [530, 502] width 103 height 27
click at [940, 593] on span "Confirm Start" at bounding box center [900, 600] width 117 height 14
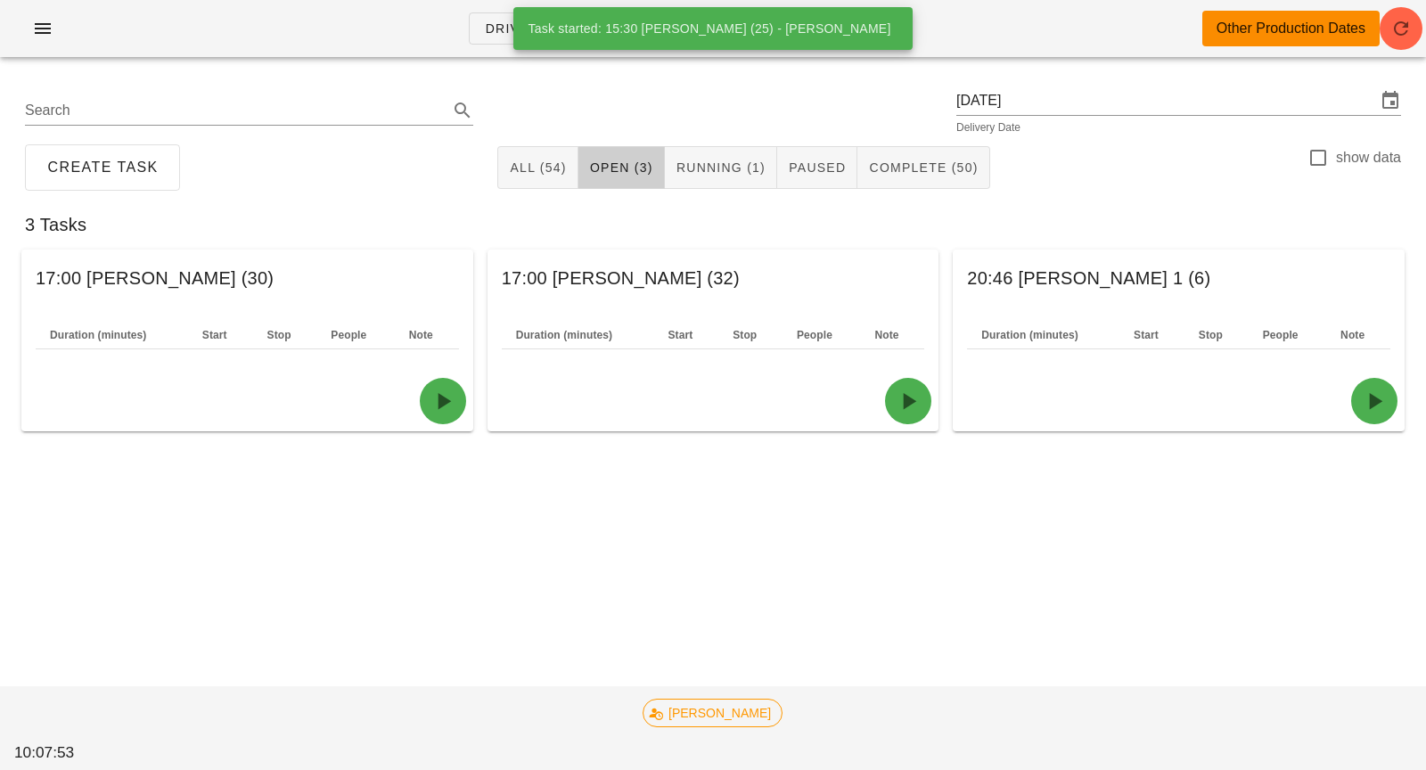
click at [473, 389] on div "17:00 [PERSON_NAME] (30) Duration (minutes) Start Stop People Note" at bounding box center [247, 340] width 466 height 196
click at [448, 397] on icon "button" at bounding box center [443, 401] width 29 height 29
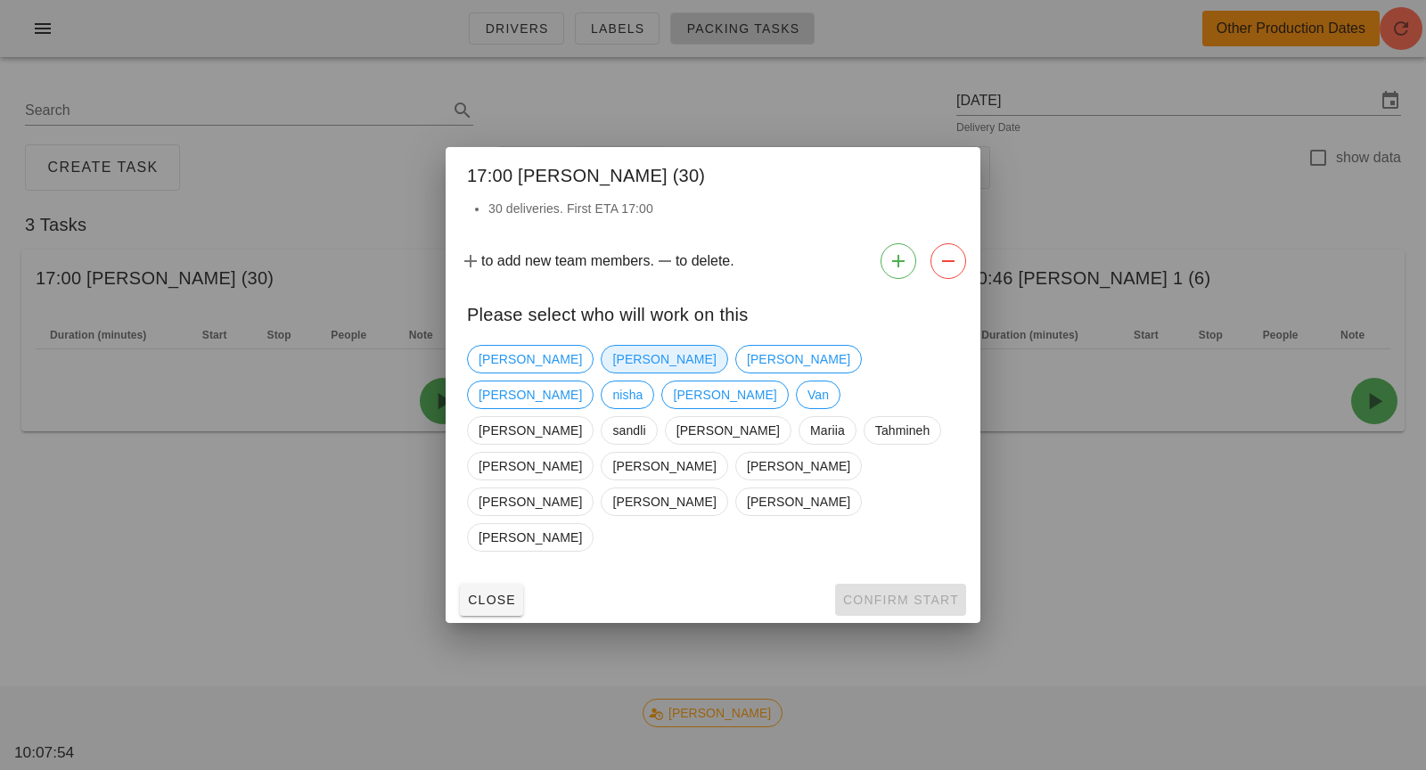
click at [612, 373] on span "[PERSON_NAME]" at bounding box center [663, 359] width 103 height 27
click at [880, 584] on button "Confirm Start" at bounding box center [900, 600] width 131 height 32
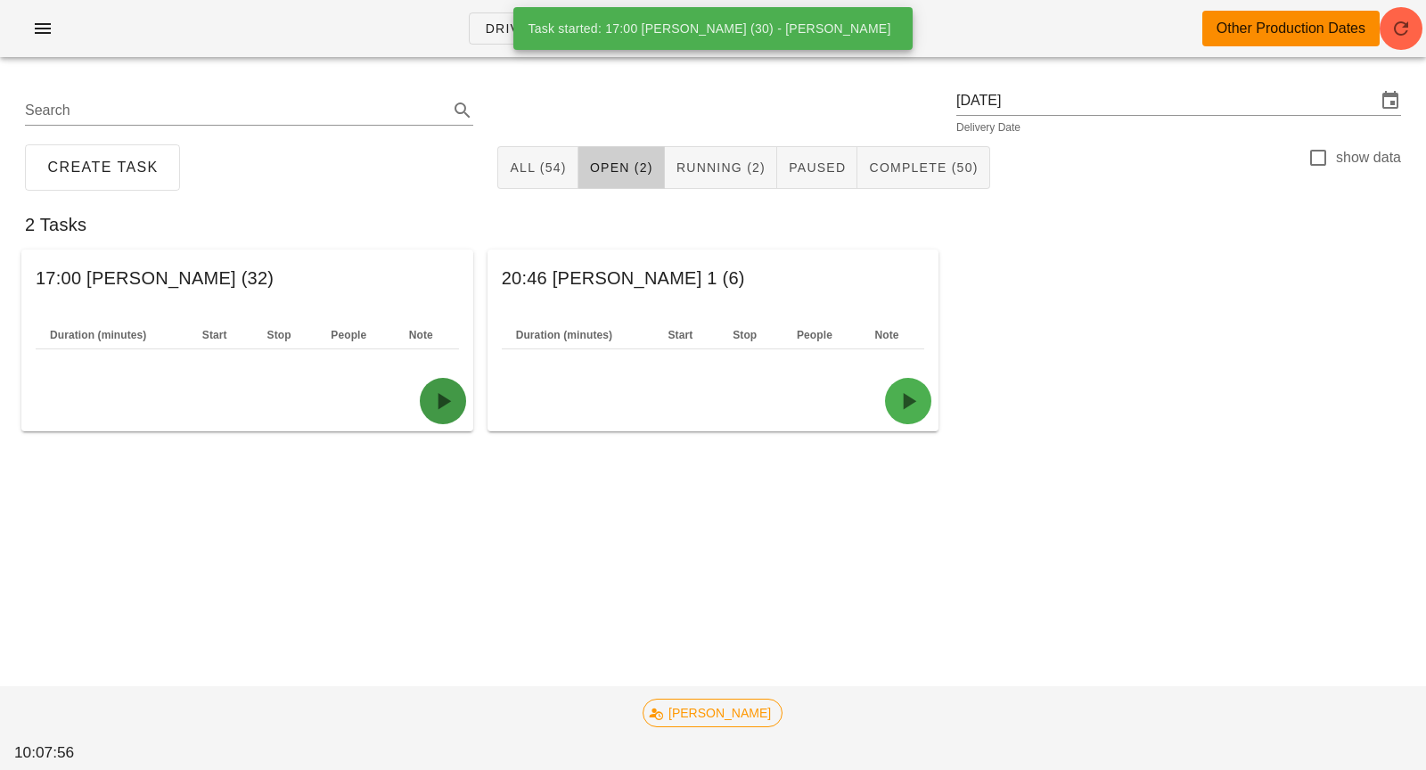
click at [441, 407] on icon "button" at bounding box center [443, 401] width 29 height 29
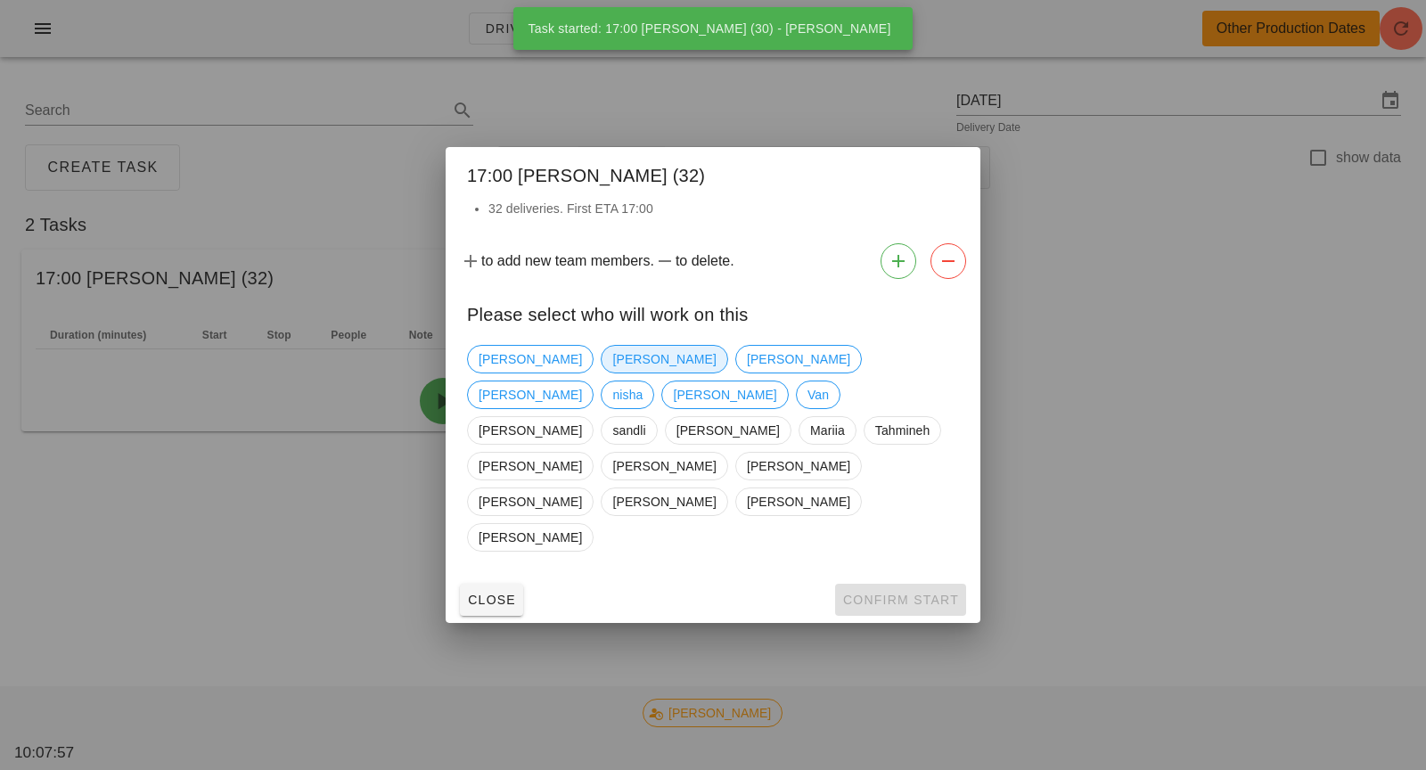
click at [612, 373] on span "[PERSON_NAME]" at bounding box center [663, 359] width 103 height 27
click at [885, 584] on button "Confirm Start" at bounding box center [900, 600] width 131 height 32
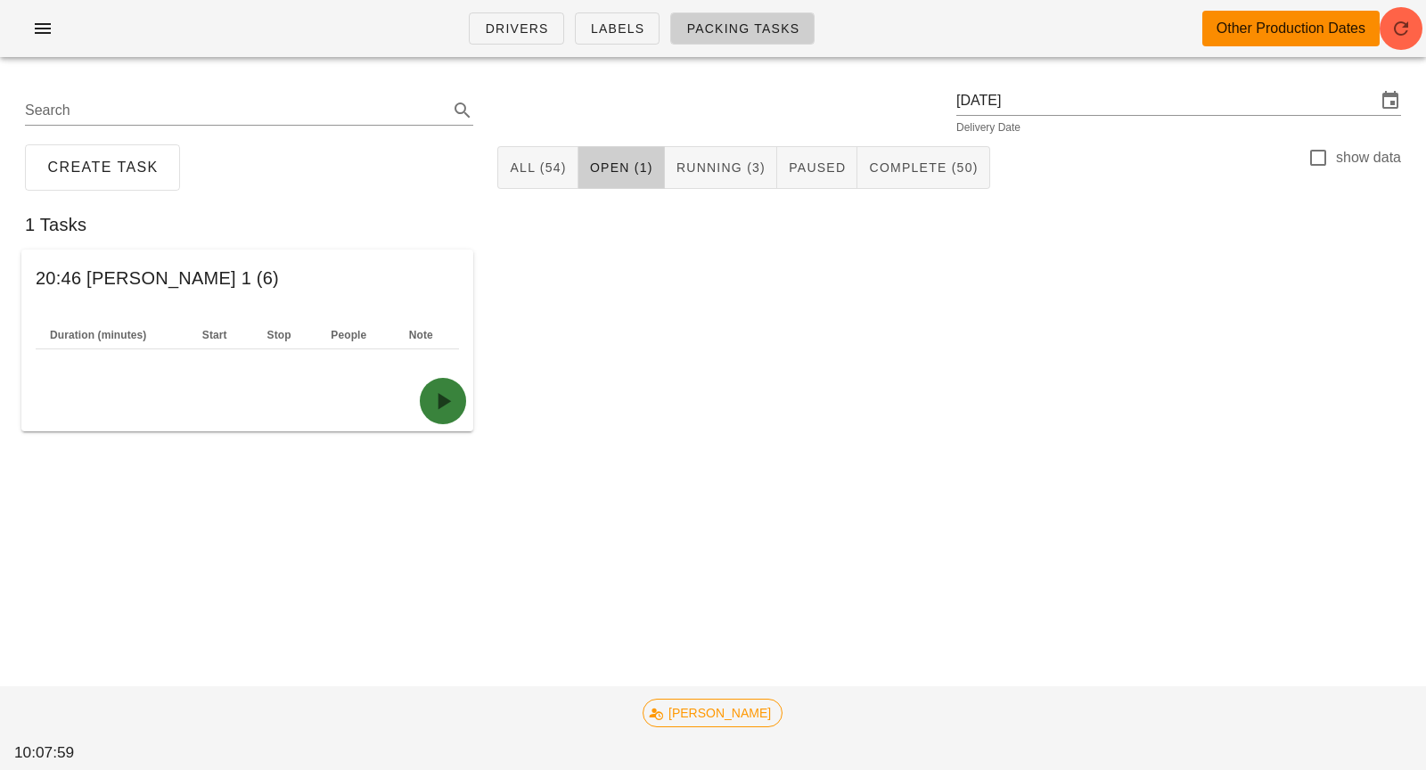
click at [433, 409] on icon "button" at bounding box center [443, 401] width 29 height 29
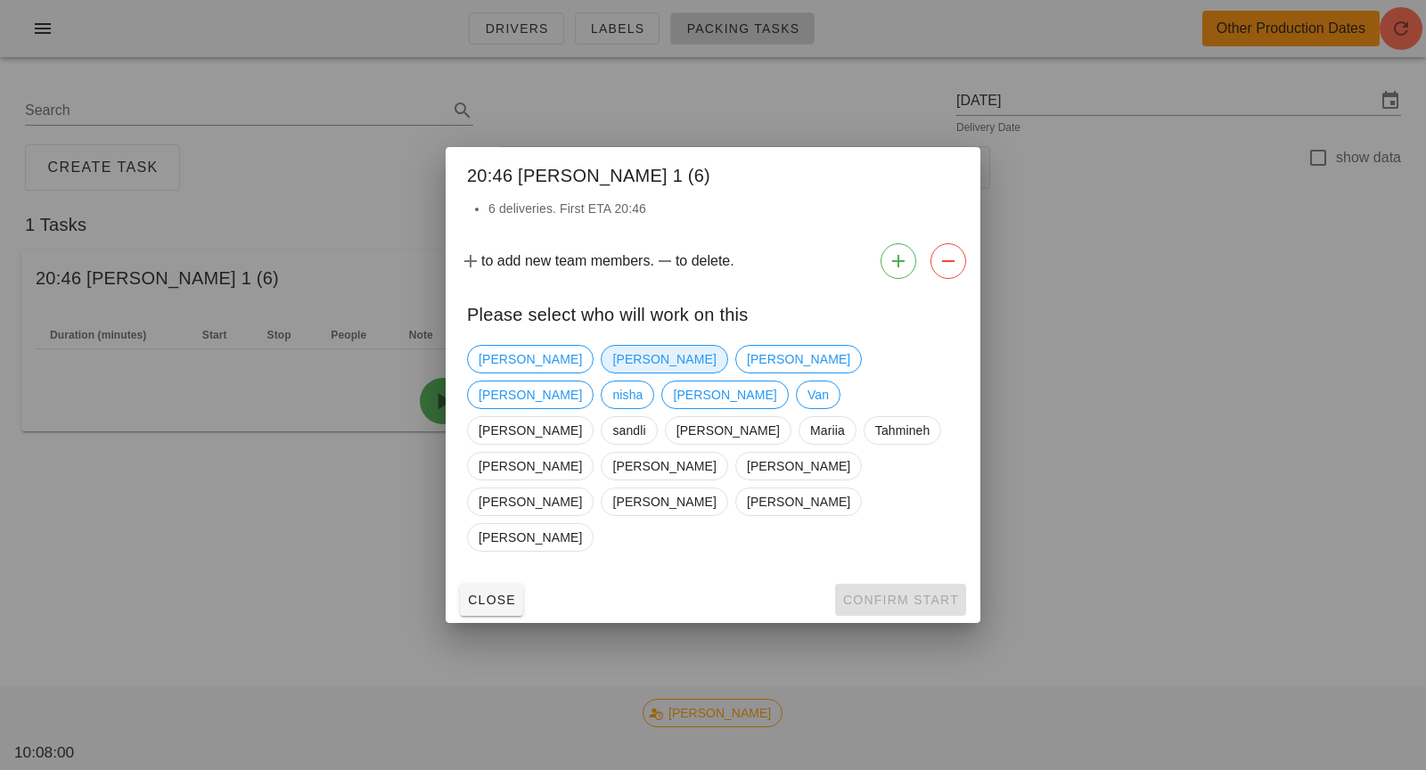
click at [627, 373] on span "[PERSON_NAME]" at bounding box center [663, 359] width 103 height 27
click at [895, 584] on button "Confirm Start" at bounding box center [900, 600] width 131 height 32
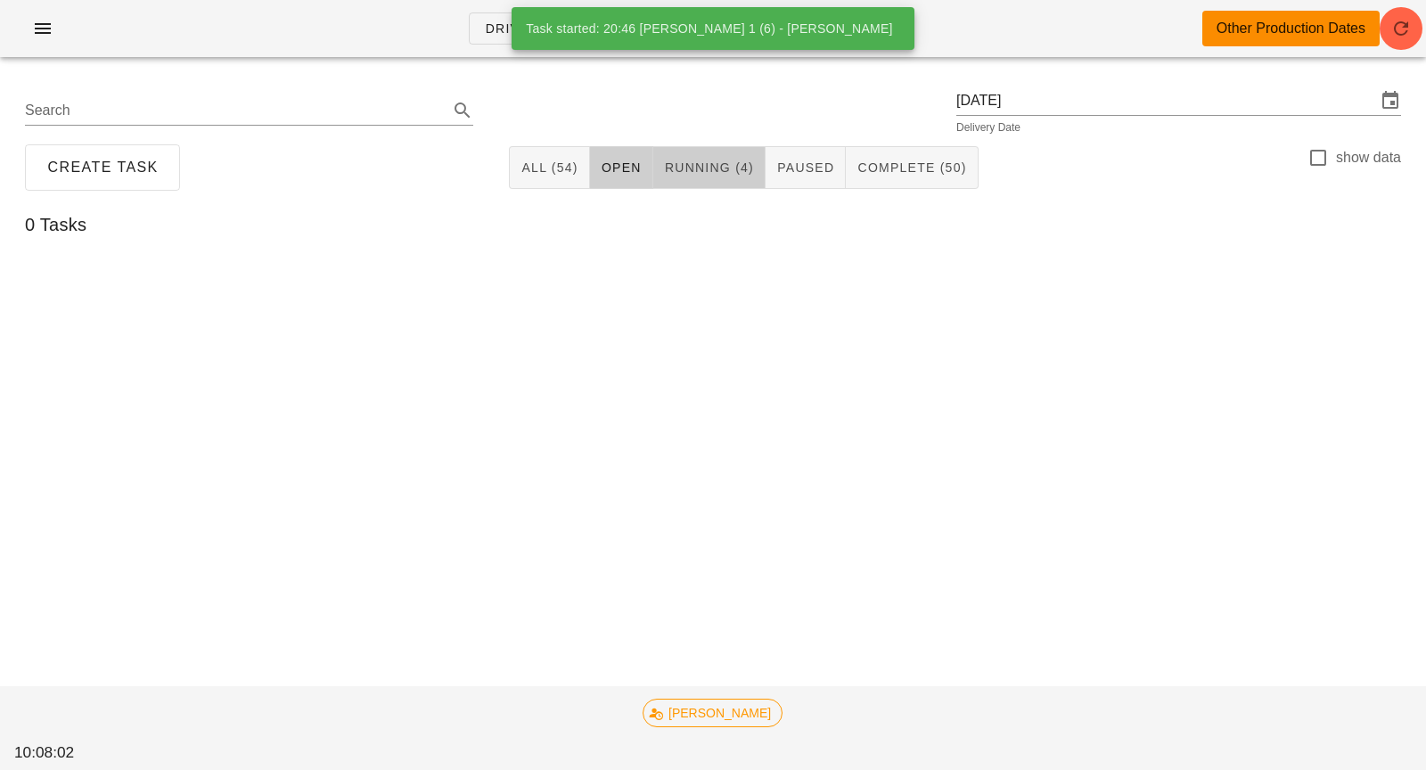
click at [721, 160] on span "Running (4)" at bounding box center [709, 167] width 90 height 14
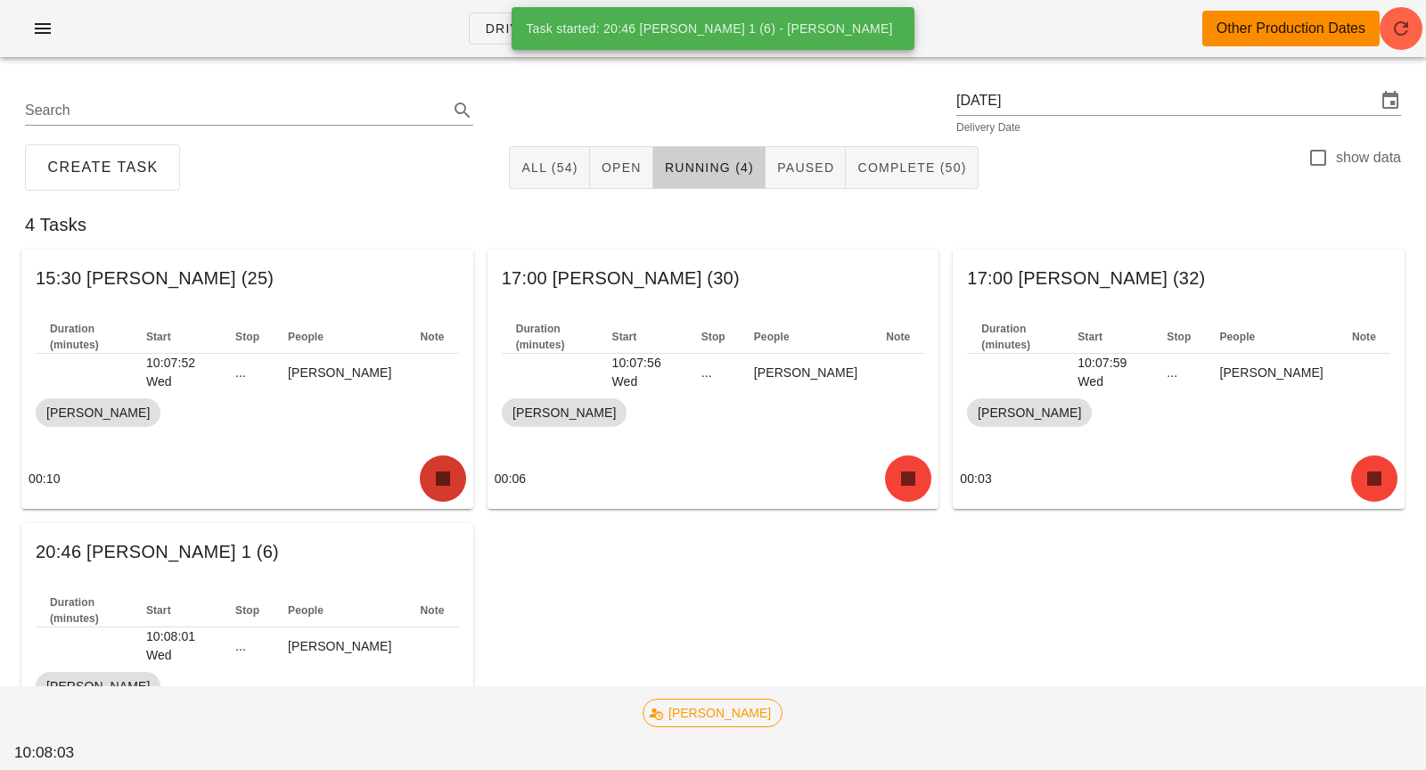
click at [443, 463] on button "button" at bounding box center [443, 479] width 46 height 46
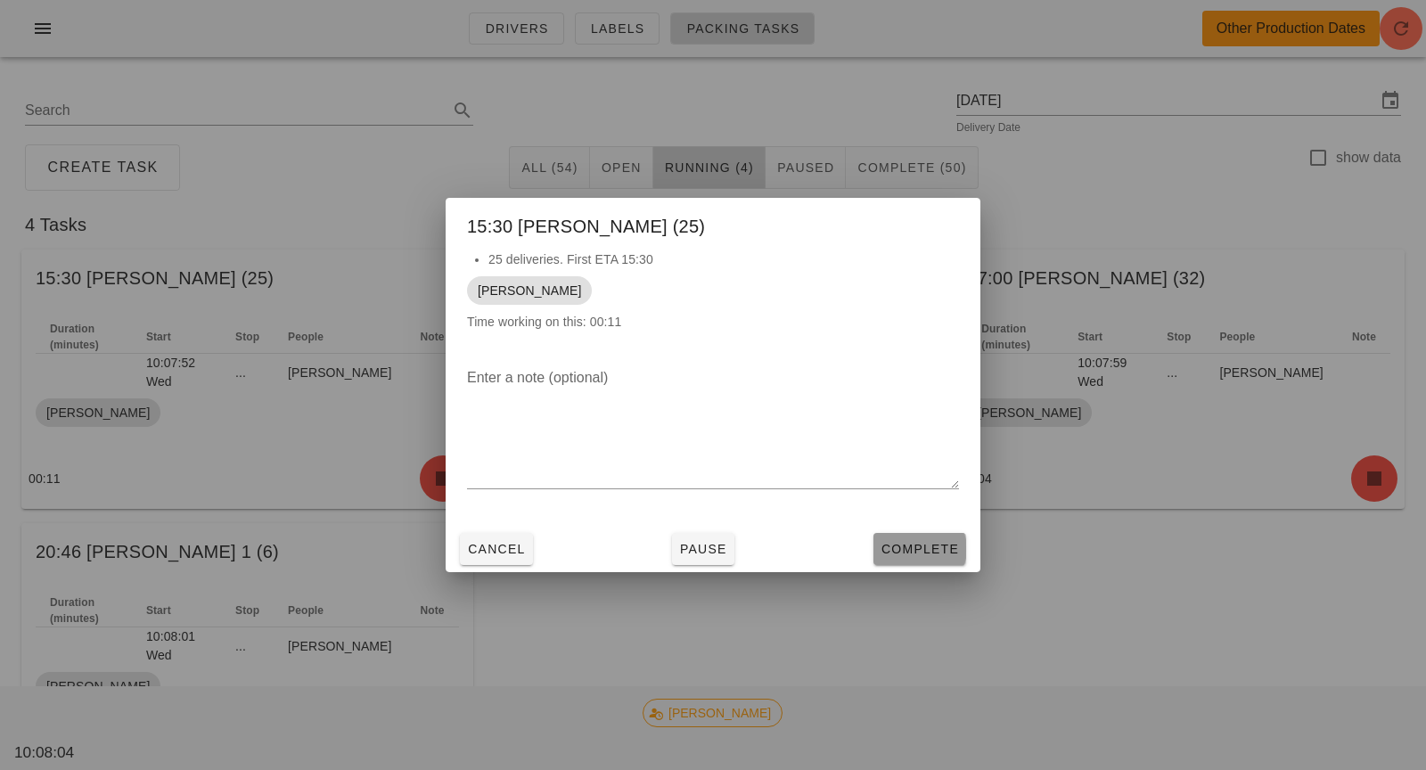
click at [892, 537] on button "Complete" at bounding box center [920, 549] width 93 height 32
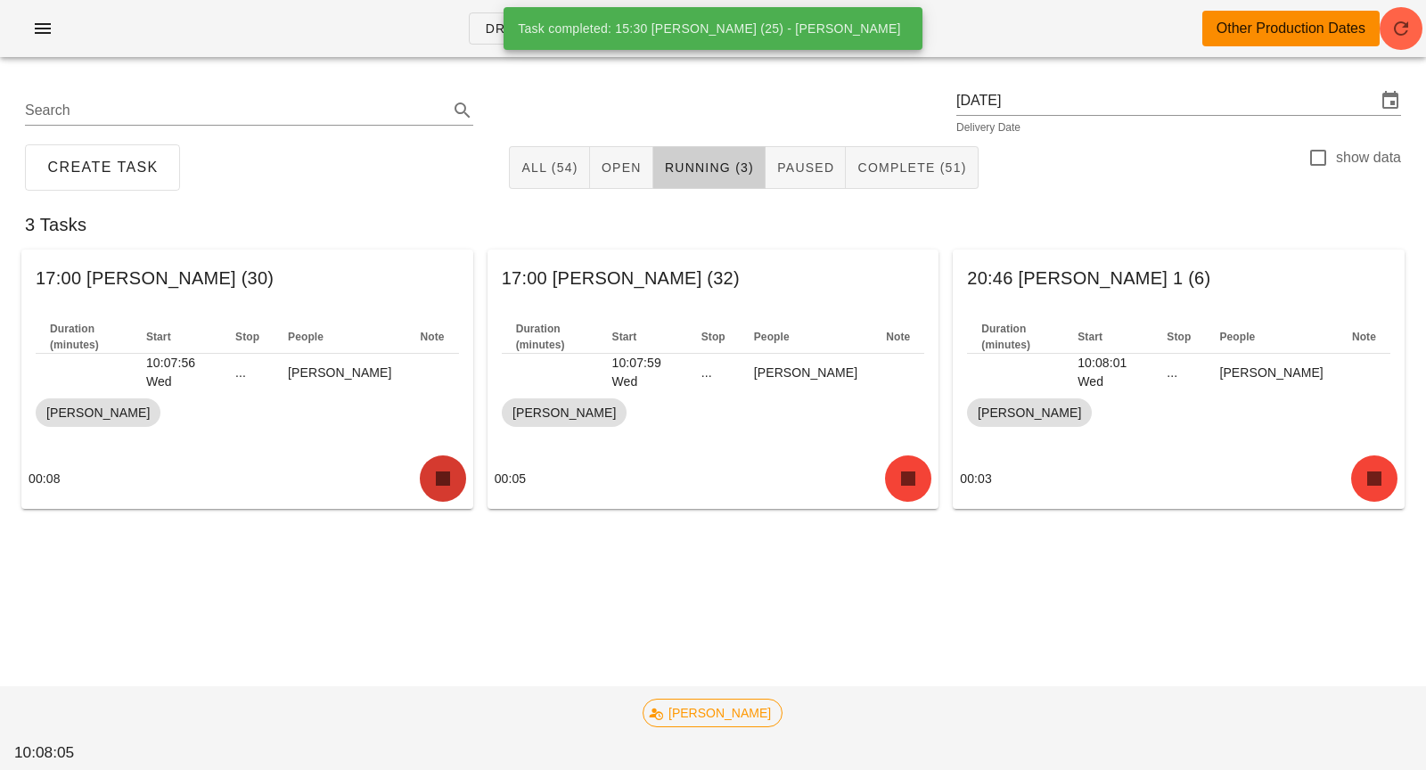
click at [429, 483] on icon "button" at bounding box center [443, 478] width 29 height 29
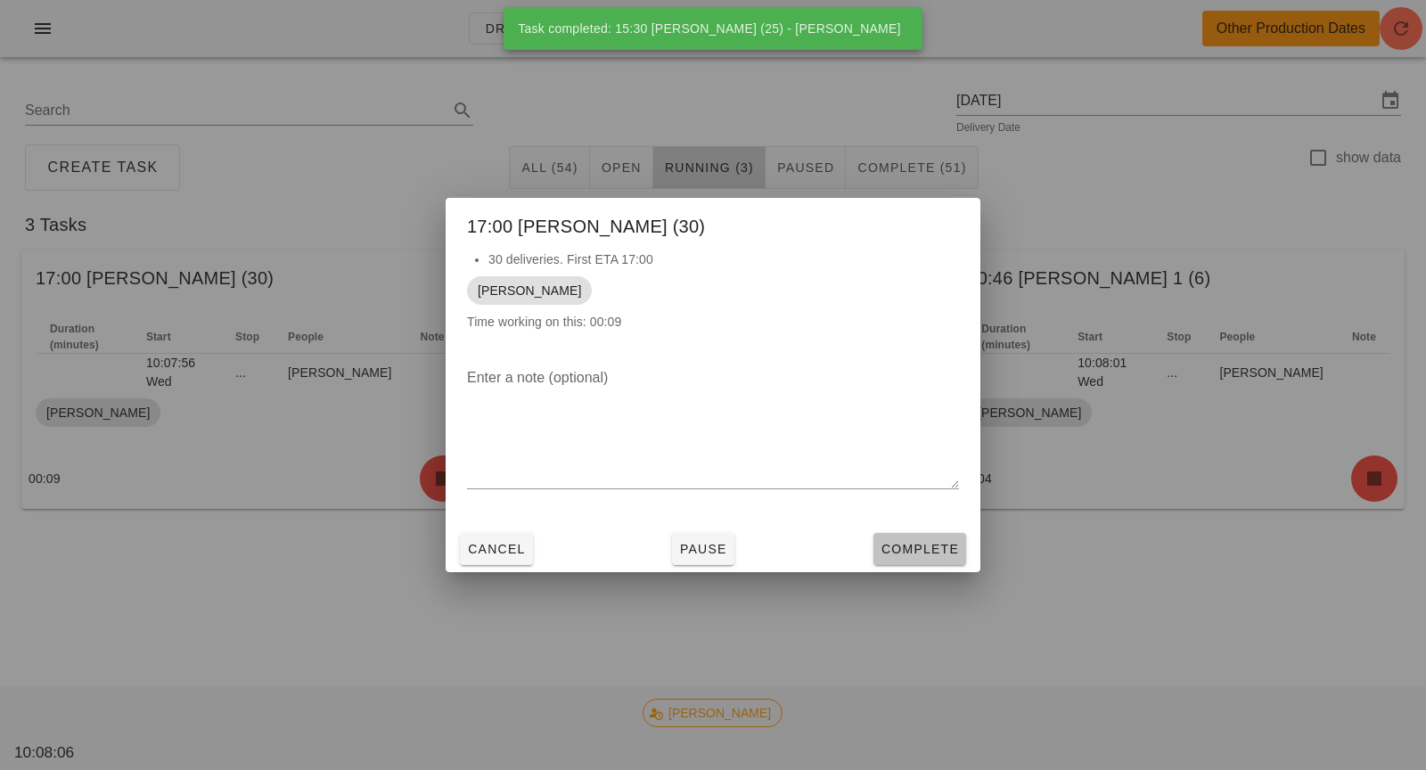
click at [893, 539] on button "Complete" at bounding box center [920, 549] width 93 height 32
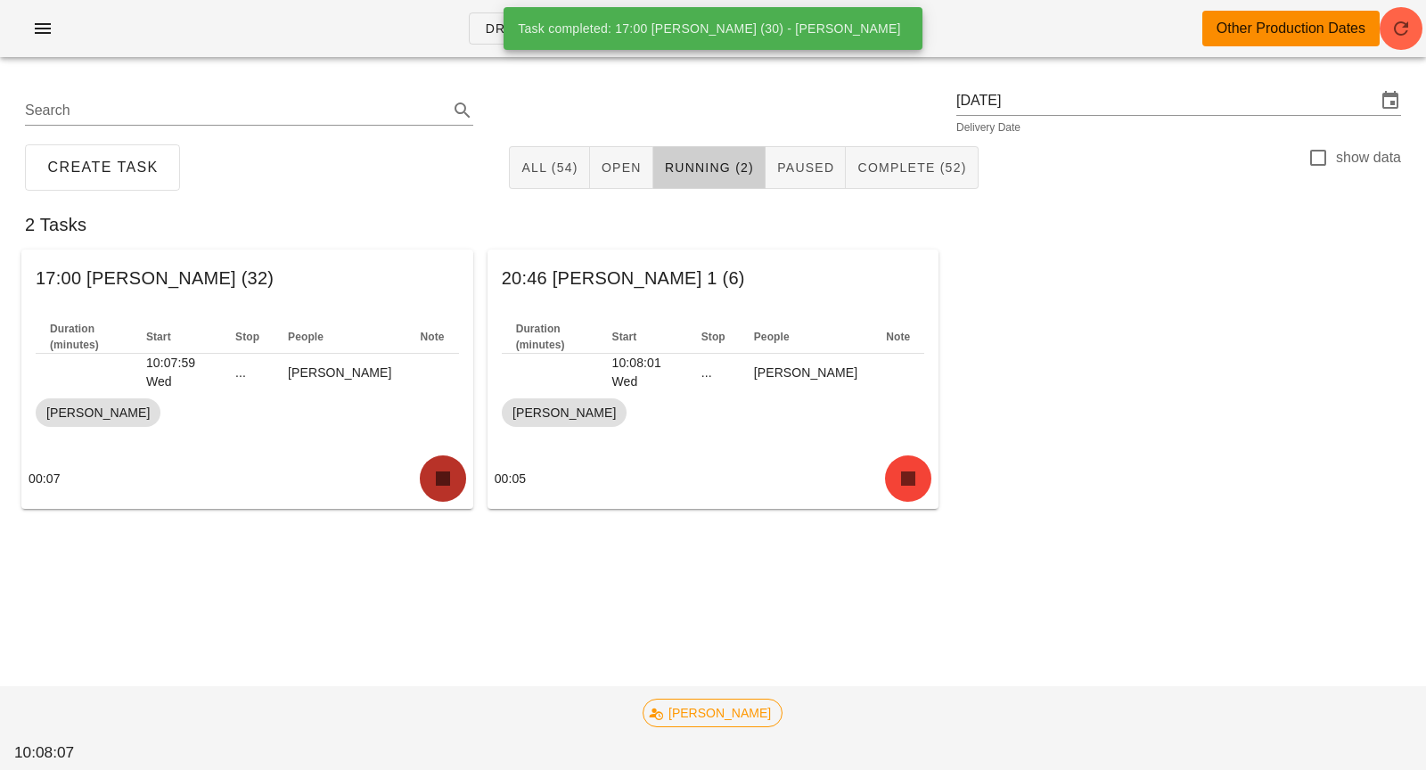
click at [436, 489] on icon "button" at bounding box center [443, 478] width 29 height 29
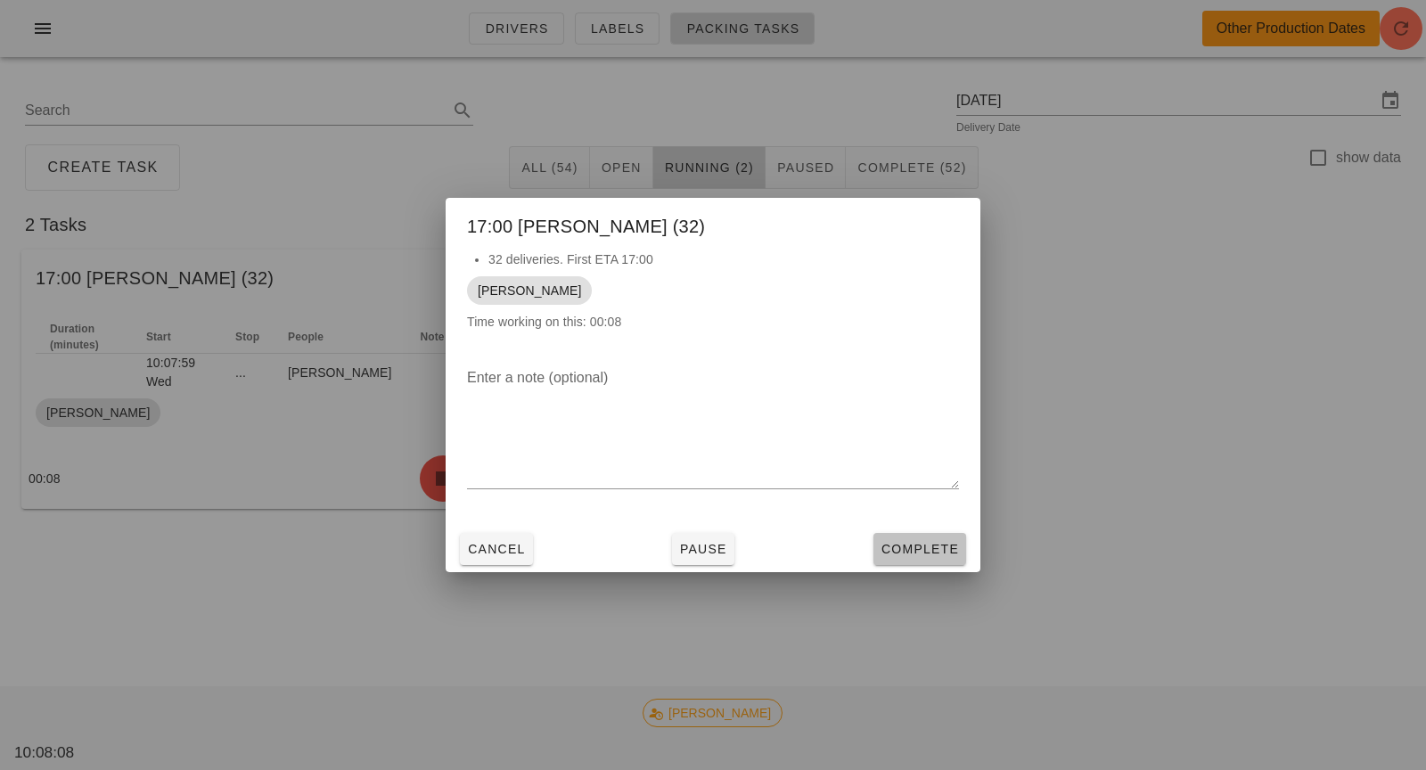
click at [899, 544] on span "Complete" at bounding box center [920, 549] width 78 height 14
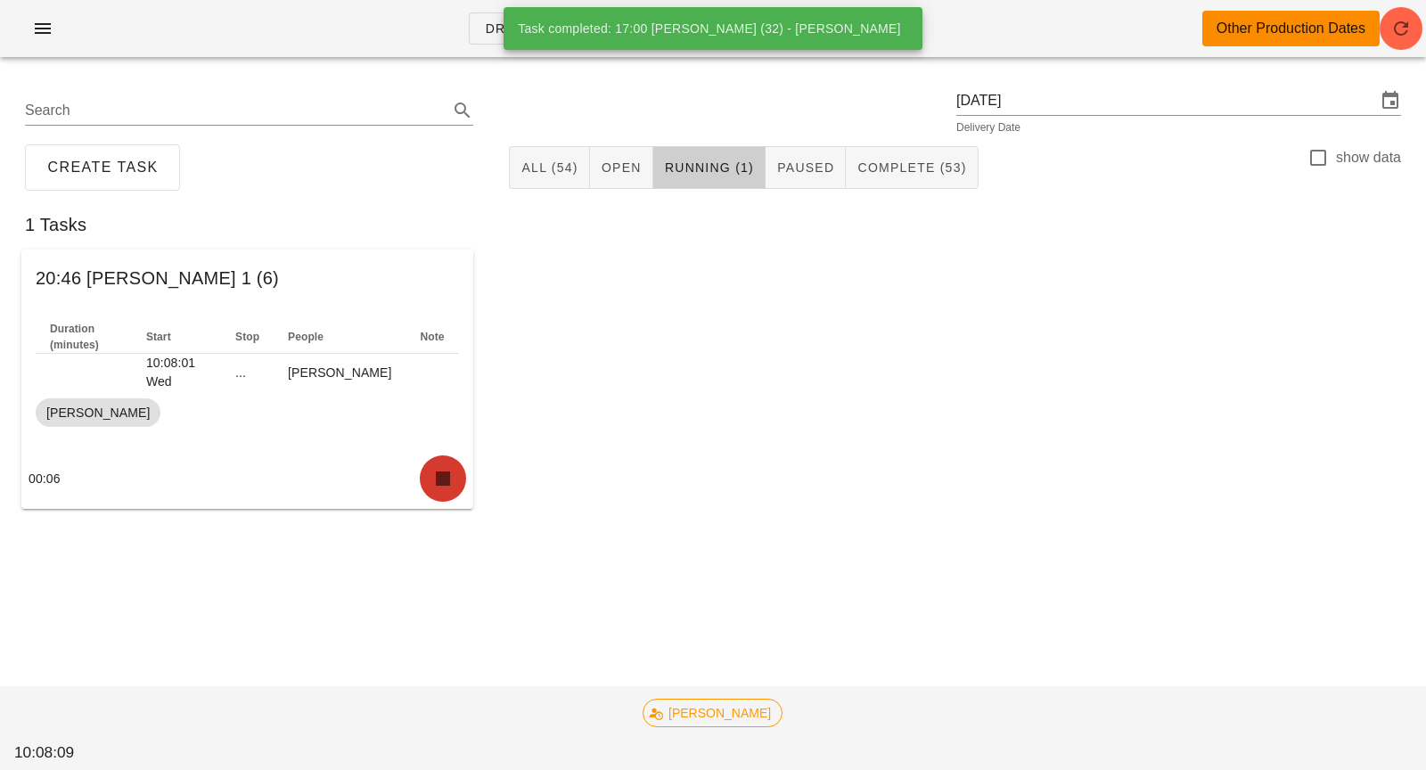
click at [454, 480] on icon "button" at bounding box center [443, 478] width 29 height 29
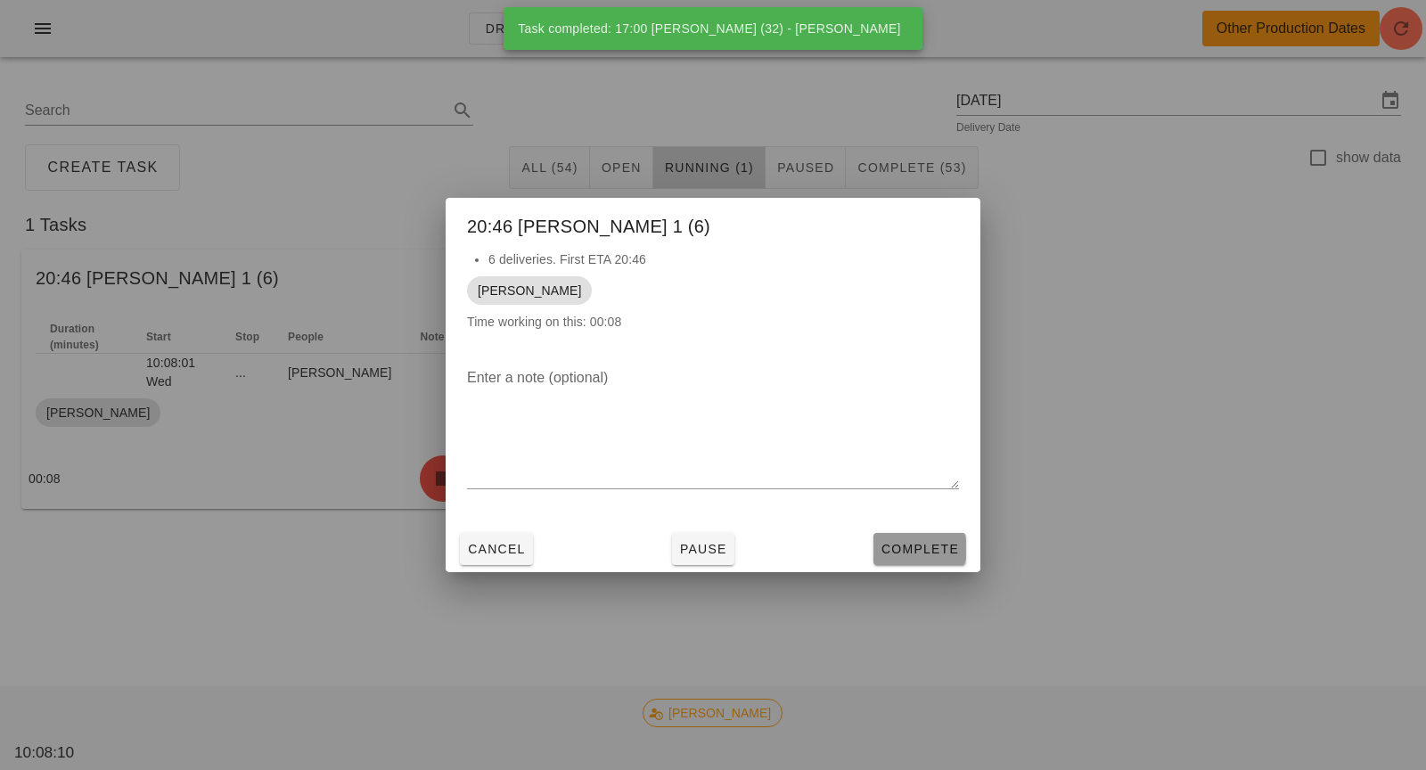
click at [894, 544] on span "Complete" at bounding box center [920, 549] width 78 height 14
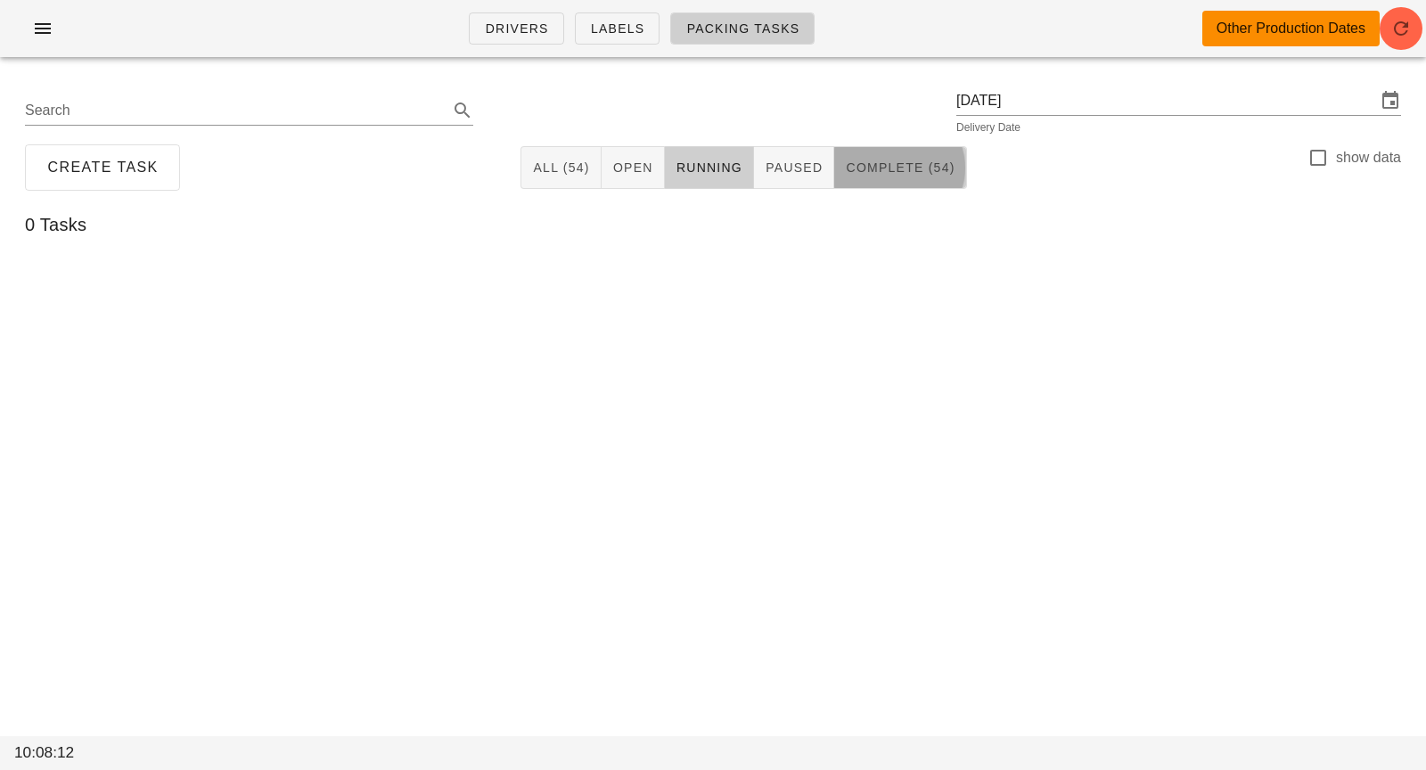
click at [923, 160] on span "Complete (54)" at bounding box center [900, 167] width 110 height 14
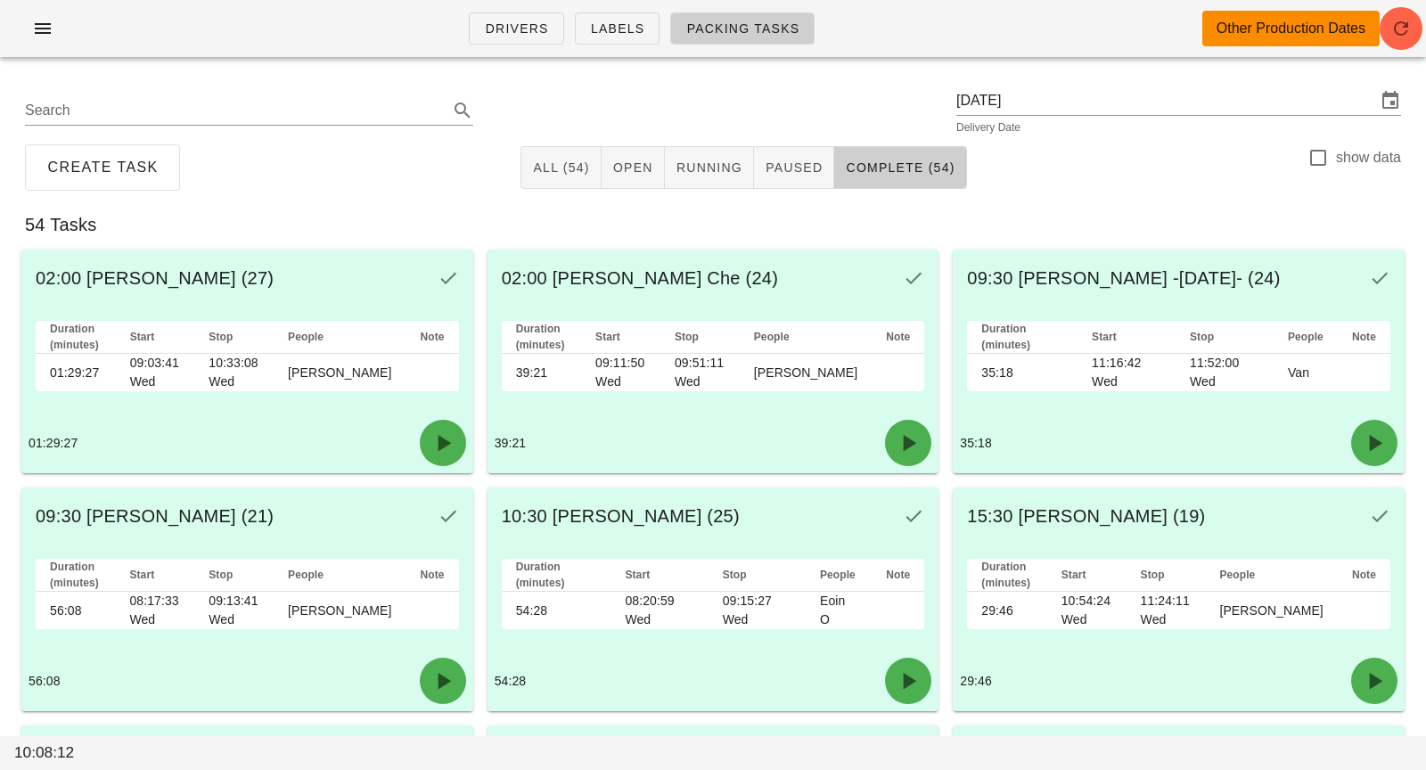
click at [1364, 158] on label "show data" at bounding box center [1368, 158] width 65 height 18
checkbox input "true"
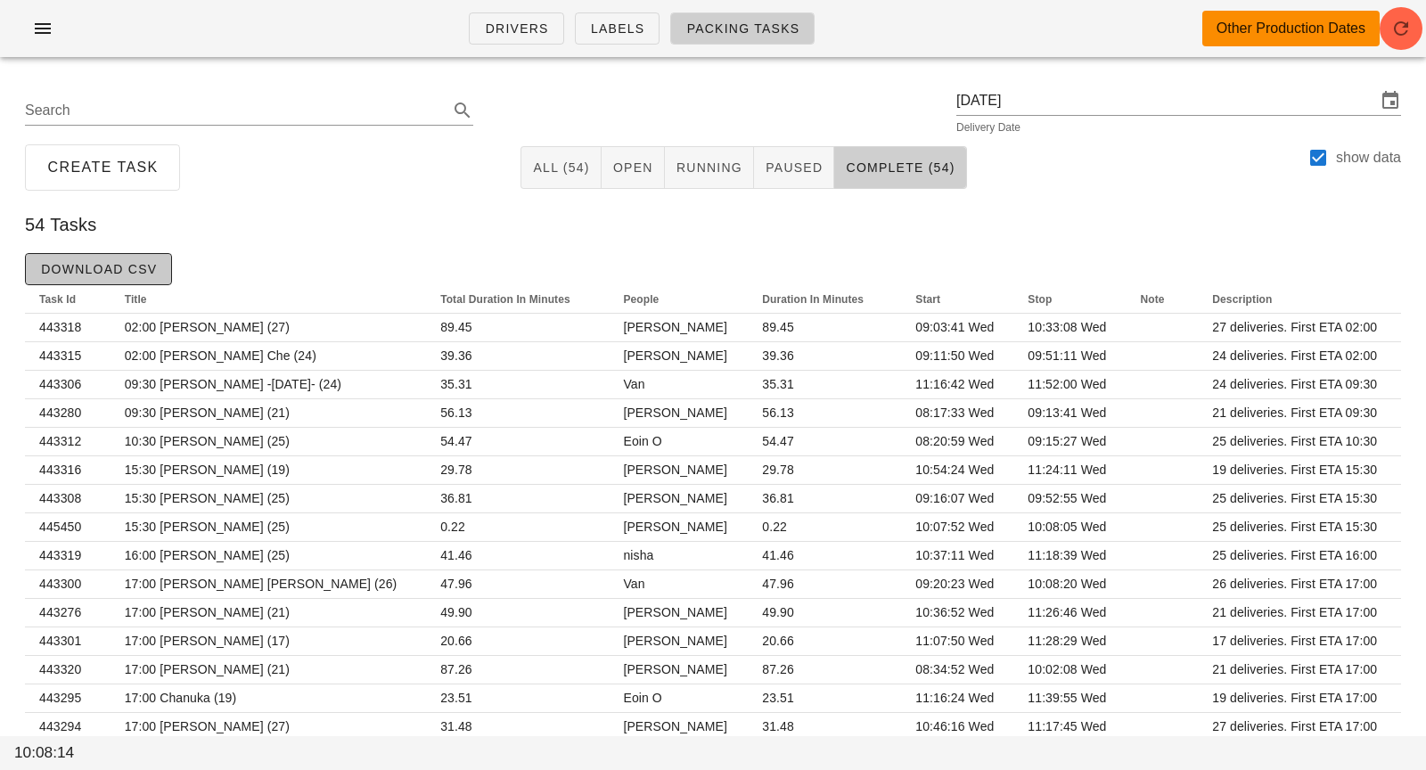
click at [139, 263] on span "Download CSV" at bounding box center [98, 269] width 117 height 14
